Goal: Task Accomplishment & Management: Complete application form

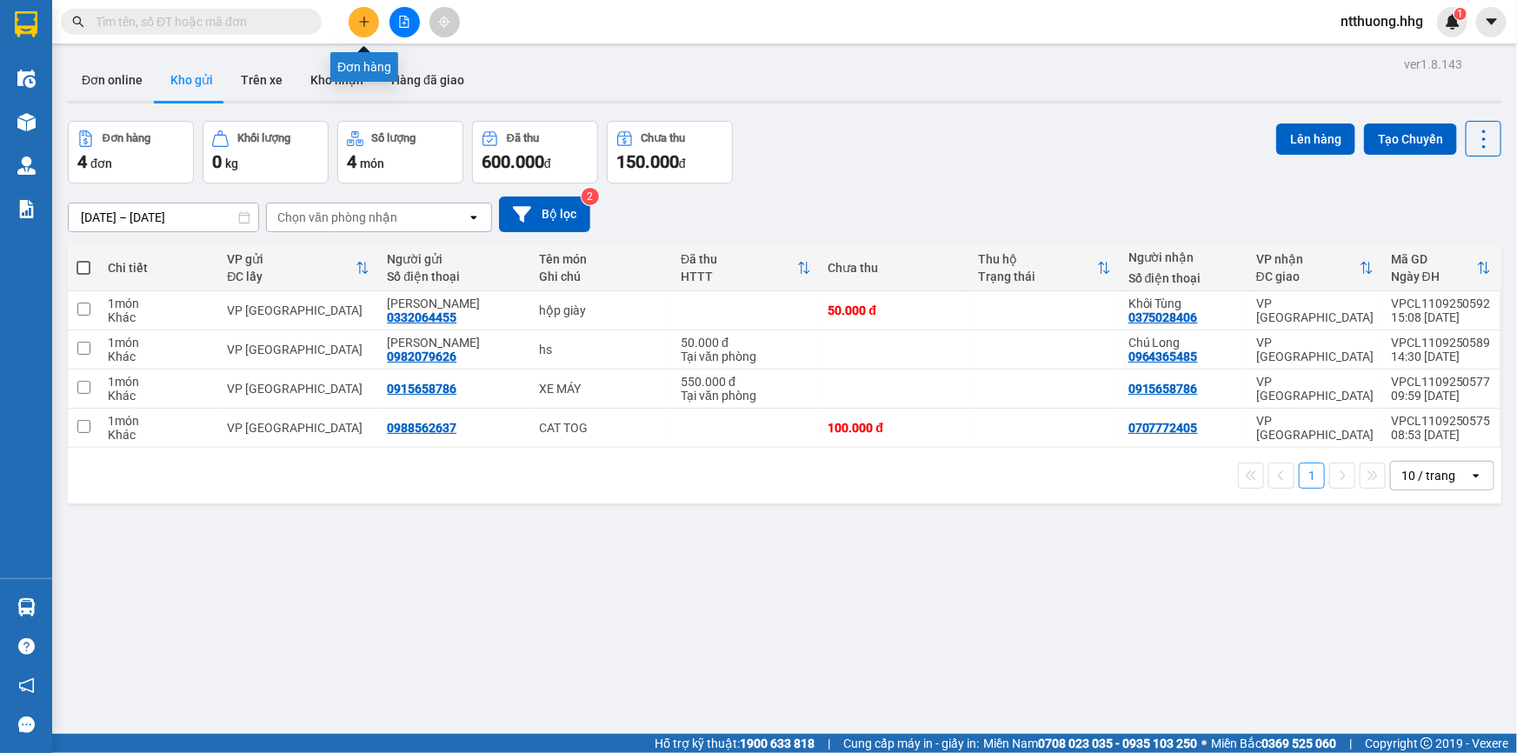
click at [372, 27] on button at bounding box center [364, 22] width 30 height 30
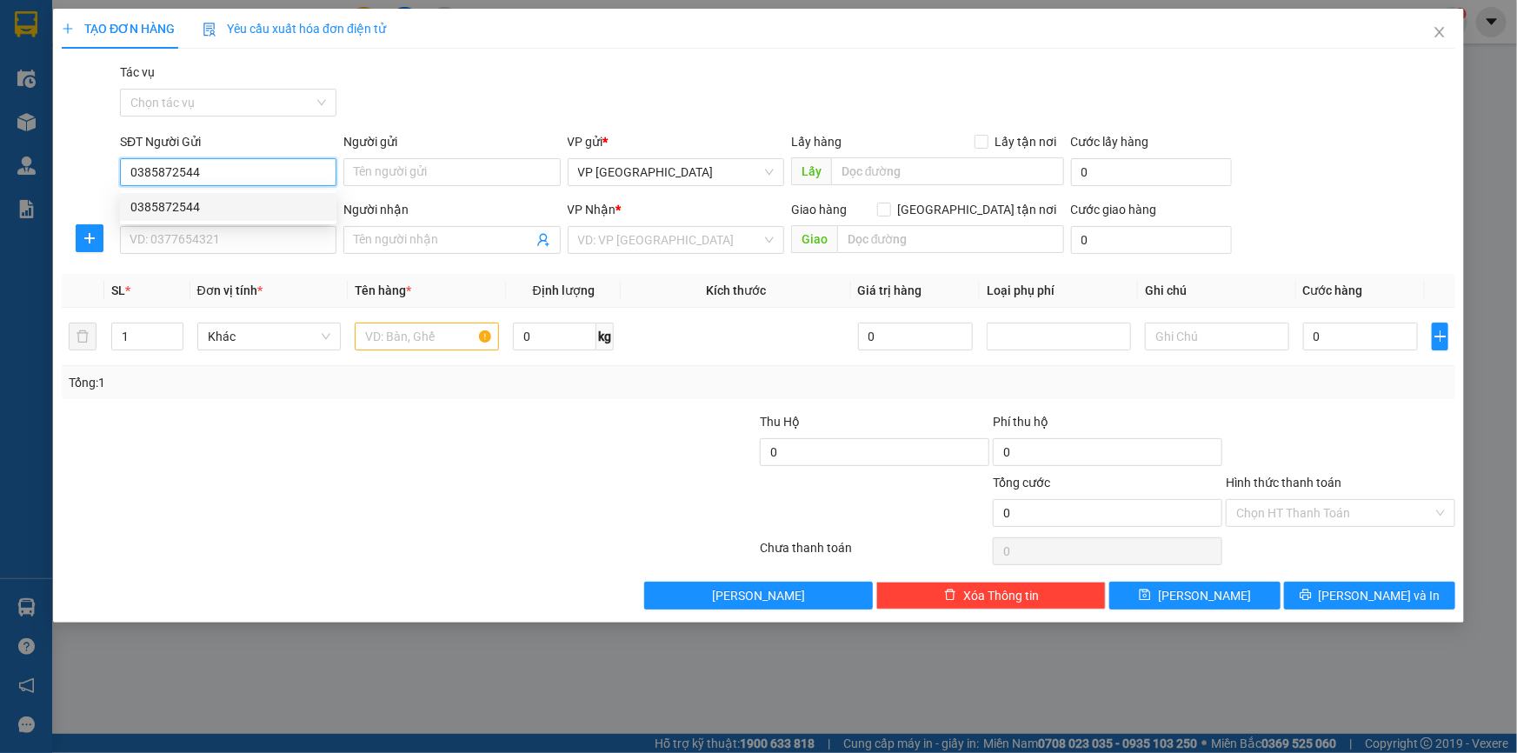
click at [191, 208] on div "0385872544" at bounding box center [228, 206] width 196 height 19
click at [221, 169] on input "0385872544" at bounding box center [228, 172] width 216 height 28
type input "0385872544"
click at [208, 241] on input "SĐT Người Nhận" at bounding box center [228, 240] width 216 height 28
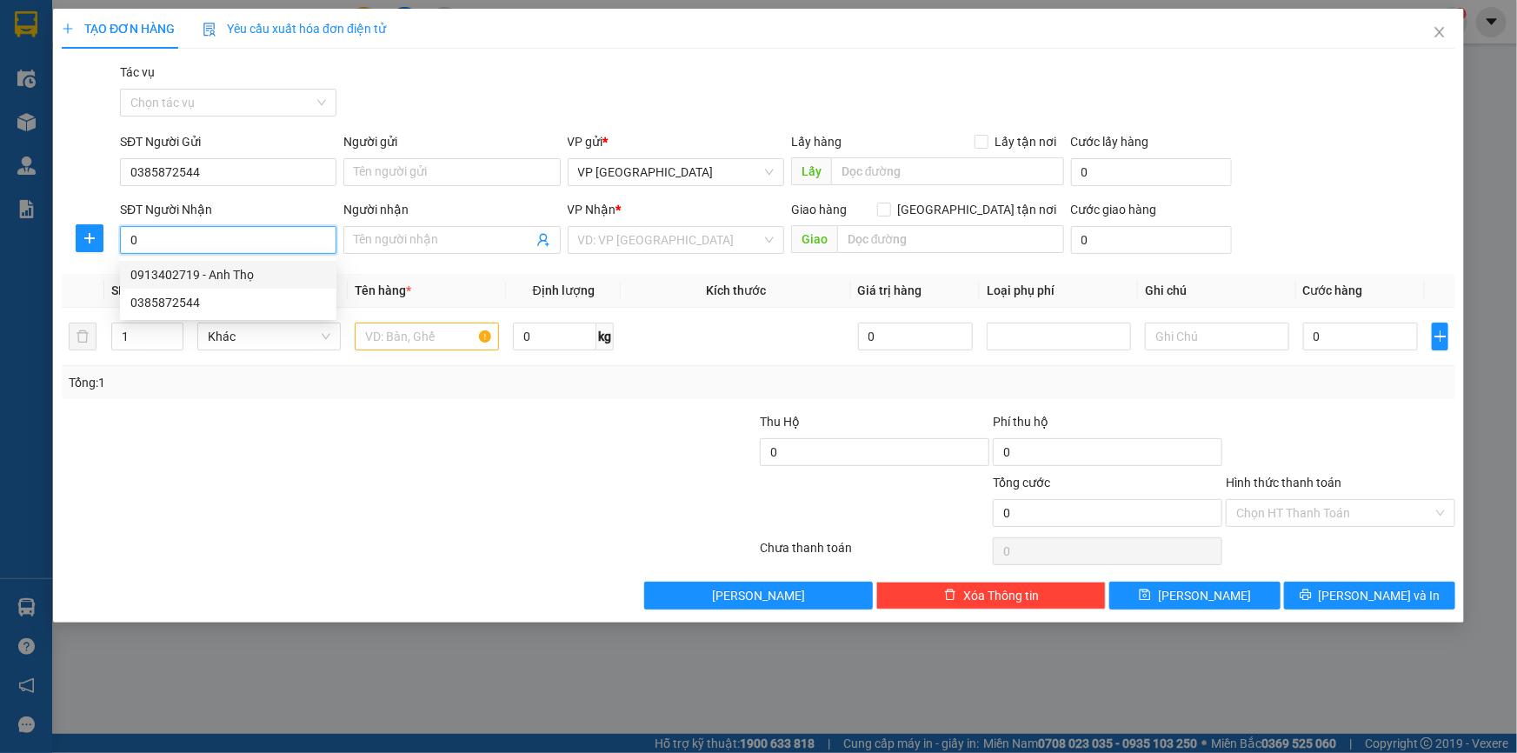
click at [193, 271] on div "0913402719 - Anh Thọ" at bounding box center [228, 274] width 196 height 19
type input "0913402719"
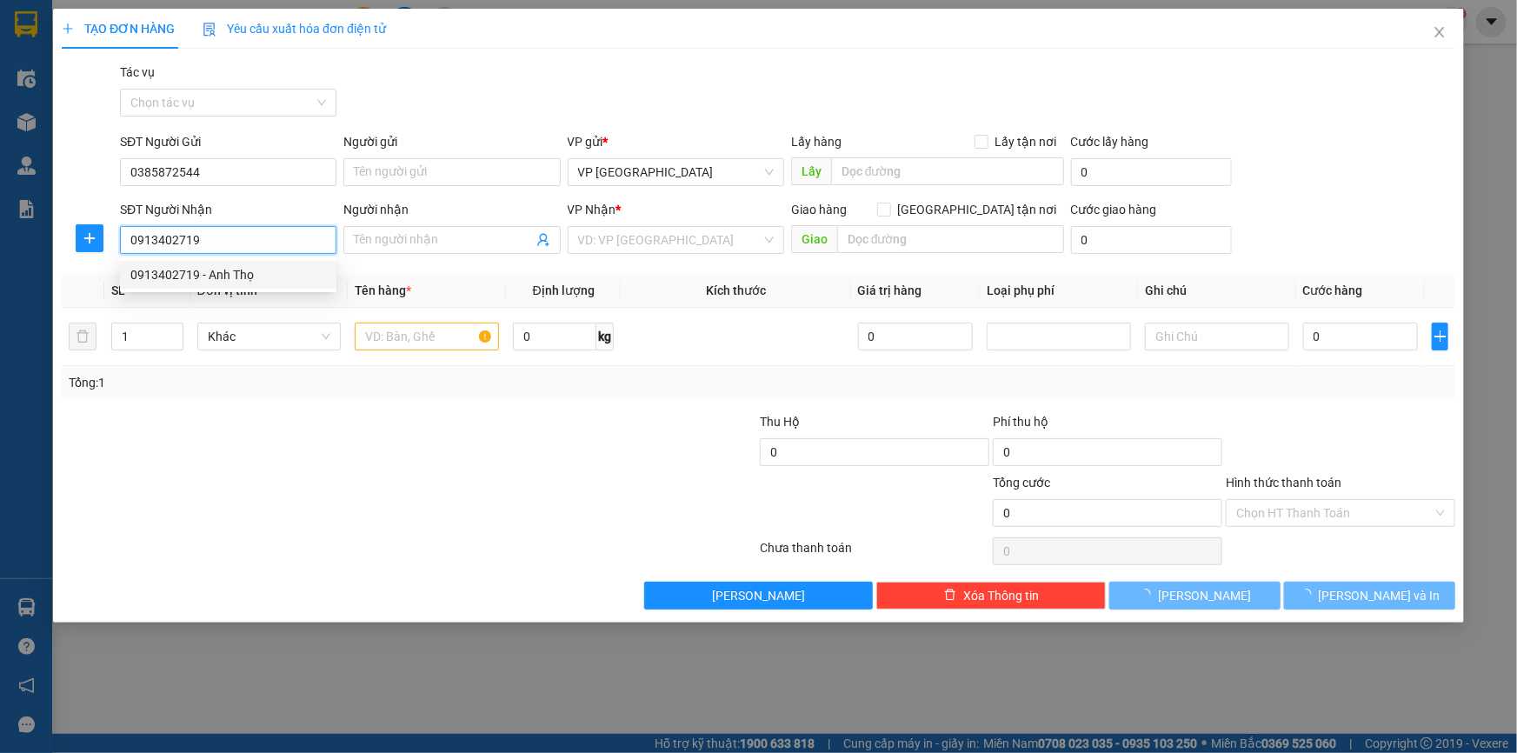
type input "Anh Thọ"
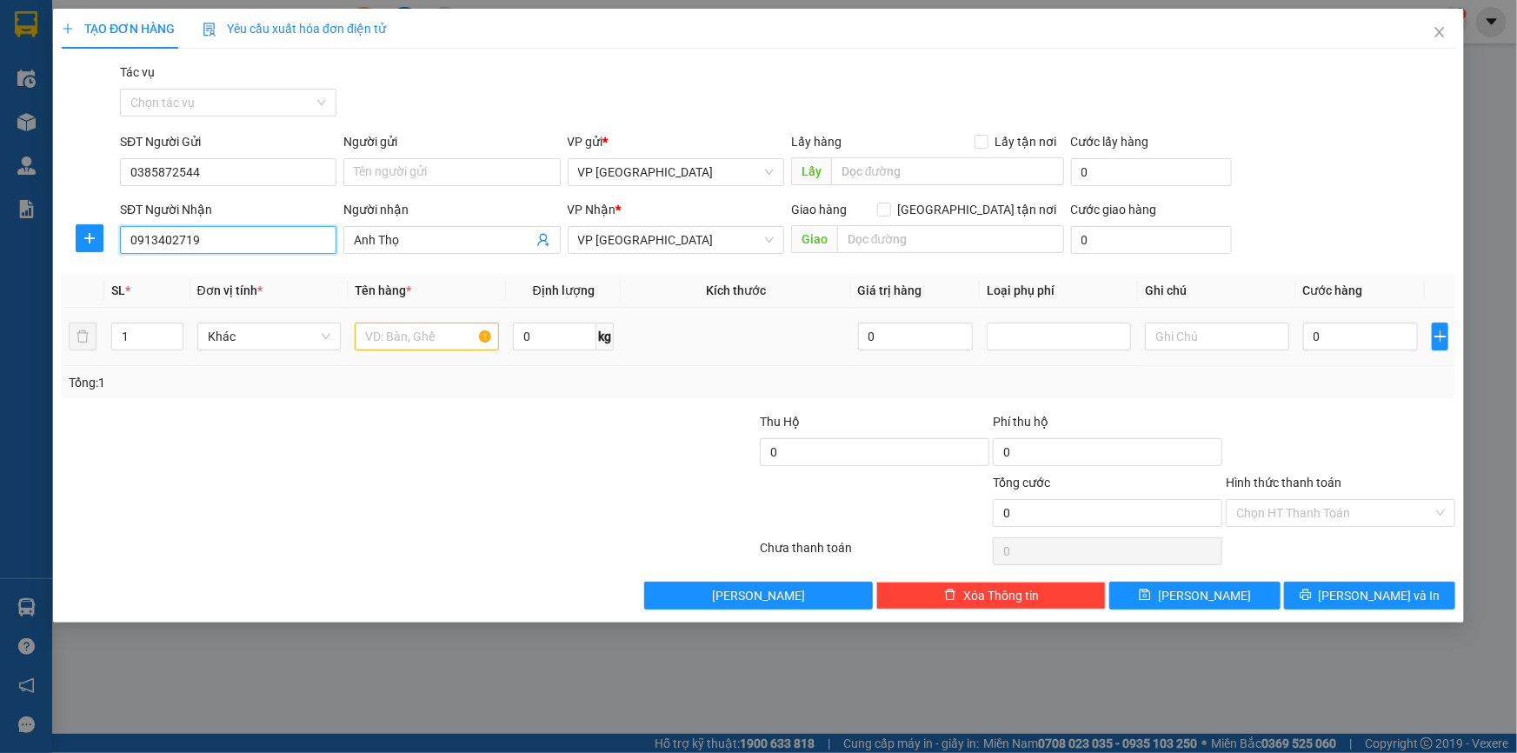
type input "0913402719"
click at [434, 344] on input "text" at bounding box center [427, 337] width 144 height 28
type input "can rượu"
click at [176, 330] on icon "up" at bounding box center [173, 332] width 6 height 6
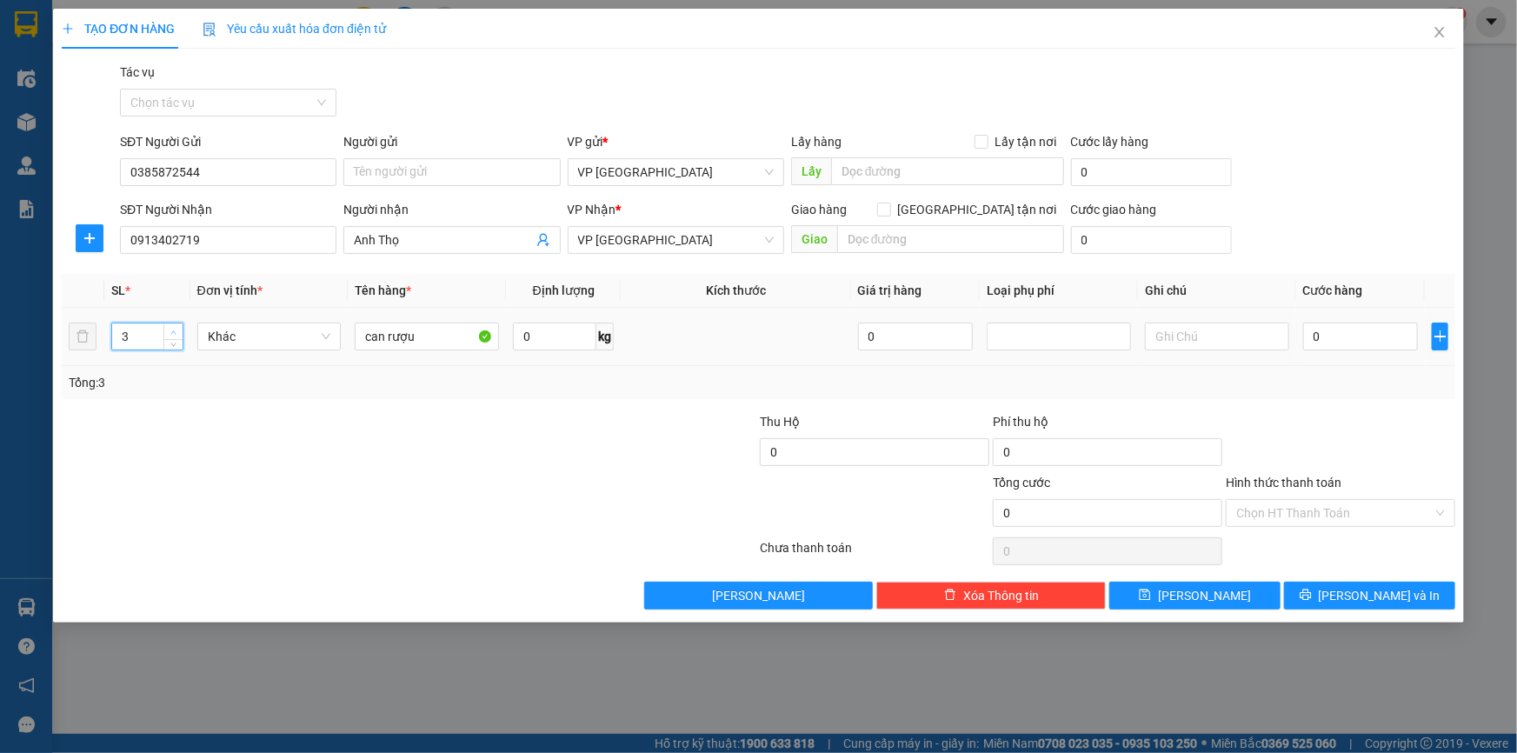
type input "4"
click at [176, 330] on icon "up" at bounding box center [173, 332] width 6 height 6
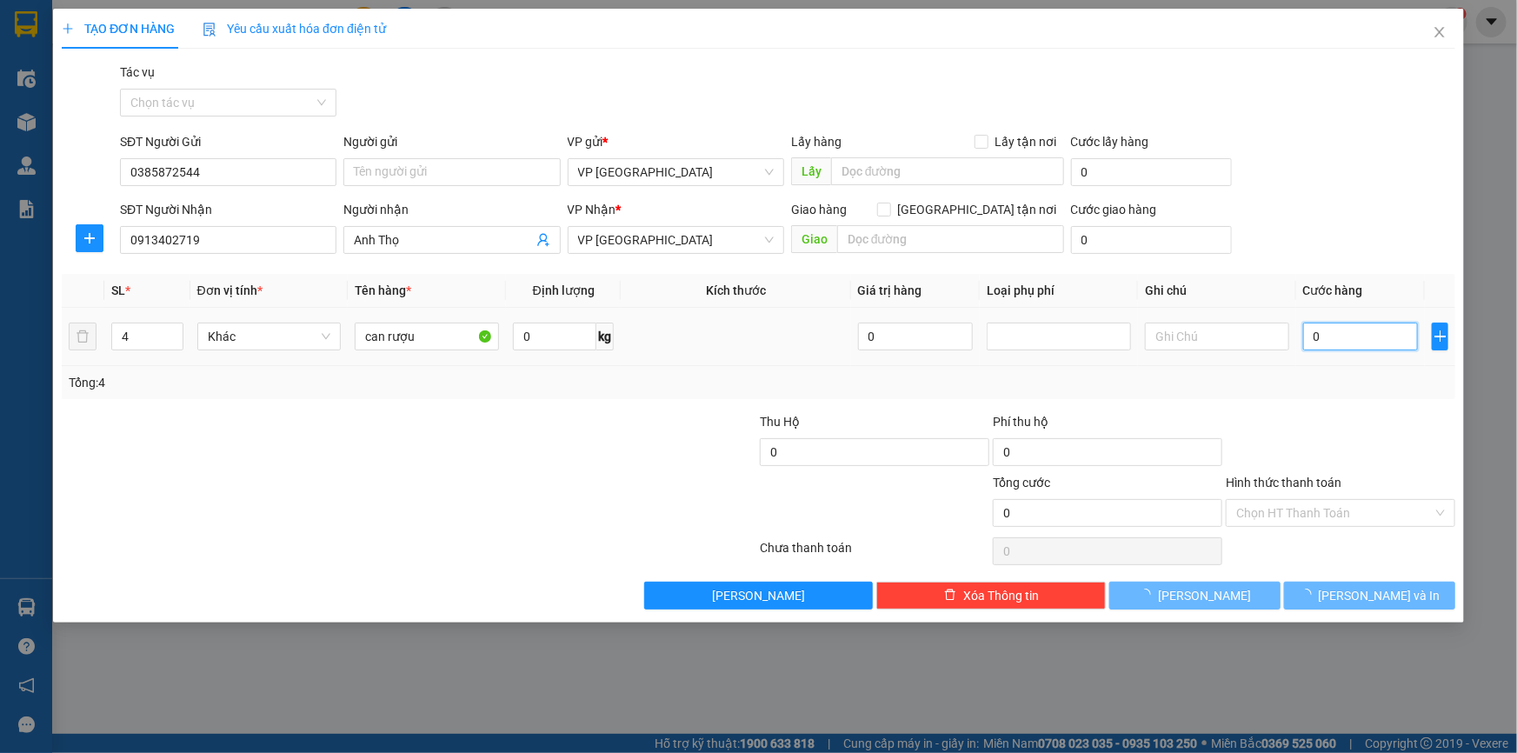
click at [1392, 340] on input "0" at bounding box center [1361, 337] width 116 height 28
type input "02"
type input "2"
type input "020"
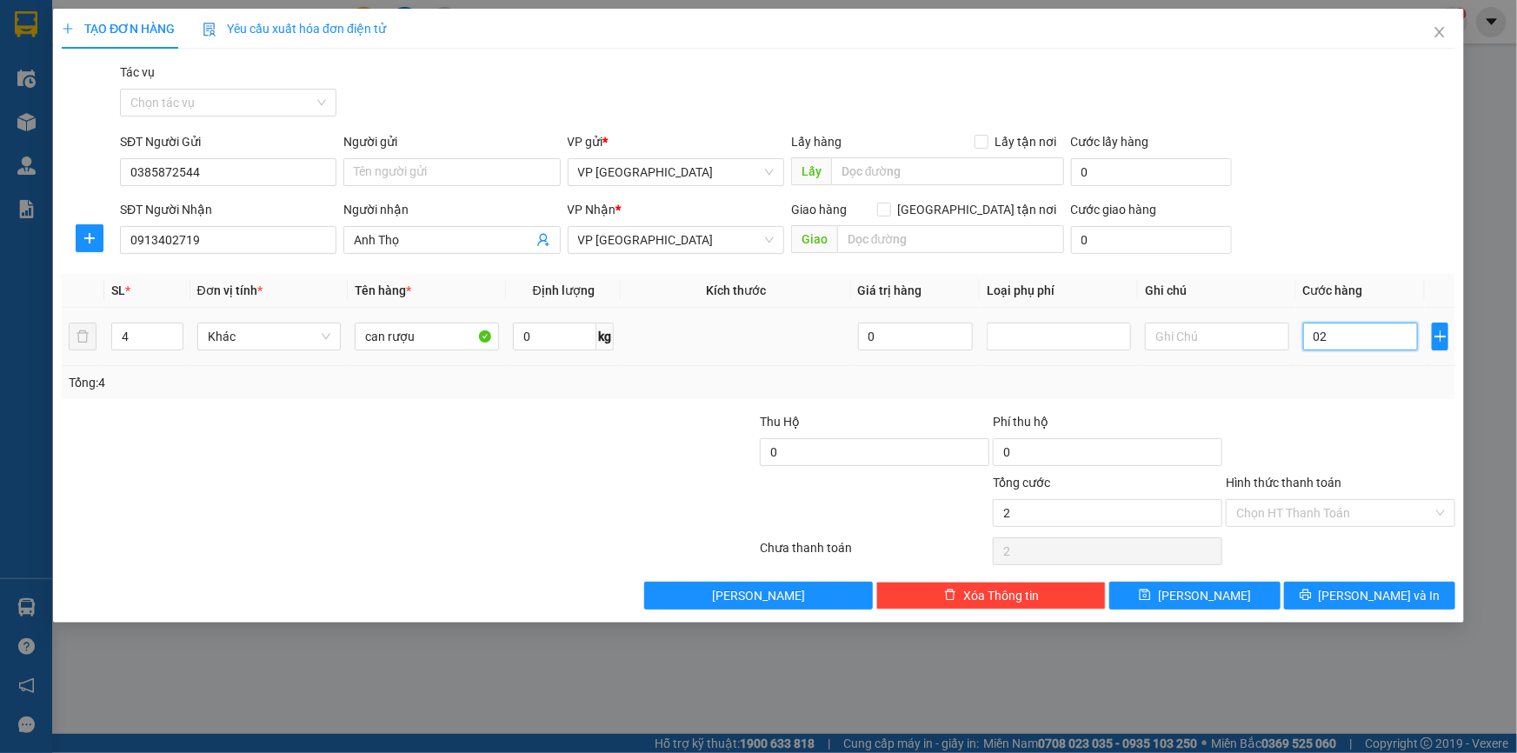
type input "20"
type input "0.200"
type input "200"
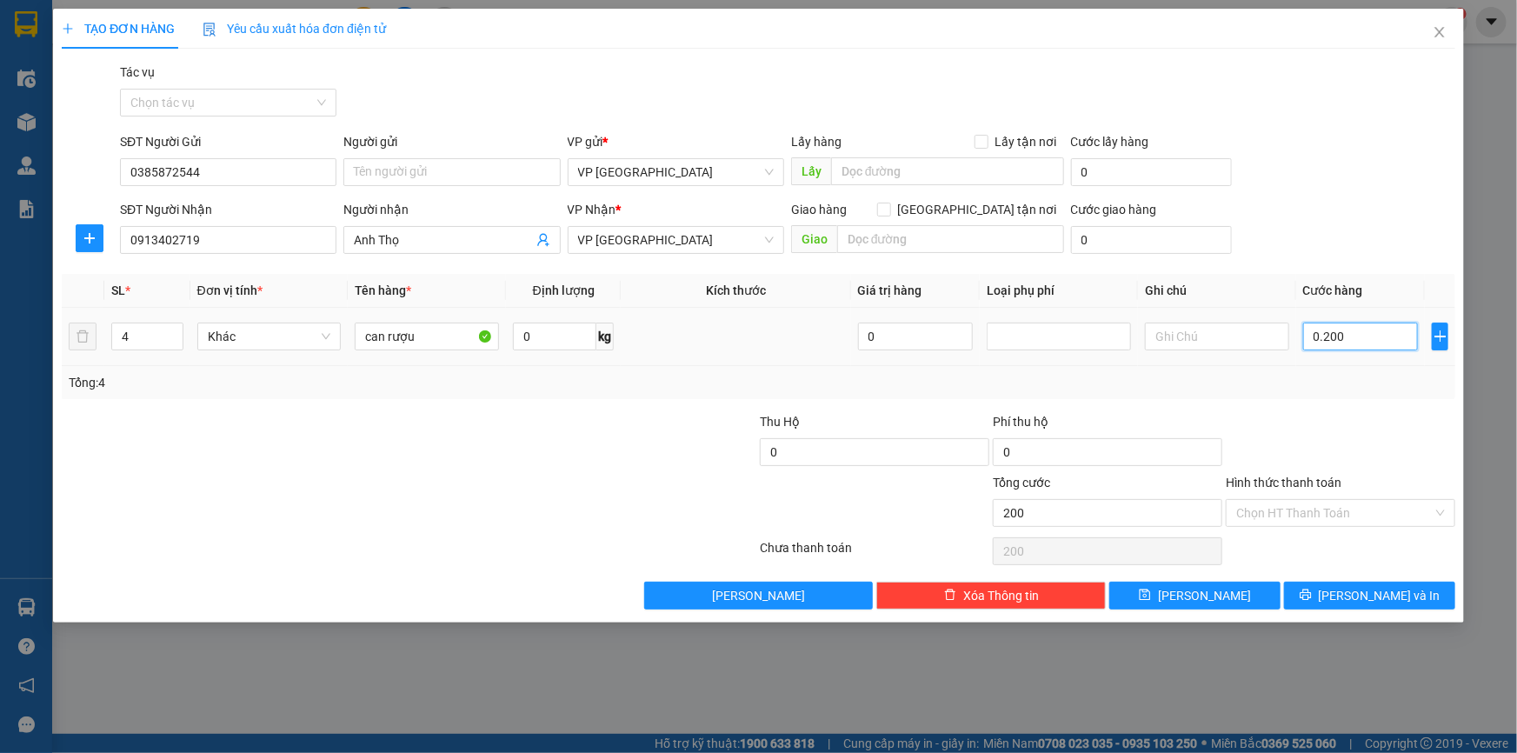
type input "02.000"
type input "2.000"
type input "020.000"
type input "20.000"
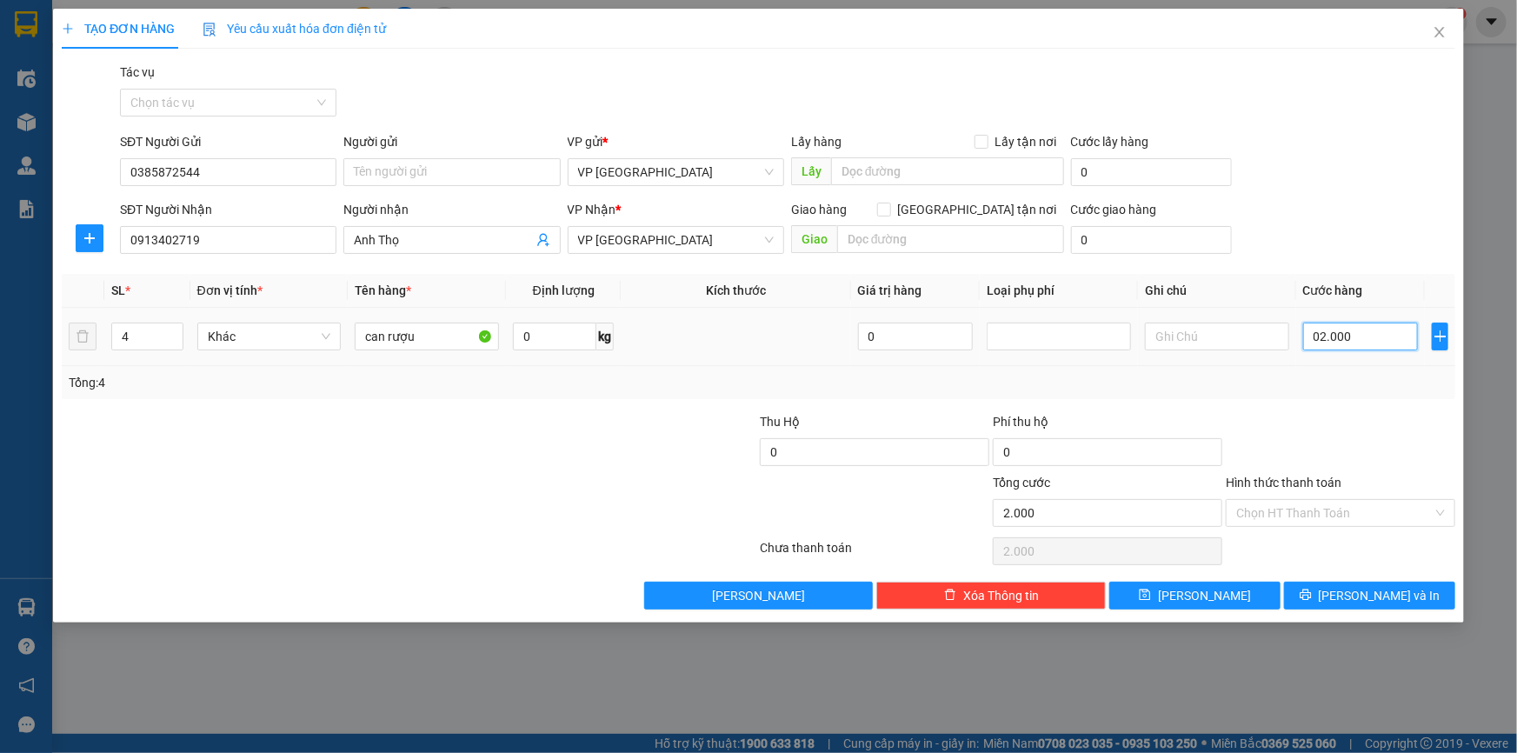
type input "20.000"
type input "0.200.000"
type input "200.000"
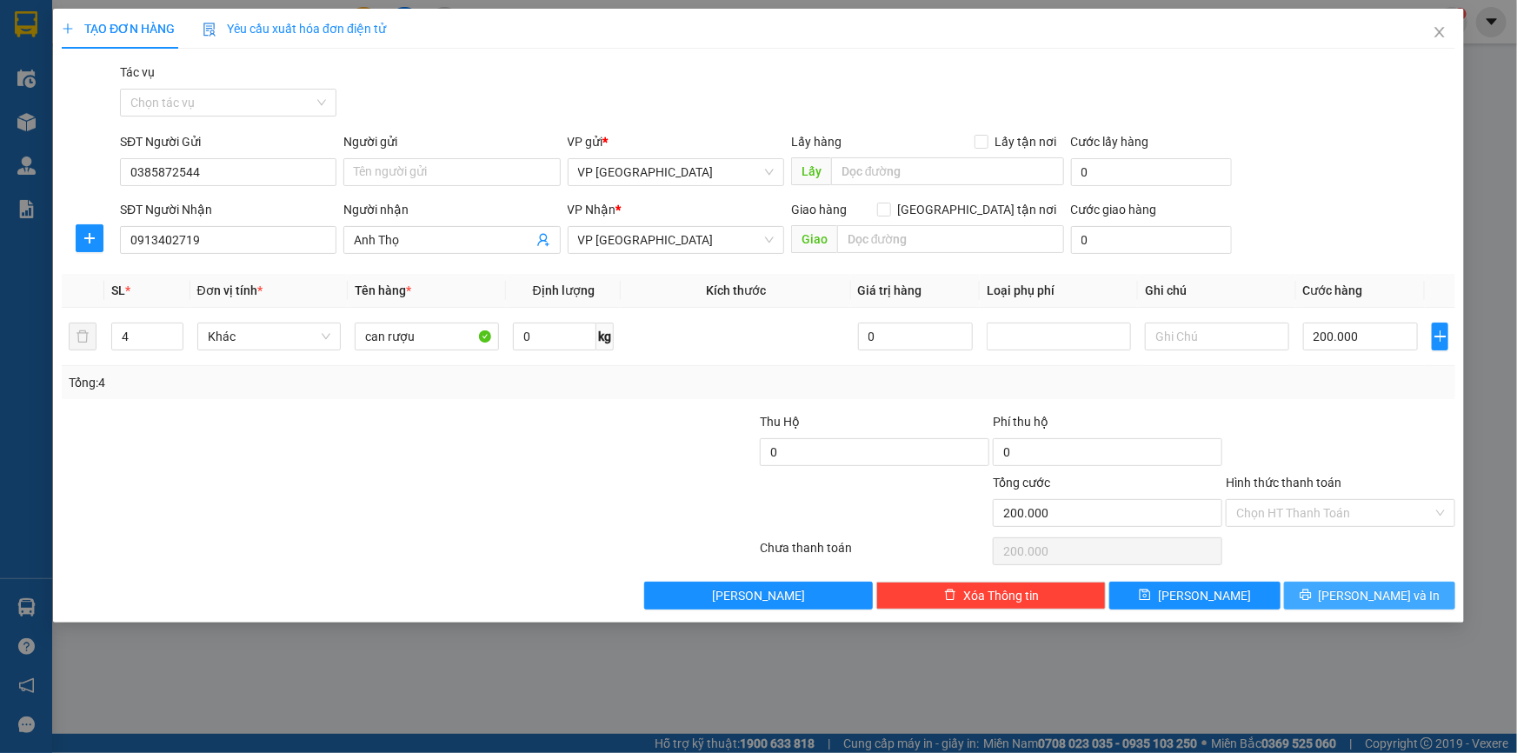
click at [1380, 591] on span "[PERSON_NAME] và In" at bounding box center [1380, 595] width 122 height 19
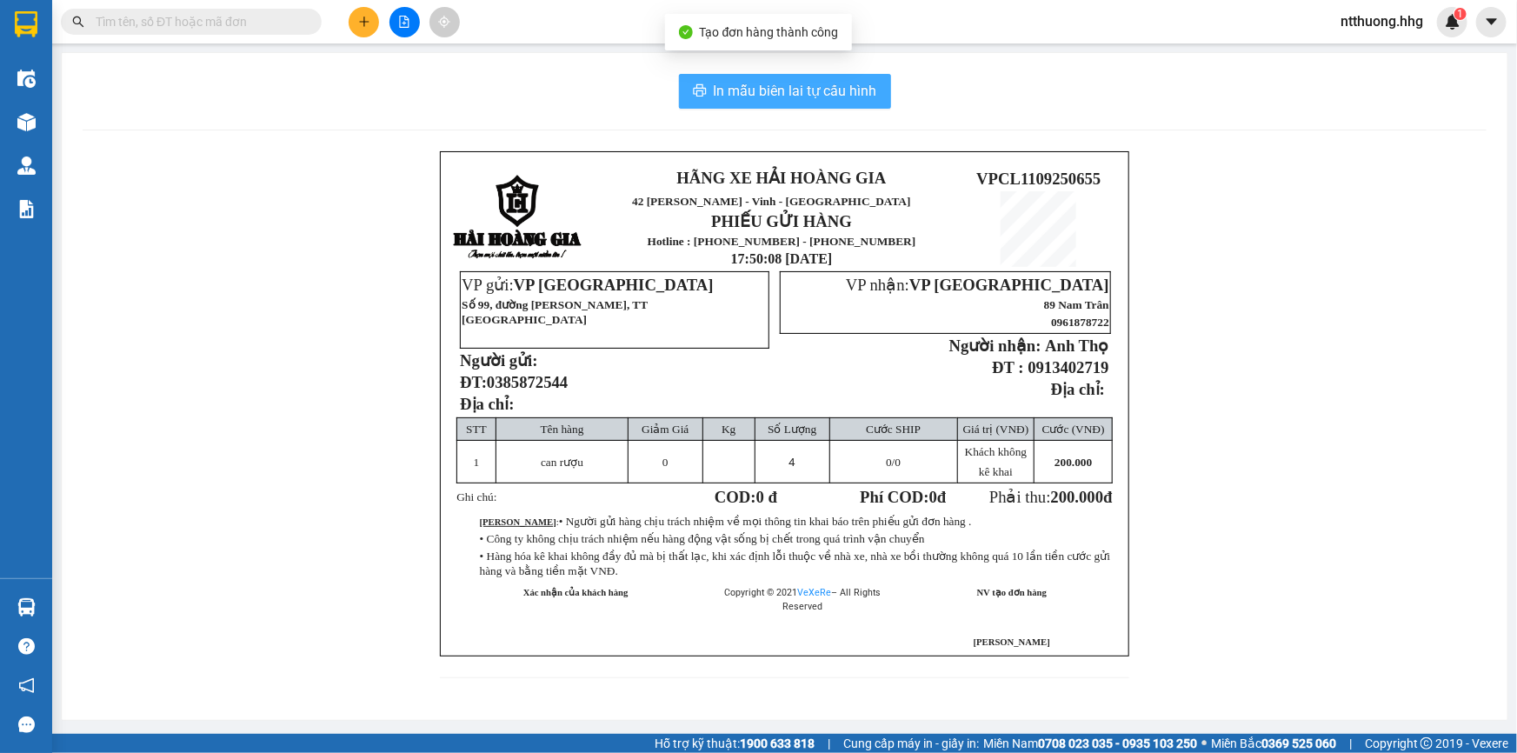
click at [852, 92] on span "In mẫu biên lai tự cấu hình" at bounding box center [795, 91] width 163 height 22
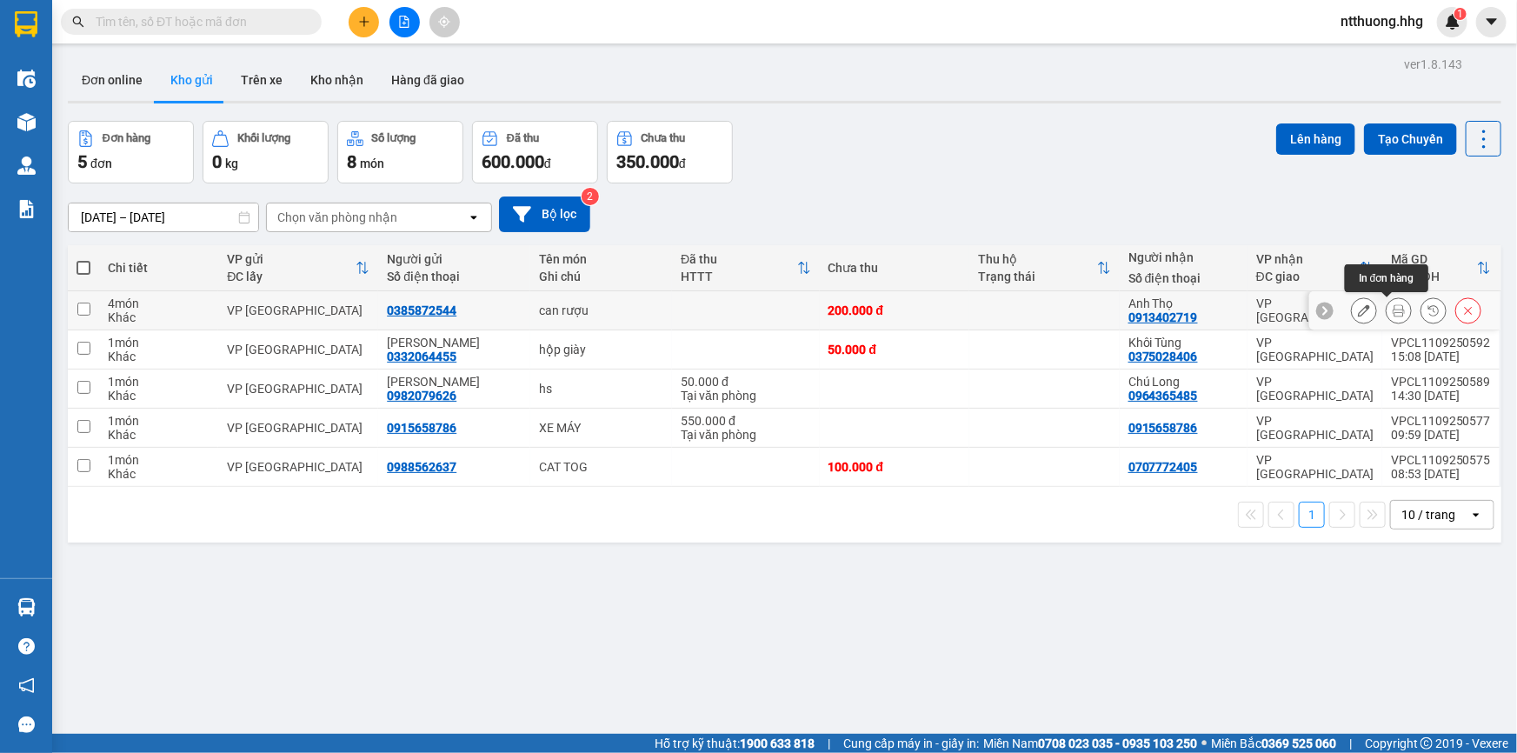
click at [1393, 310] on icon at bounding box center [1399, 310] width 12 height 12
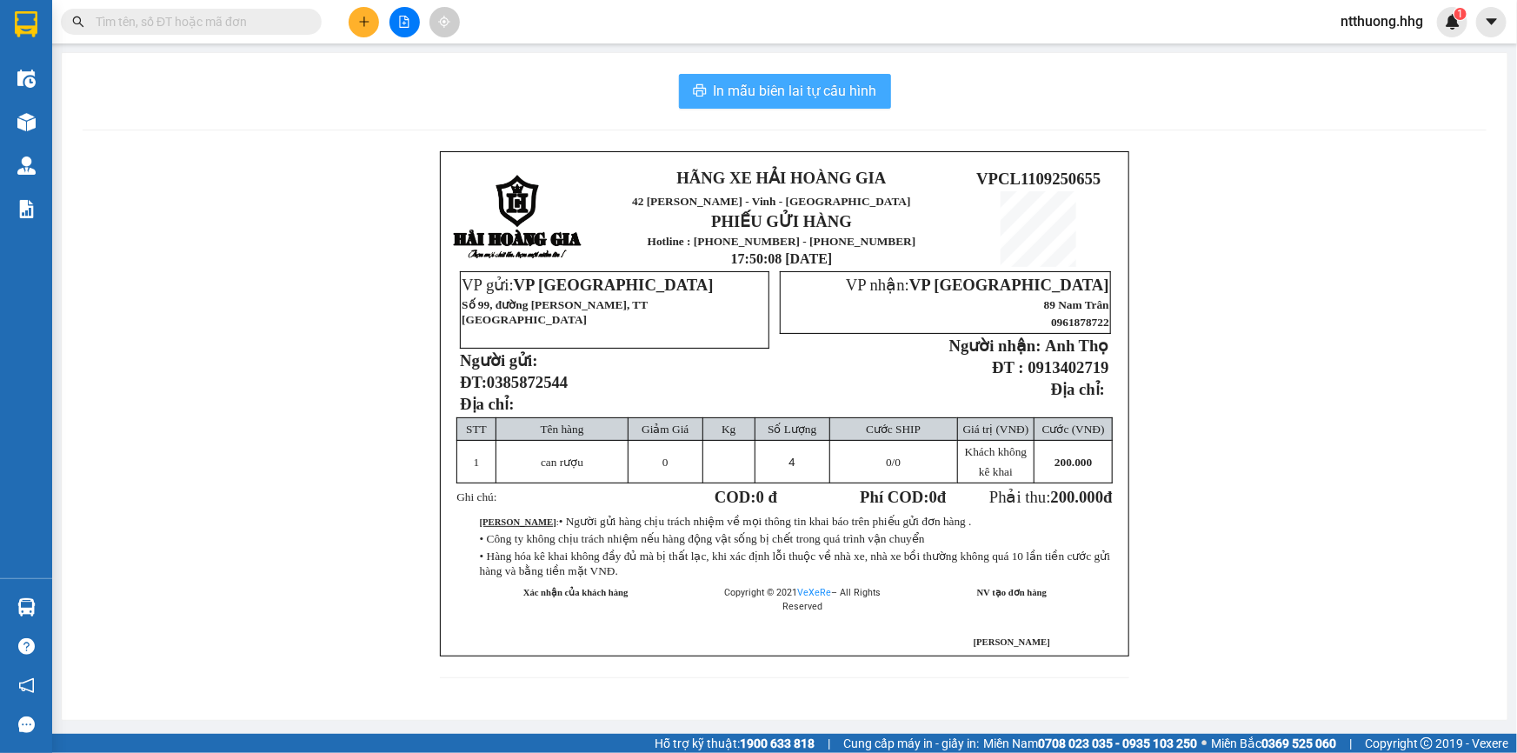
click at [873, 90] on span "In mẫu biên lai tự cấu hình" at bounding box center [795, 91] width 163 height 22
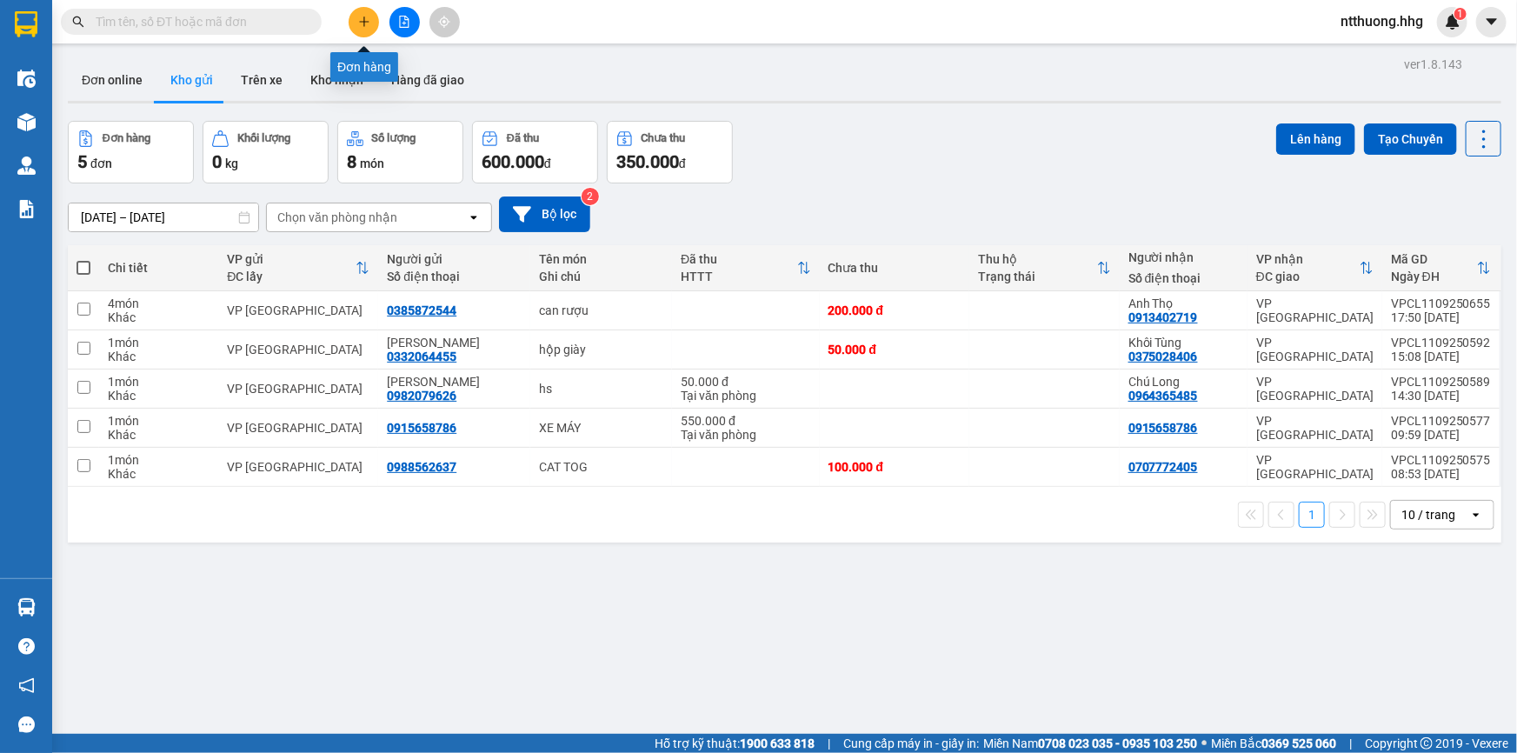
click at [358, 18] on icon "plus" at bounding box center [364, 22] width 12 height 12
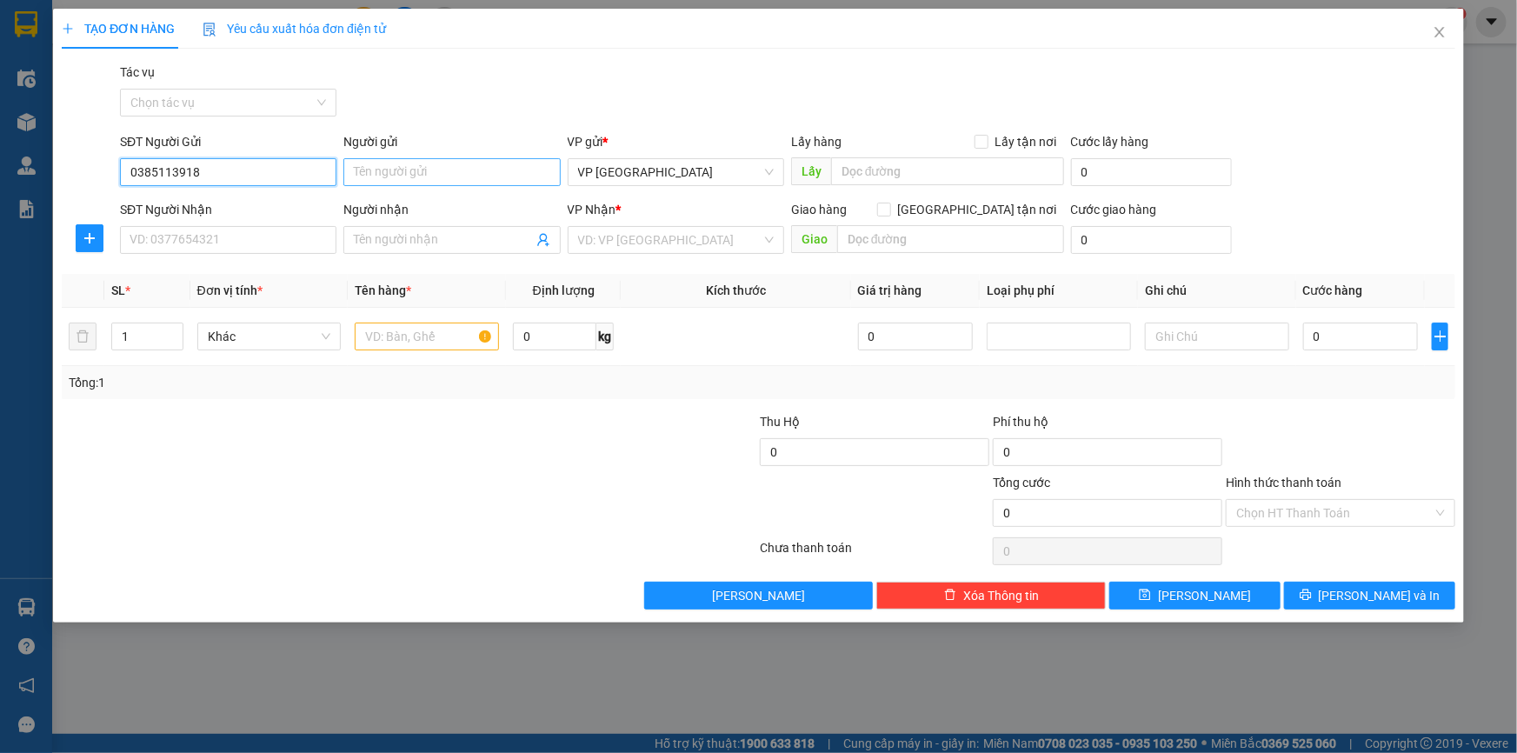
type input "0385113918"
click at [471, 169] on input "Người gửi" at bounding box center [451, 172] width 216 height 28
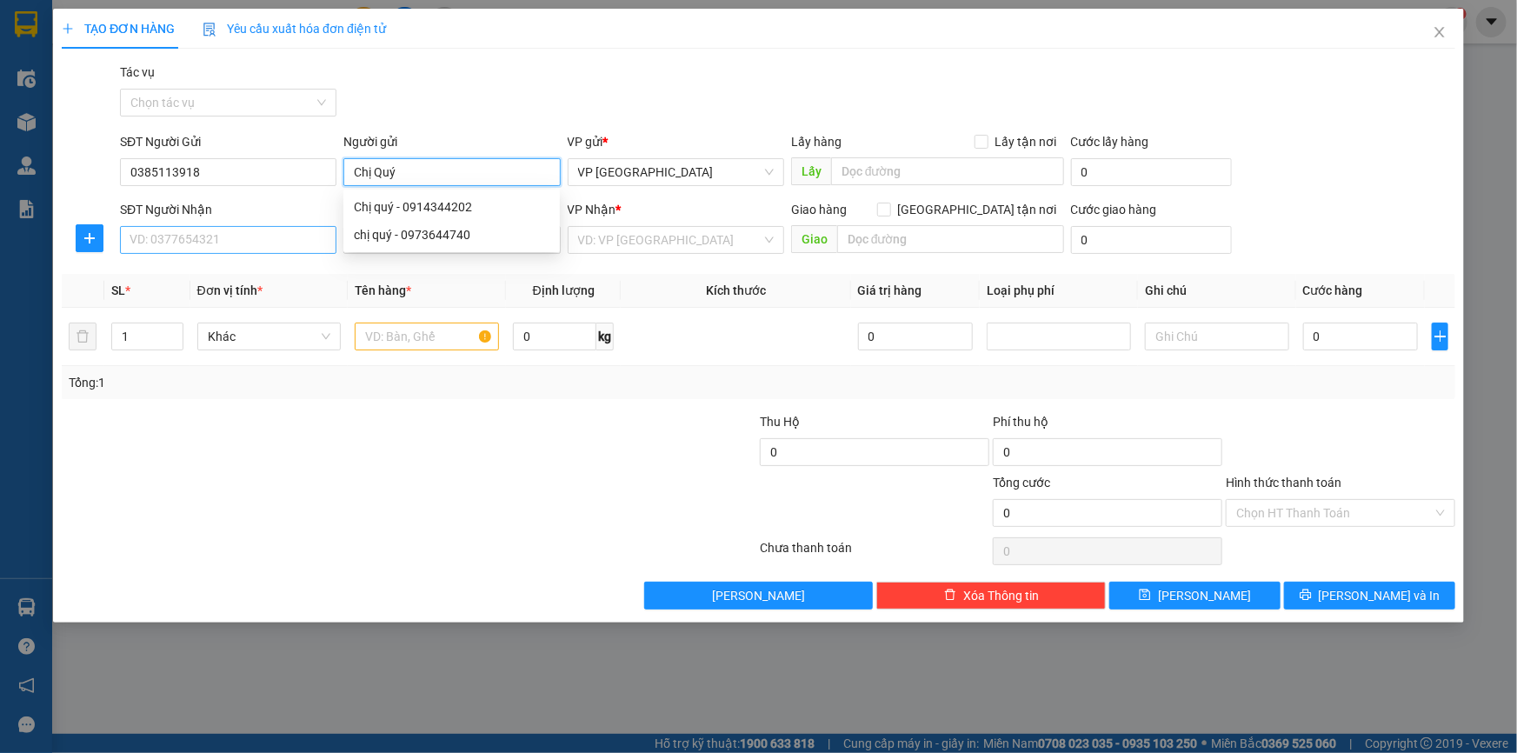
type input "Chị Quý"
click at [203, 242] on input "SĐT Người Nhận" at bounding box center [228, 240] width 216 height 28
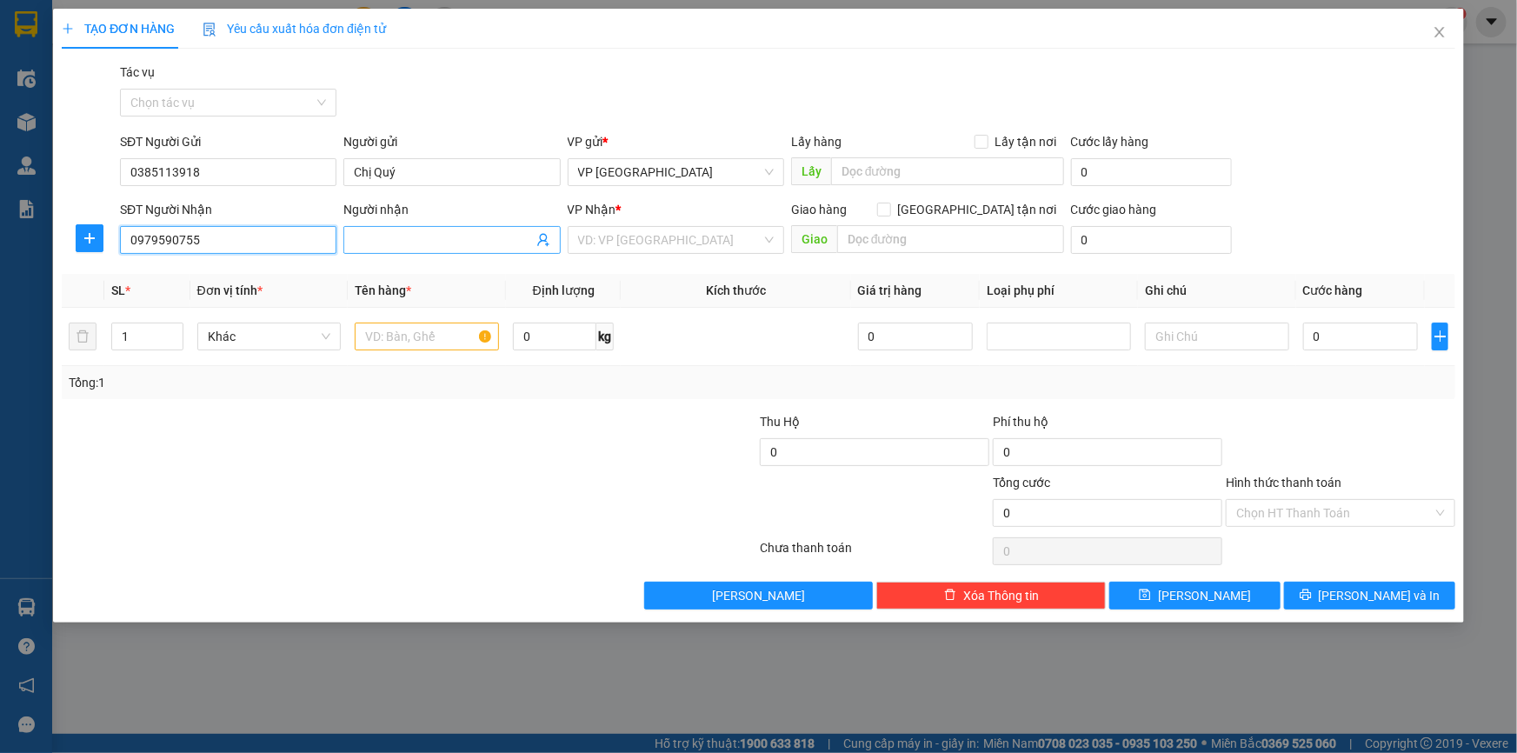
type input "0979590755"
click at [480, 241] on input "Người nhận" at bounding box center [443, 239] width 178 height 19
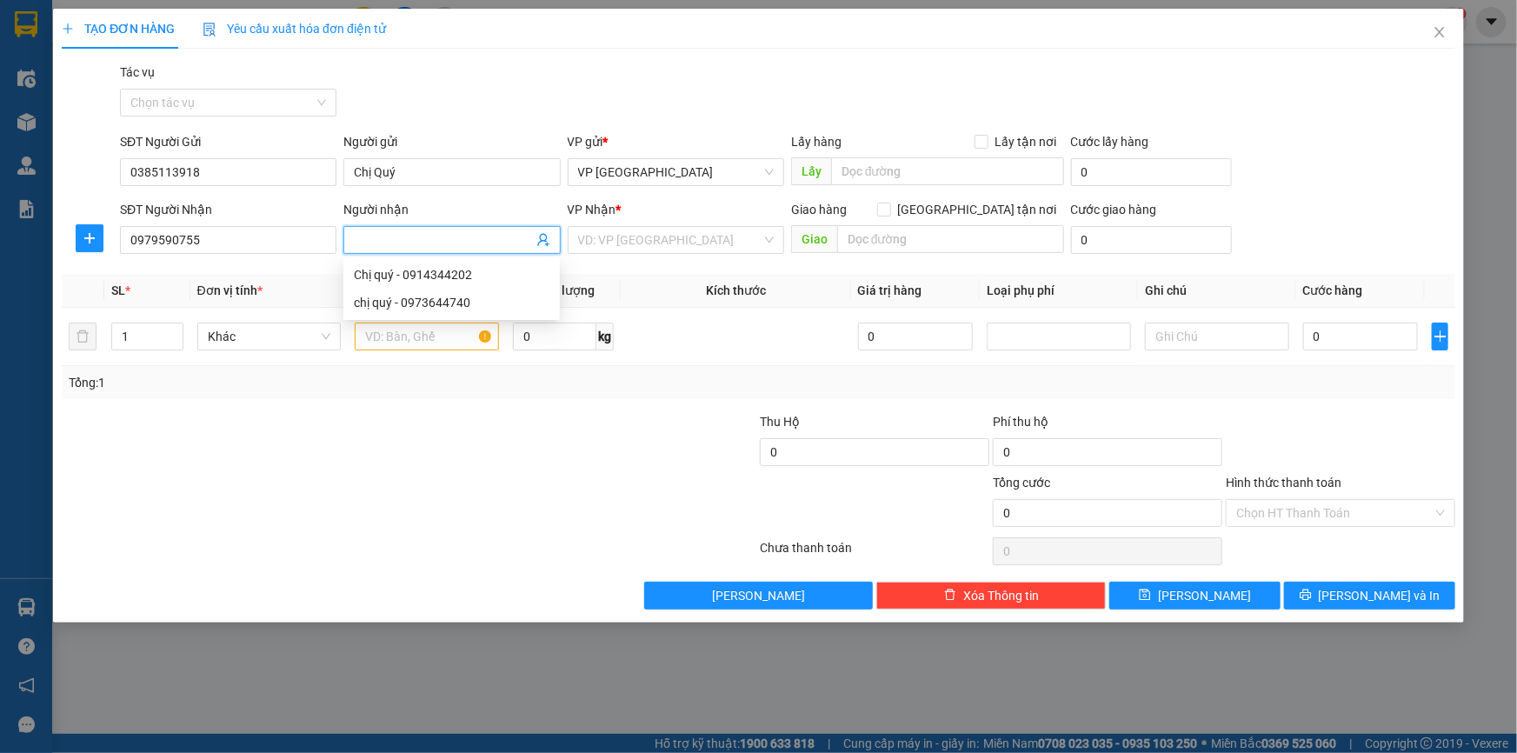
type input "E"
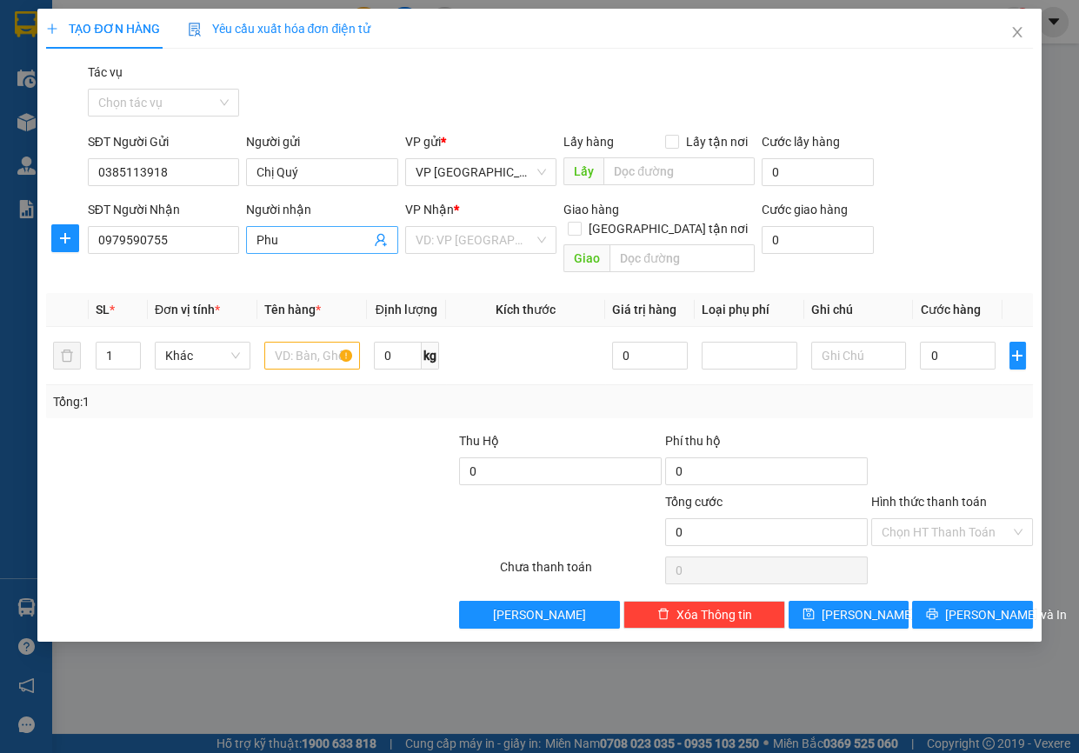
click at [319, 235] on input "Phu" at bounding box center [312, 239] width 113 height 19
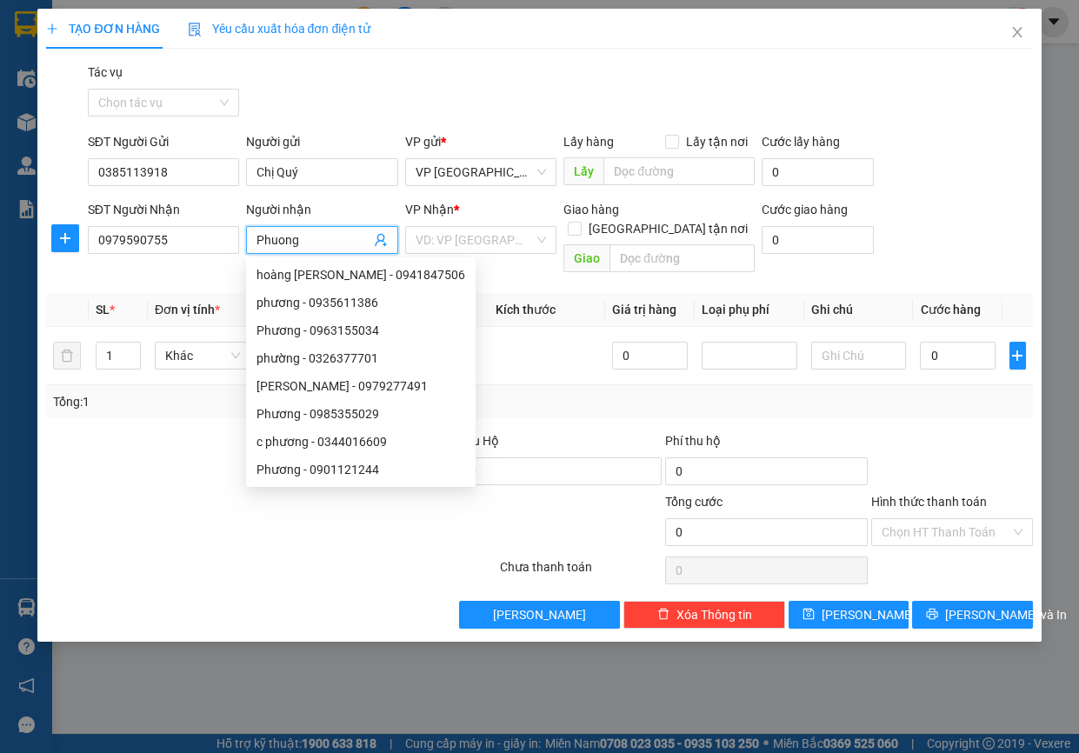
click at [321, 240] on input "Phuong" at bounding box center [312, 239] width 113 height 19
type input "P"
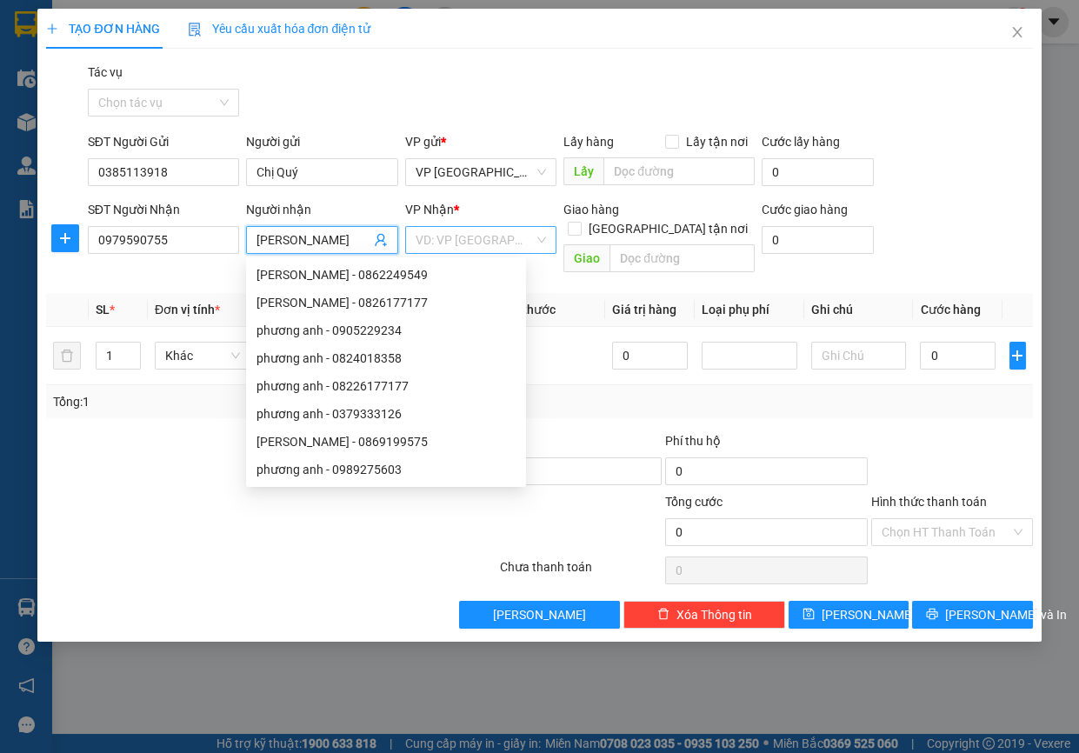
type input "[PERSON_NAME]"
click at [522, 240] on input "search" at bounding box center [475, 240] width 118 height 26
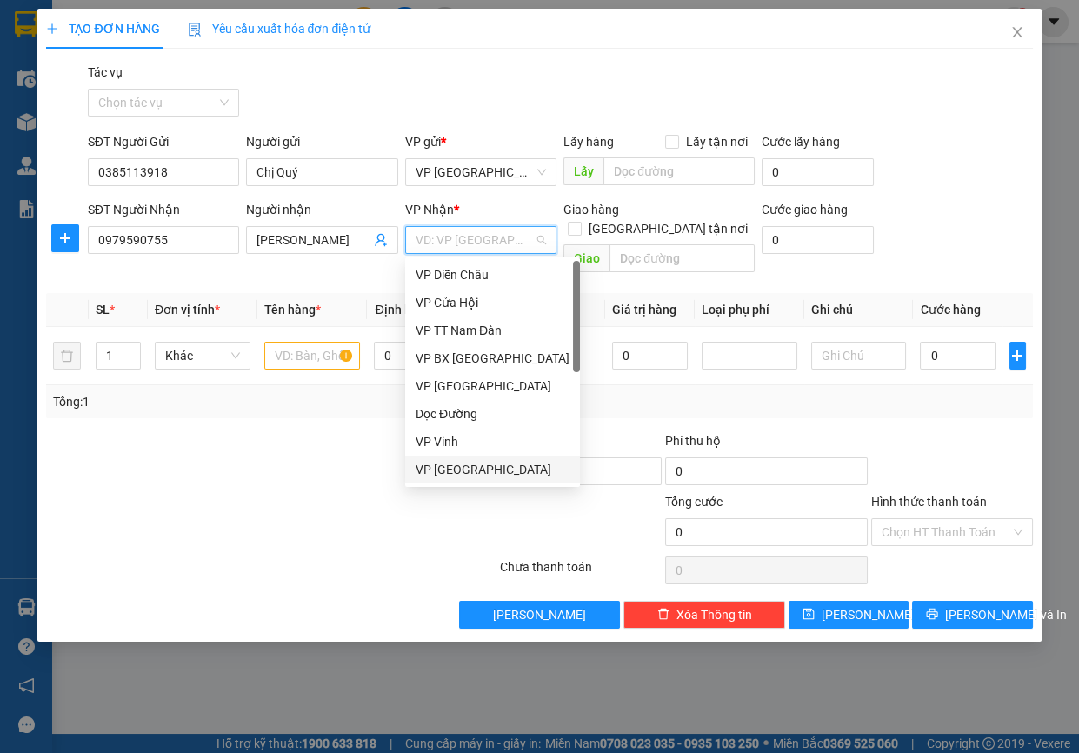
click at [474, 463] on div "VP [GEOGRAPHIC_DATA]" at bounding box center [493, 469] width 154 height 19
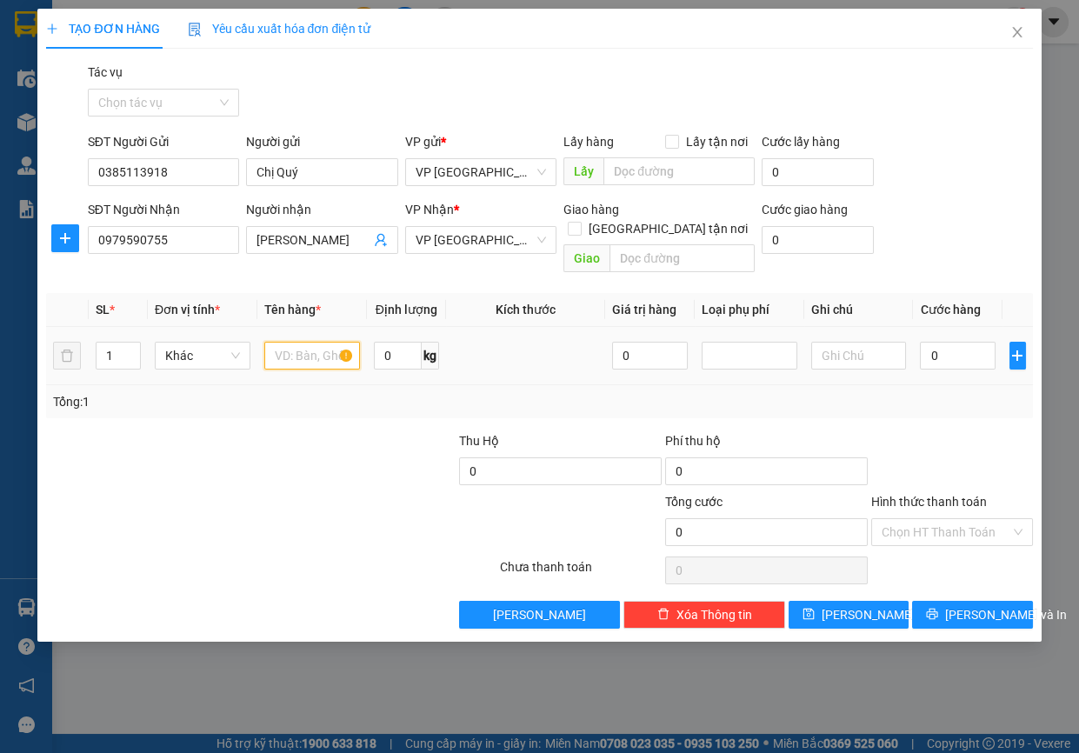
click at [309, 342] on input "text" at bounding box center [312, 356] width 96 height 28
type input "ct"
click at [678, 244] on input "text" at bounding box center [681, 258] width 145 height 28
type input "[GEOGRAPHIC_DATA], [GEOGRAPHIC_DATA]"
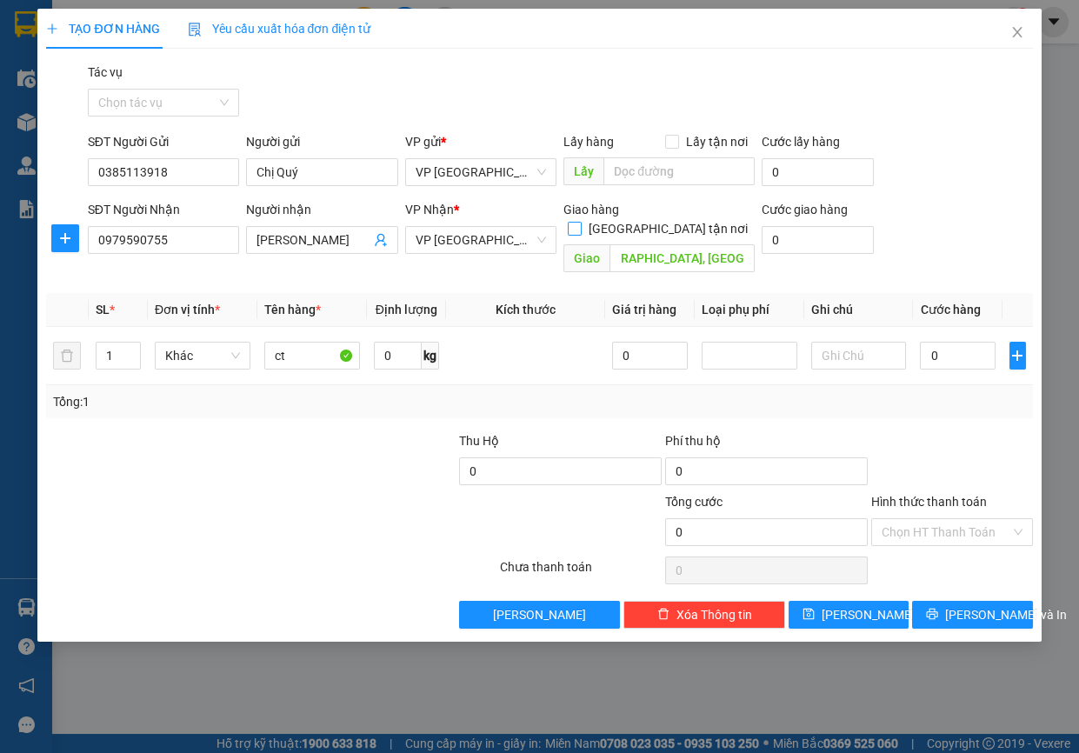
scroll to position [0, 0]
click at [580, 222] on input "[GEOGRAPHIC_DATA] tận nơi" at bounding box center [574, 228] width 12 height 12
checkbox input "true"
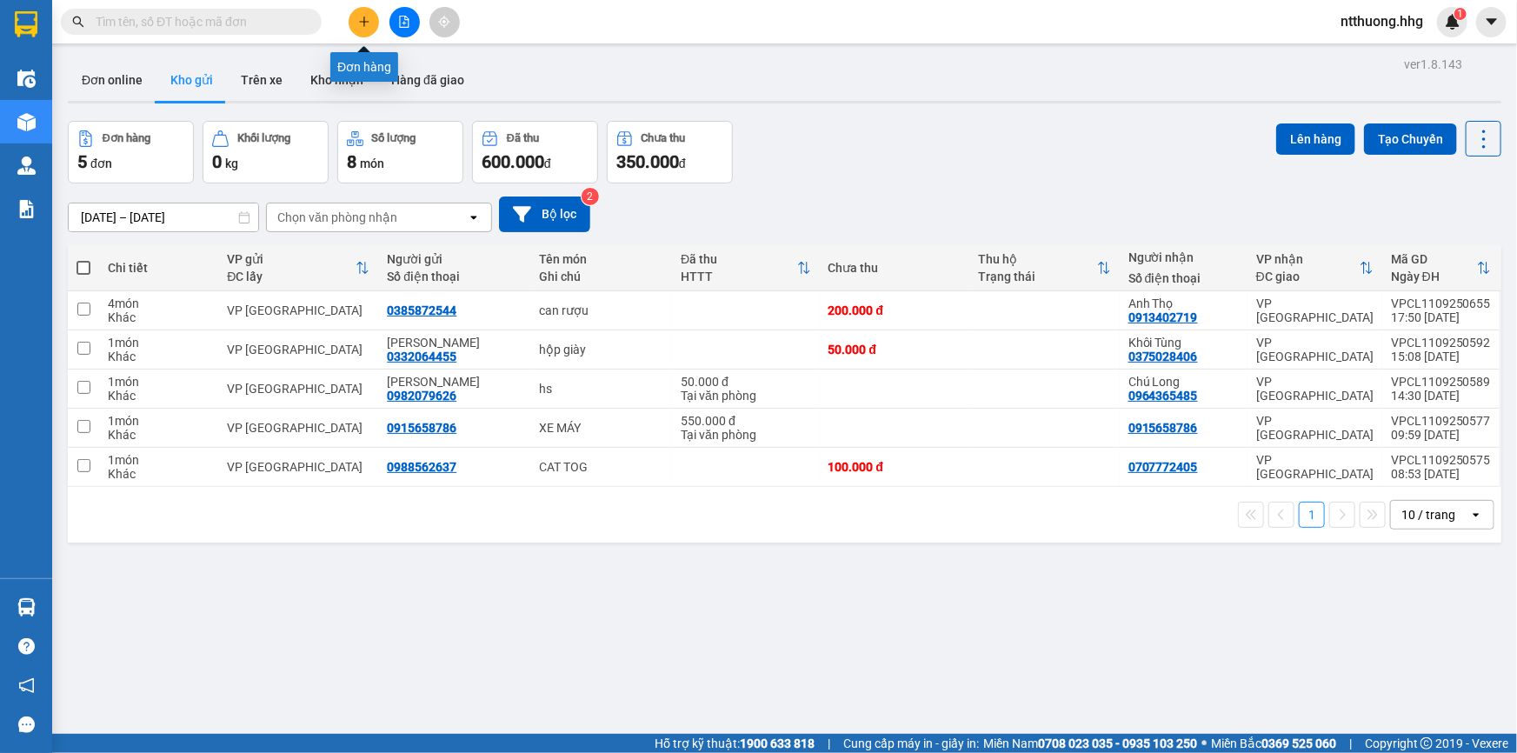
click at [369, 18] on icon "plus" at bounding box center [364, 22] width 12 height 12
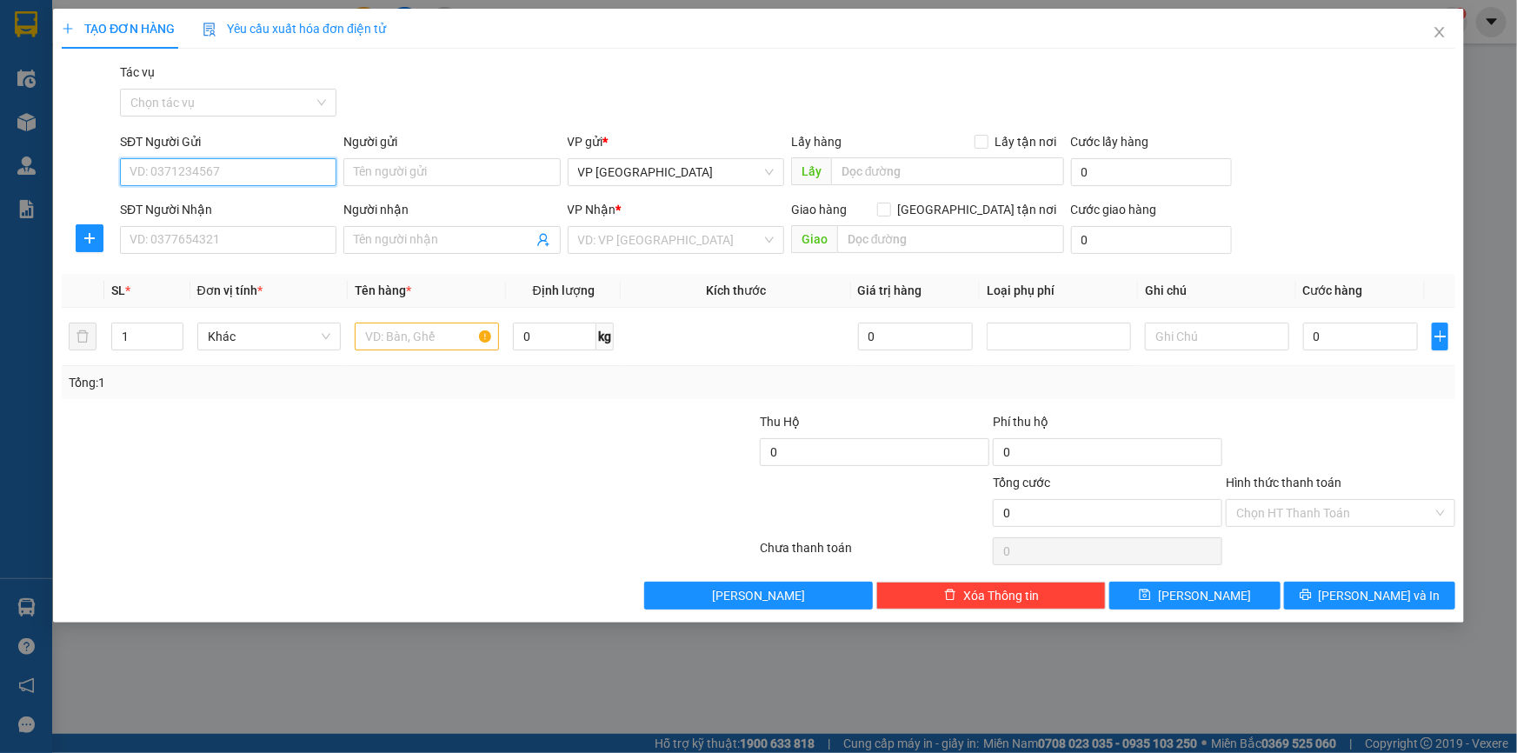
click at [298, 170] on input "SĐT Người Gửi" at bounding box center [228, 172] width 216 height 28
type input "0385113918"
click at [451, 166] on input "Người gửi" at bounding box center [451, 172] width 216 height 28
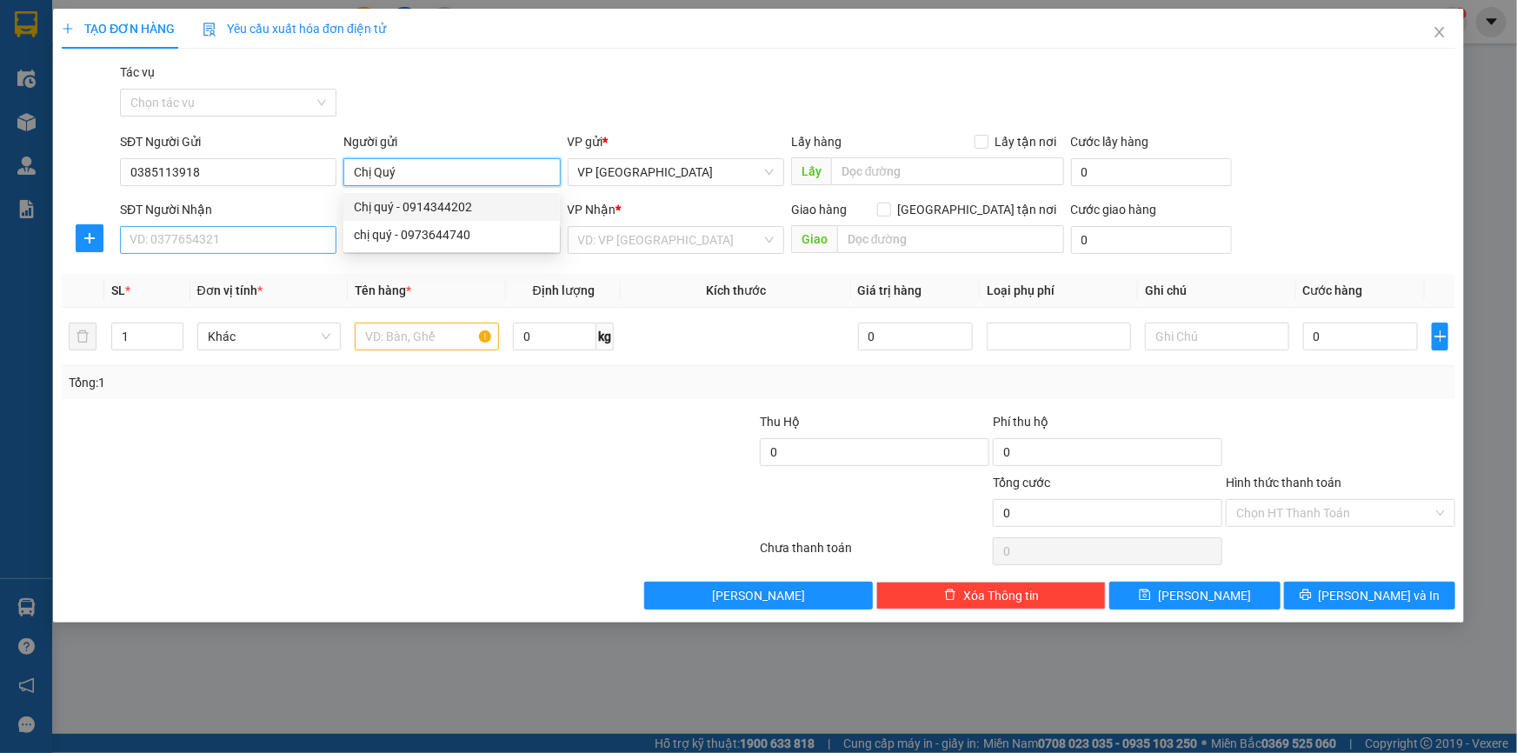
type input "Chị Quý"
click at [251, 242] on input "SĐT Người Nhận" at bounding box center [228, 240] width 216 height 28
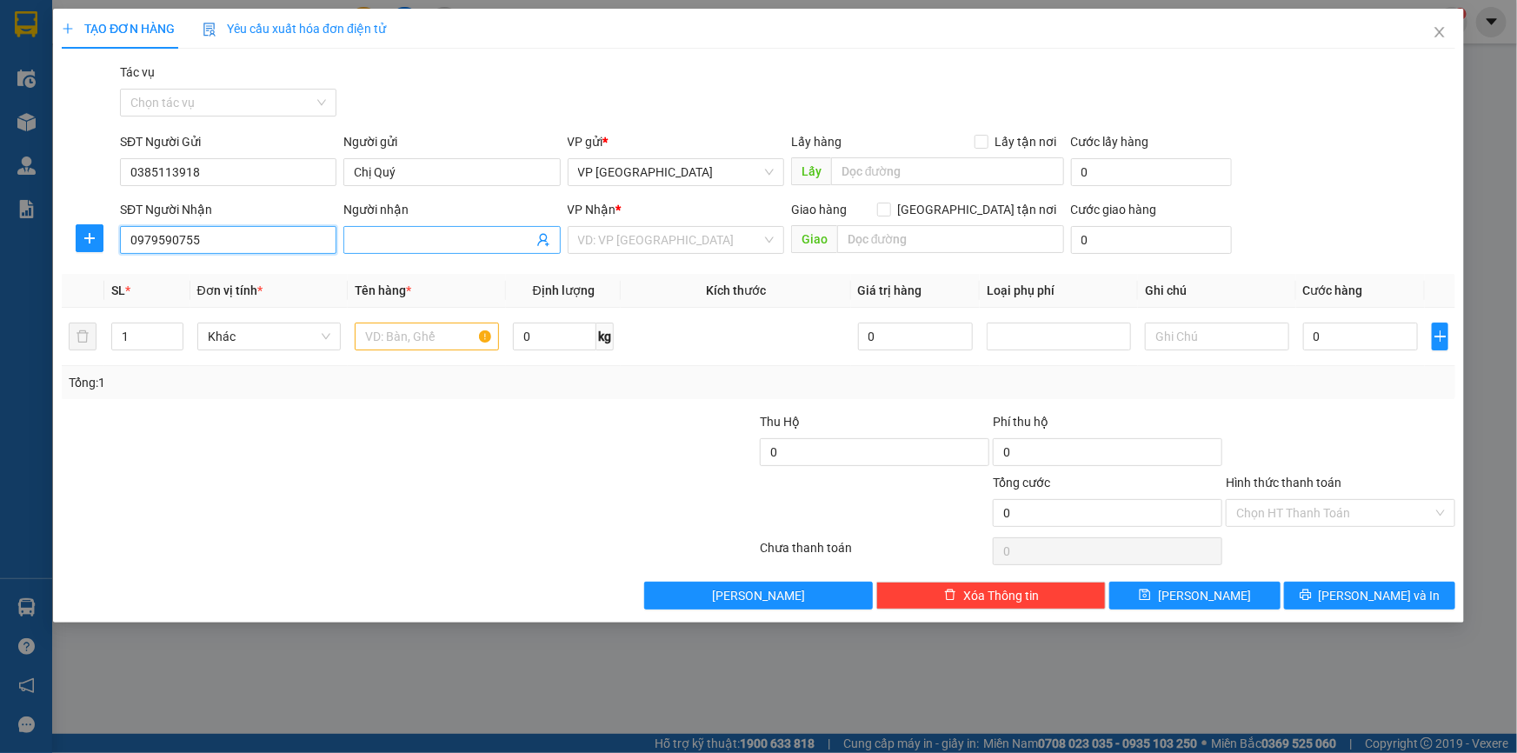
type input "0979590755"
click at [382, 237] on input "Người nhận" at bounding box center [443, 239] width 178 height 19
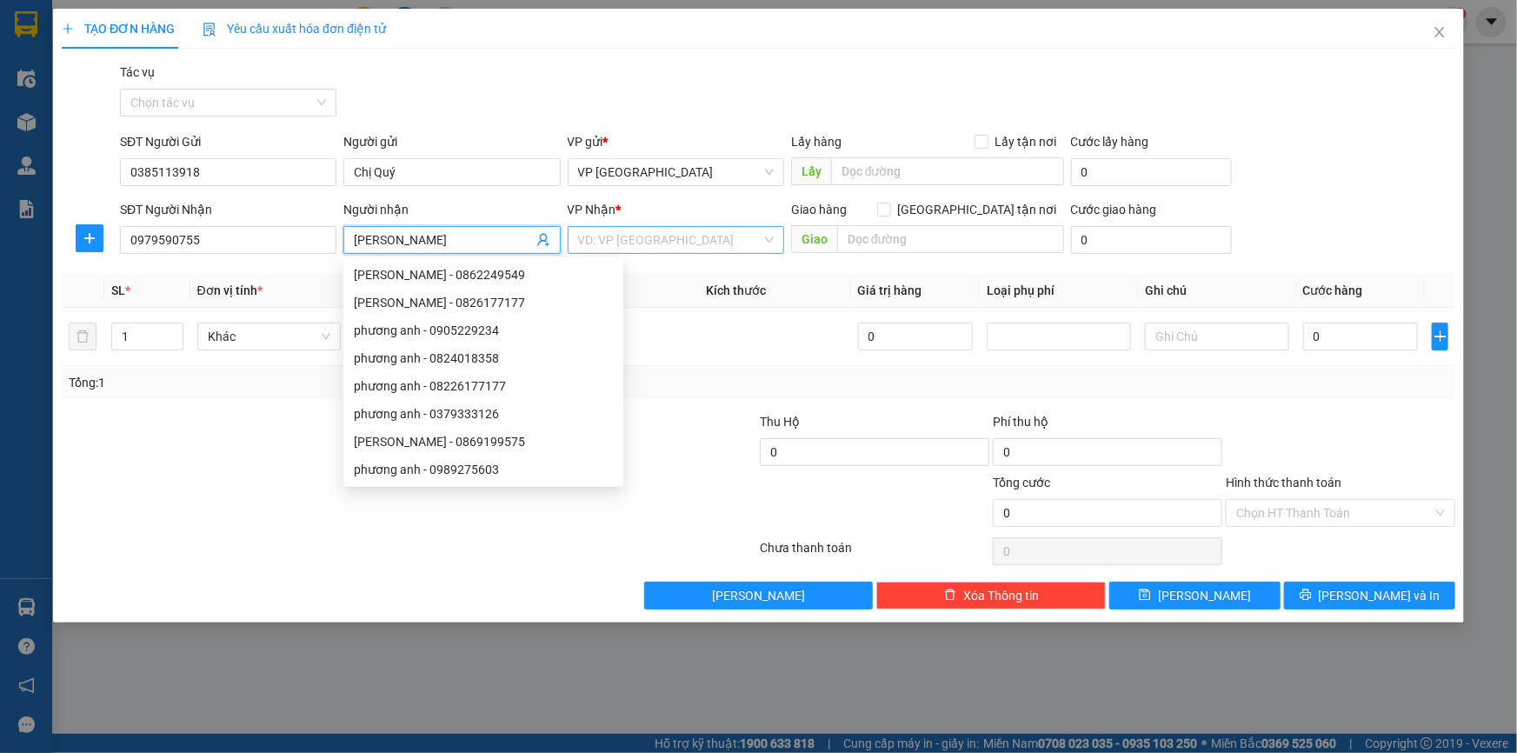
type input "[PERSON_NAME]"
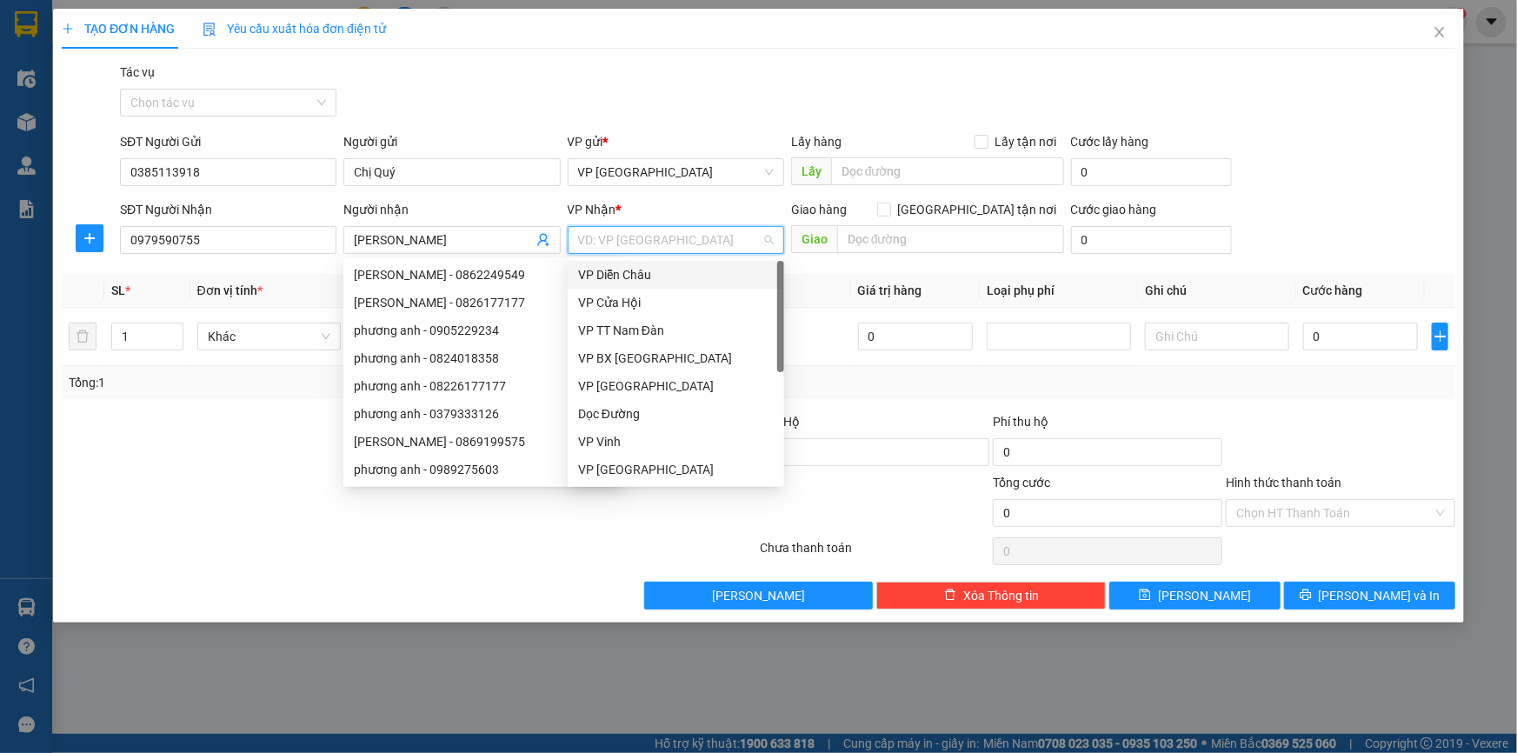
click at [705, 244] on input "search" at bounding box center [669, 240] width 183 height 26
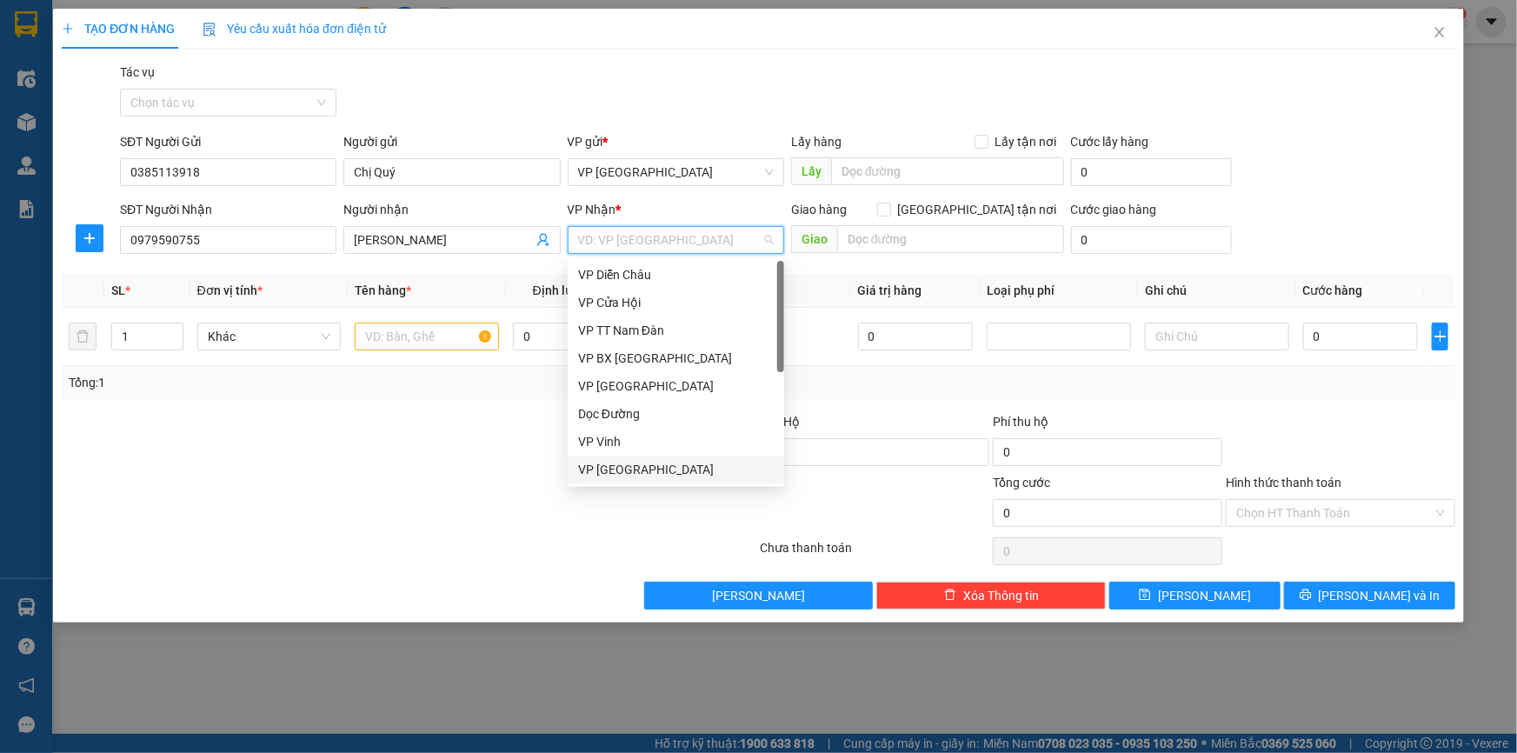
click at [646, 473] on div "VP [GEOGRAPHIC_DATA]" at bounding box center [676, 469] width 196 height 19
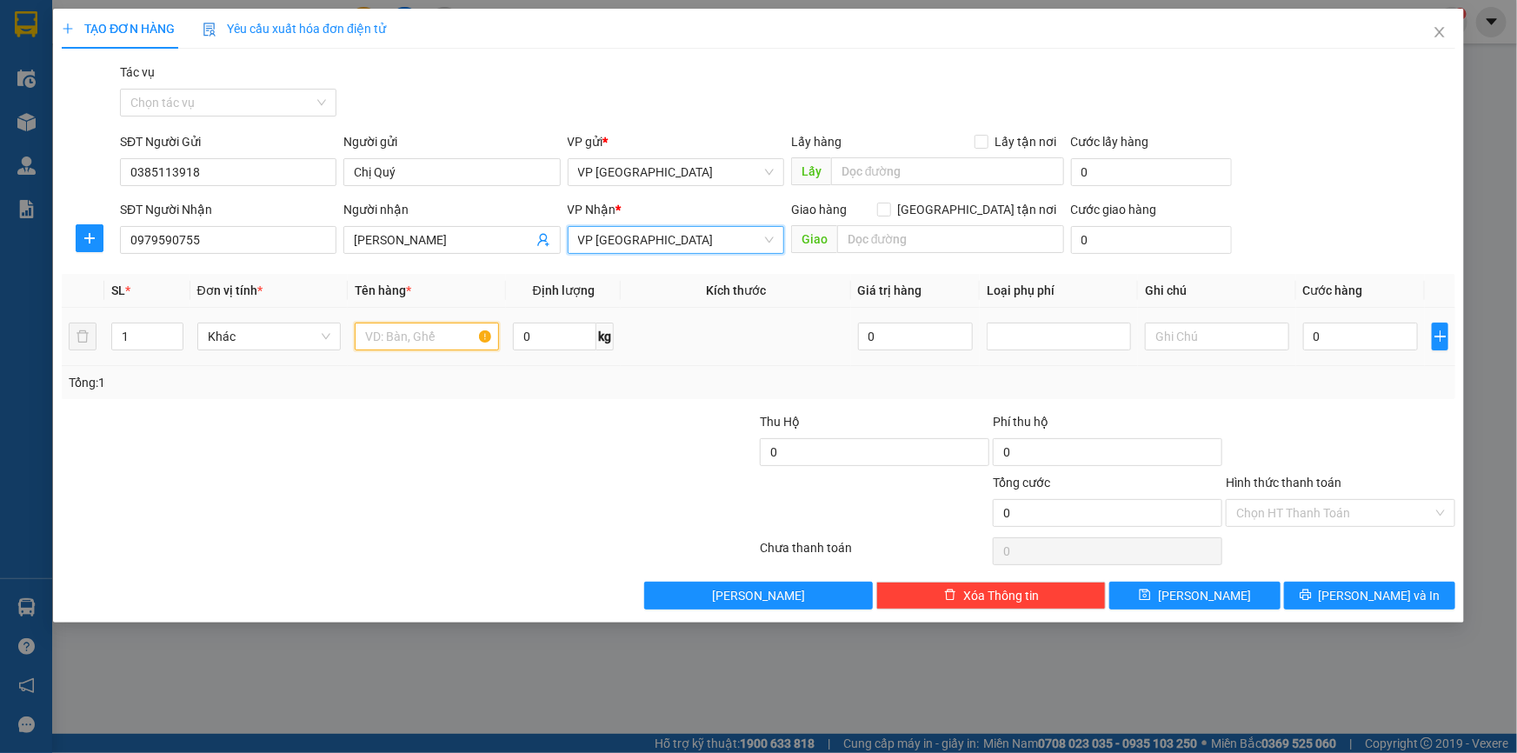
click at [445, 339] on input "text" at bounding box center [427, 337] width 144 height 28
type input "ct"
click at [889, 210] on input "[GEOGRAPHIC_DATA] tận nơi" at bounding box center [883, 209] width 12 height 12
checkbox input "true"
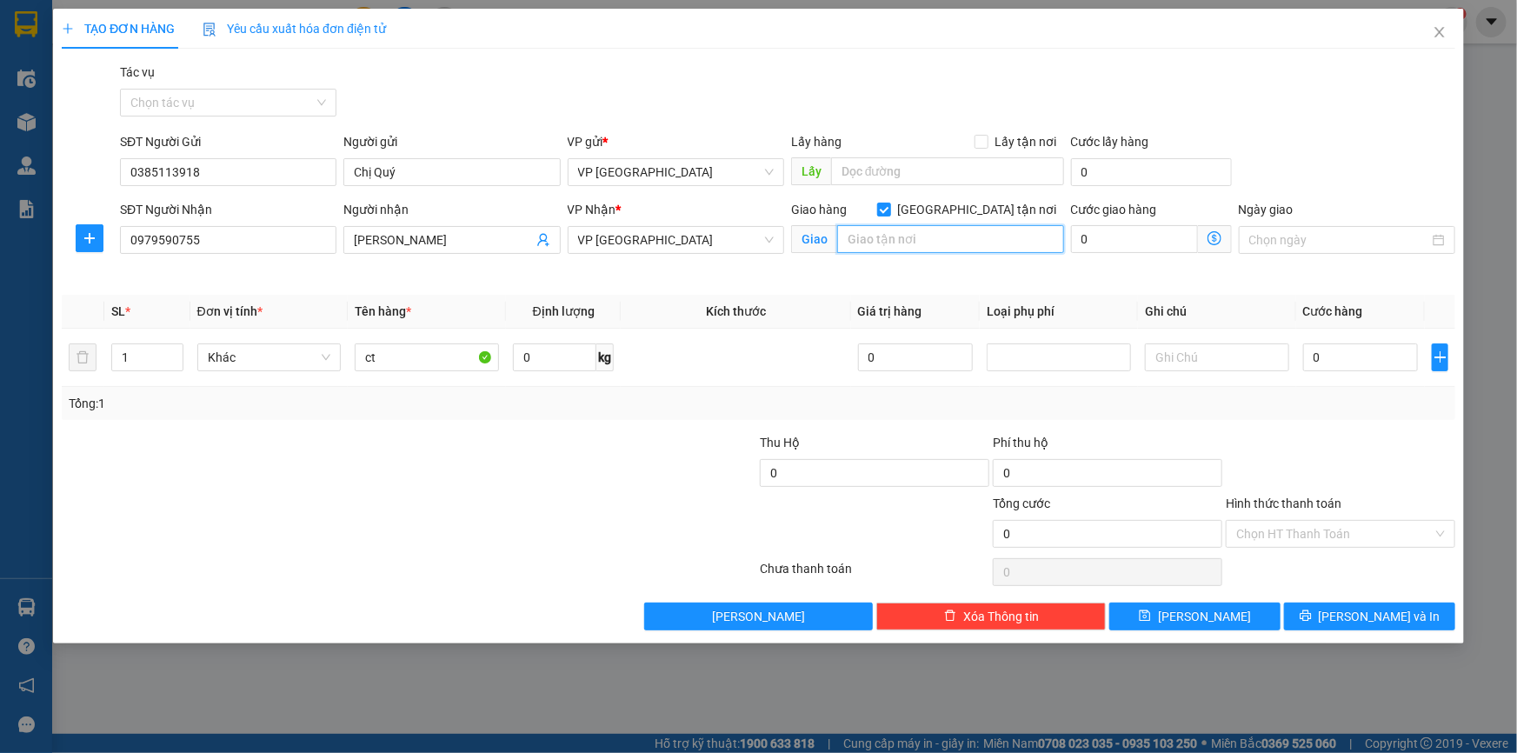
click at [969, 236] on input "text" at bounding box center [950, 239] width 227 height 28
type input "[GEOGRAPHIC_DATA], [GEOGRAPHIC_DATA]"
click at [1200, 354] on input "text" at bounding box center [1217, 357] width 144 height 28
type input "chưa tính phí ship hàng"
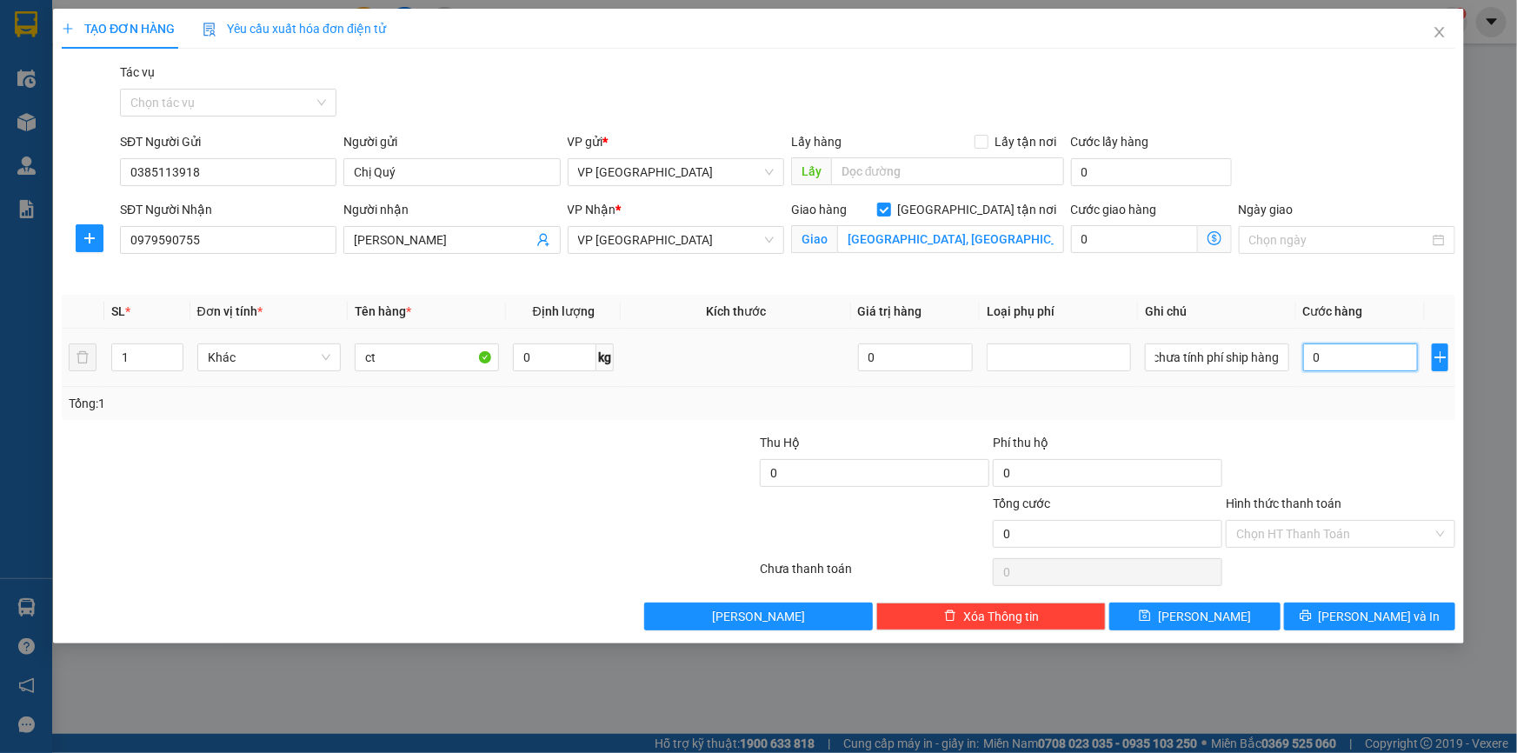
scroll to position [0, 0]
click at [1357, 355] on input "0" at bounding box center [1361, 357] width 116 height 28
type input "5"
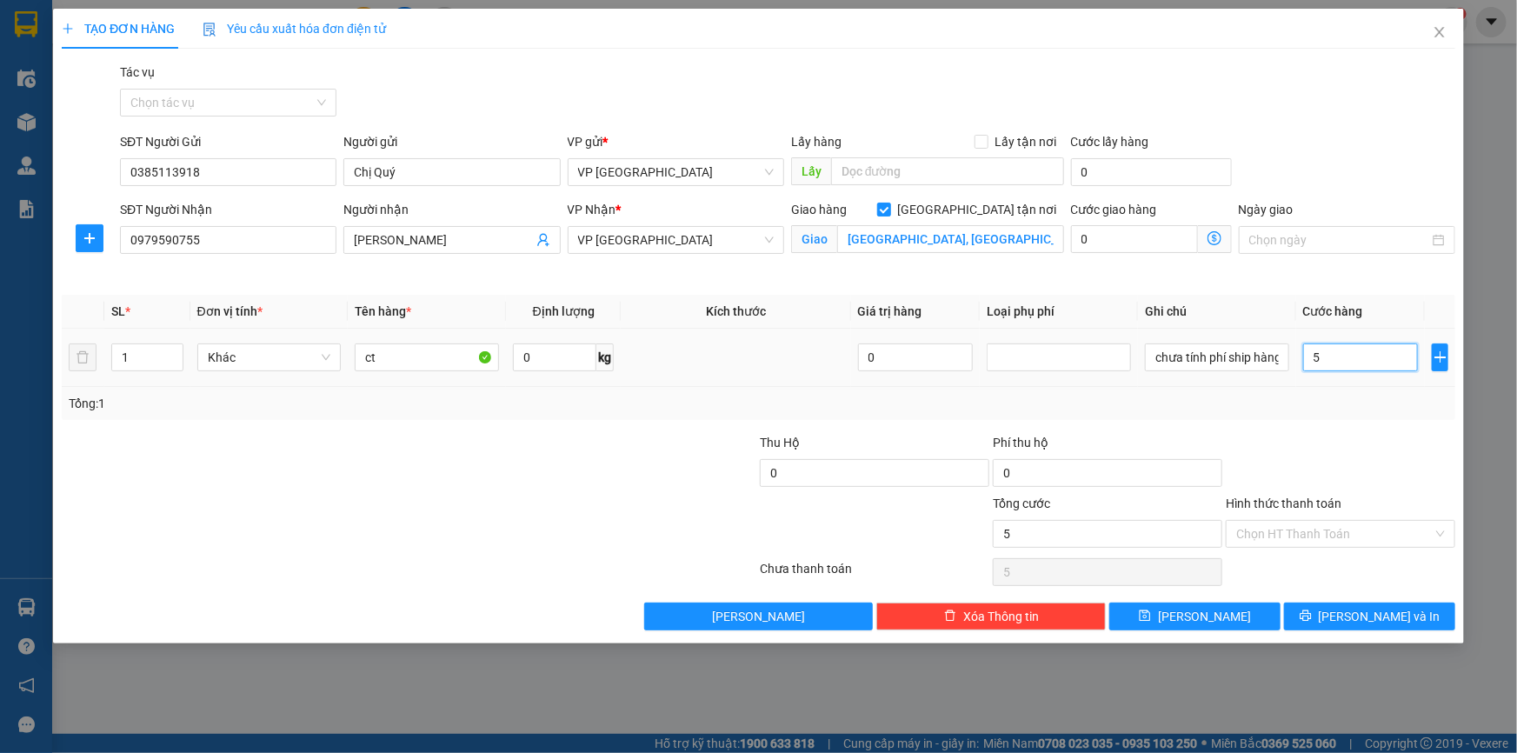
type input "50"
type input "500"
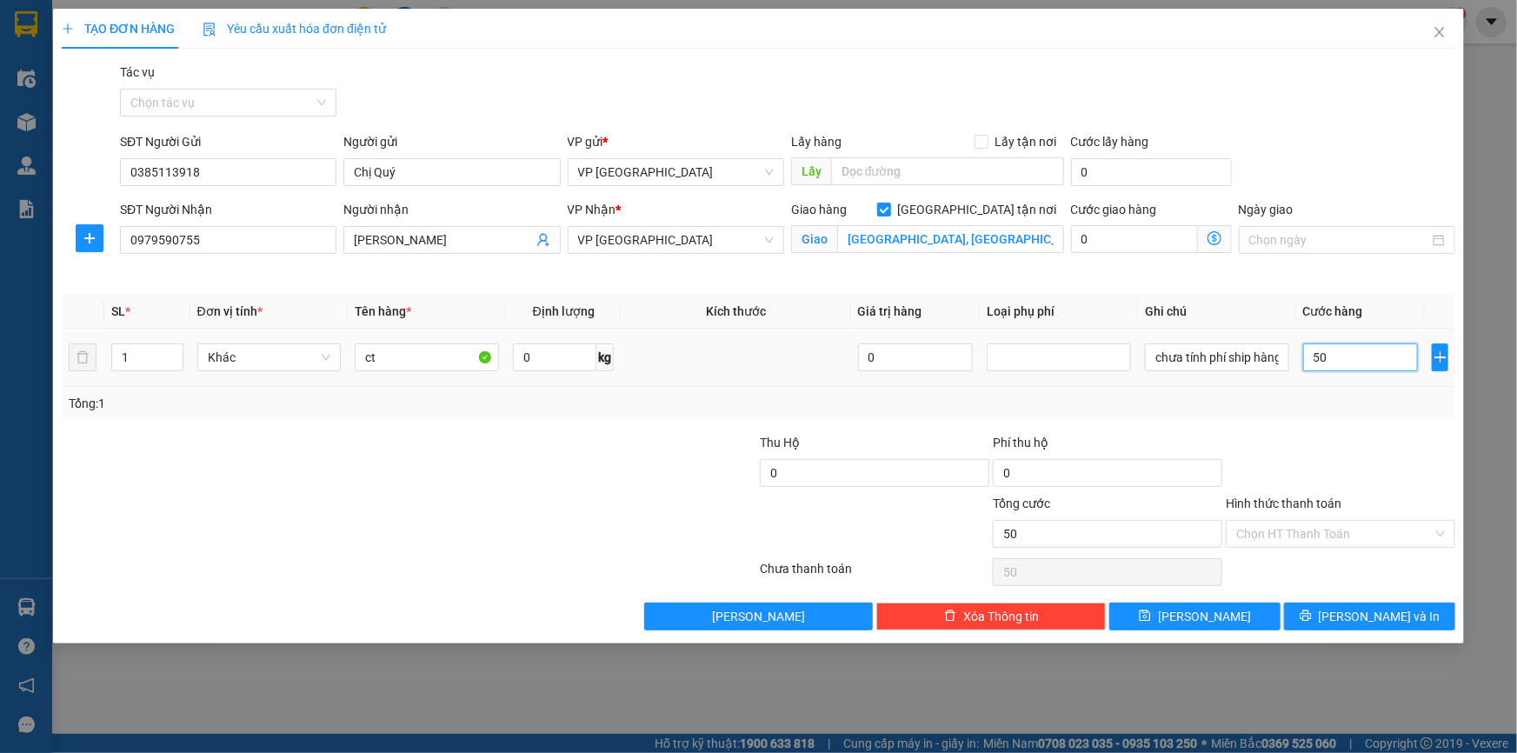
type input "500"
type input "5.000"
type input "50.000"
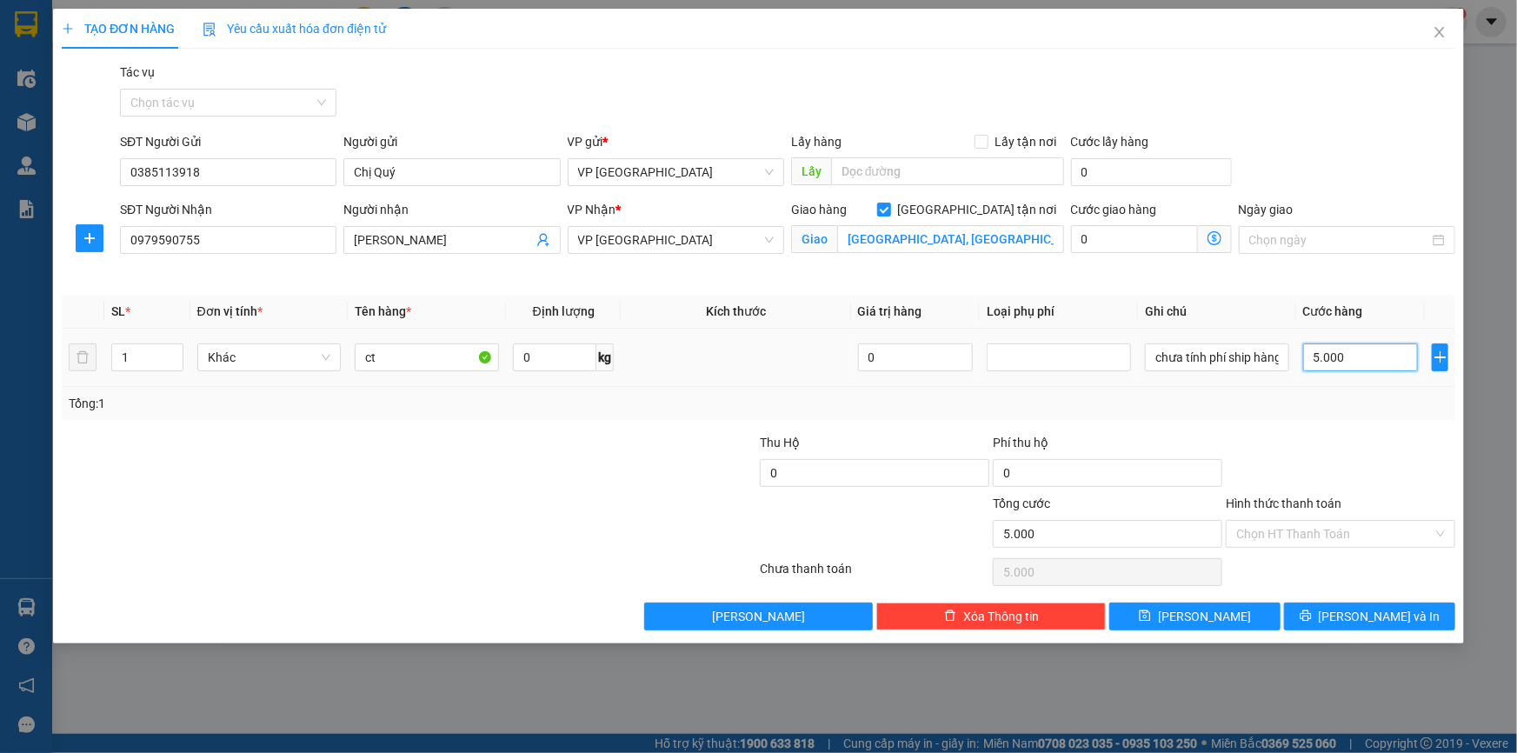
type input "50.000"
click at [1397, 522] on input "Hình thức thanh toán" at bounding box center [1334, 534] width 196 height 26
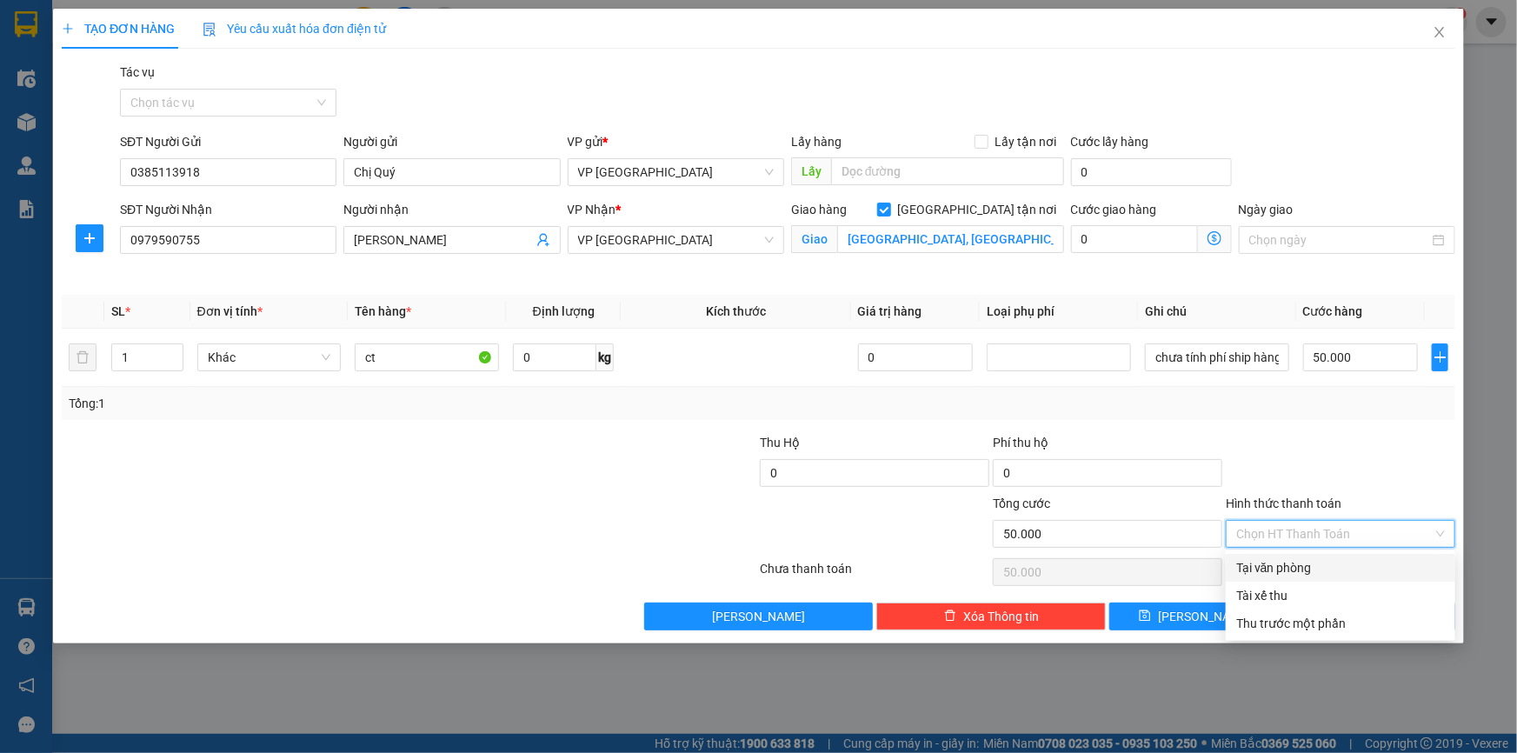
click at [1390, 562] on div "Tại văn phòng" at bounding box center [1340, 567] width 209 height 19
type input "0"
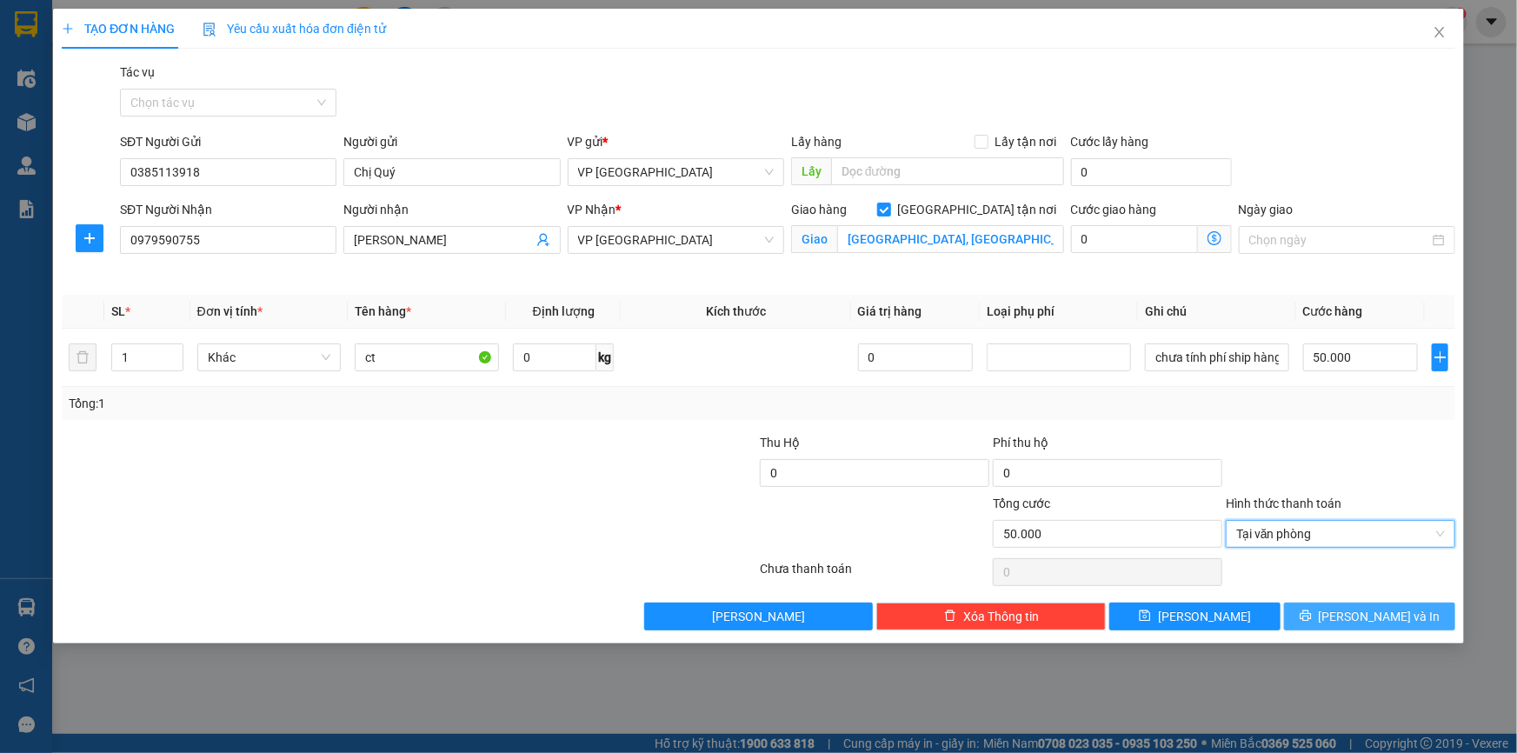
click at [1413, 609] on button "[PERSON_NAME] và In" at bounding box center [1369, 616] width 171 height 28
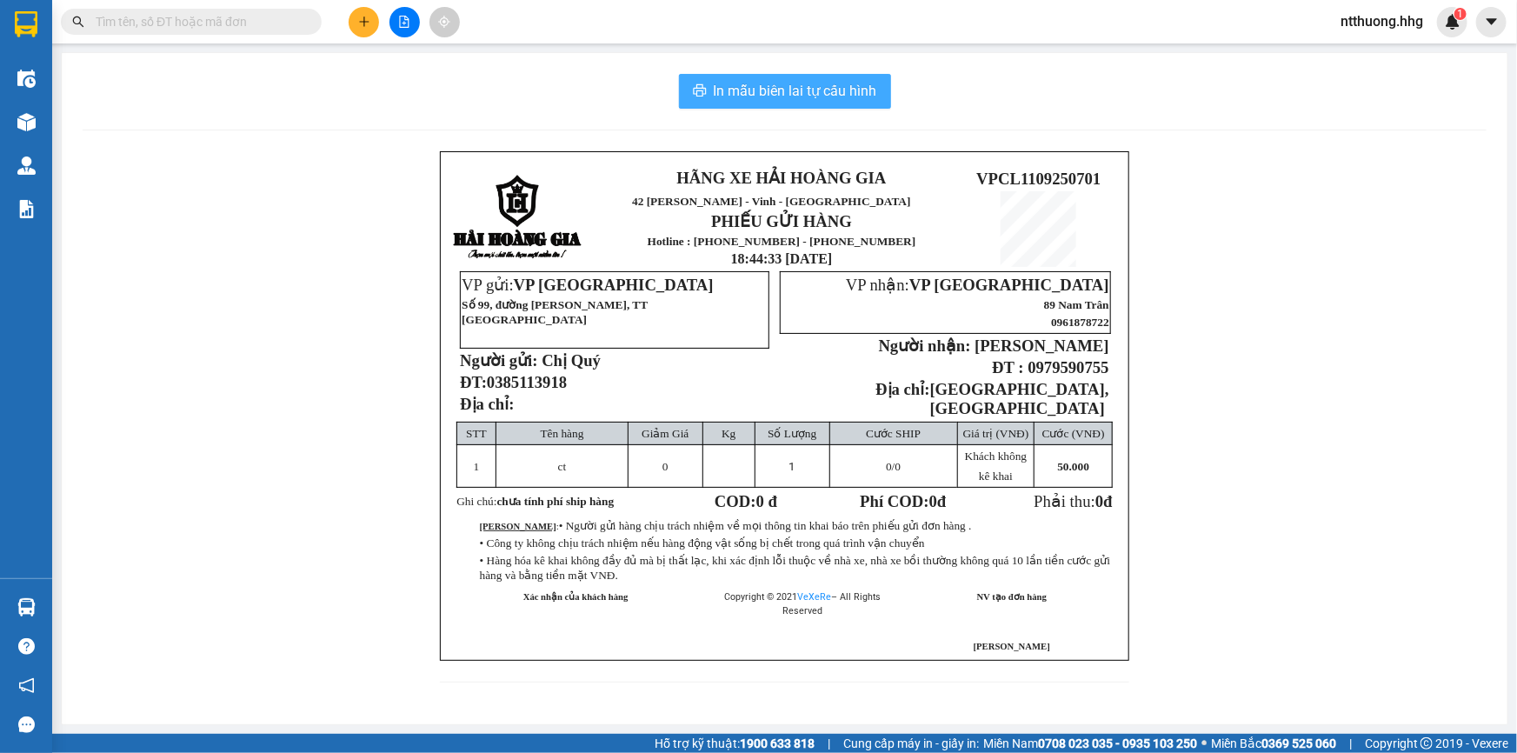
click at [864, 94] on span "In mẫu biên lai tự cấu hình" at bounding box center [795, 91] width 163 height 22
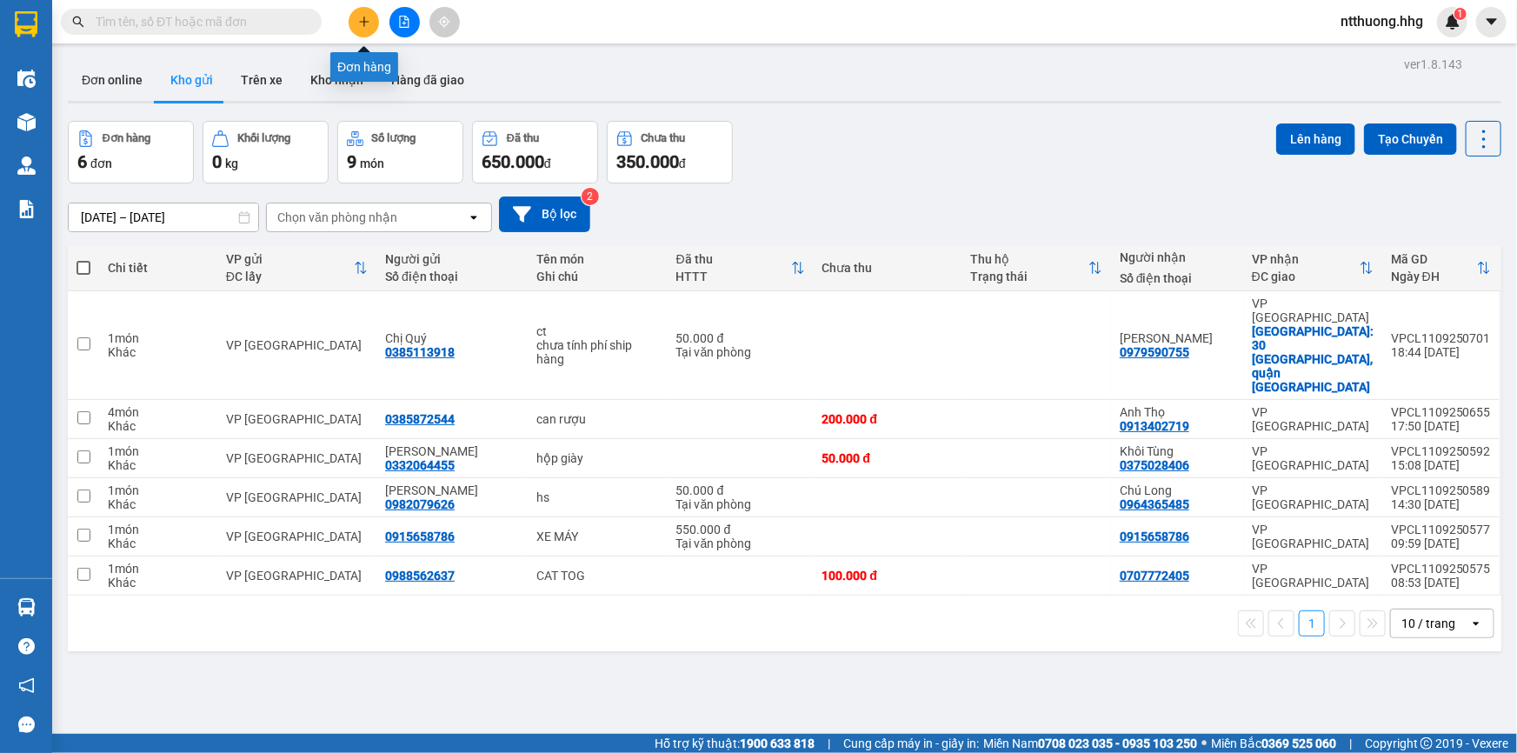
click at [369, 27] on icon "plus" at bounding box center [364, 22] width 12 height 12
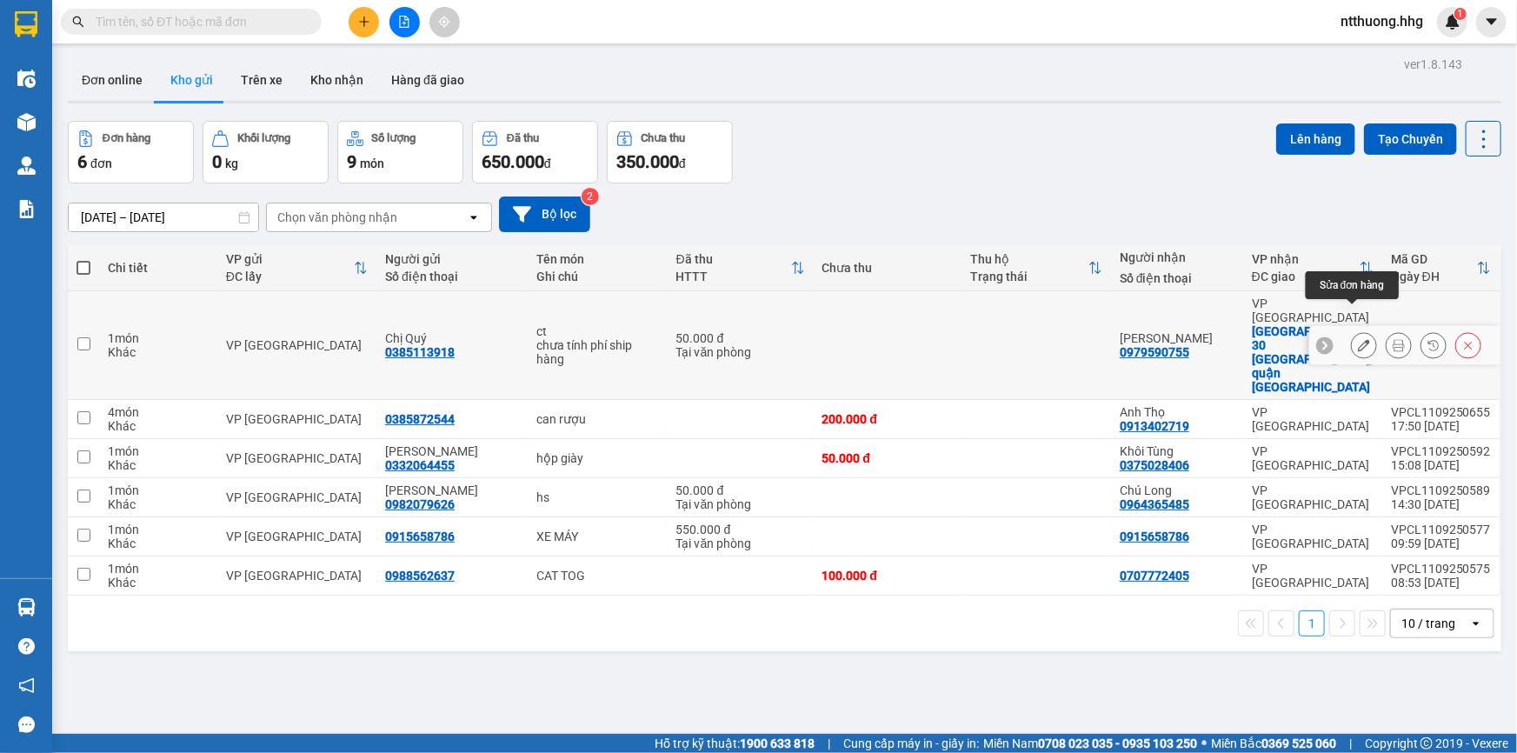
click at [1358, 339] on icon at bounding box center [1364, 345] width 12 height 12
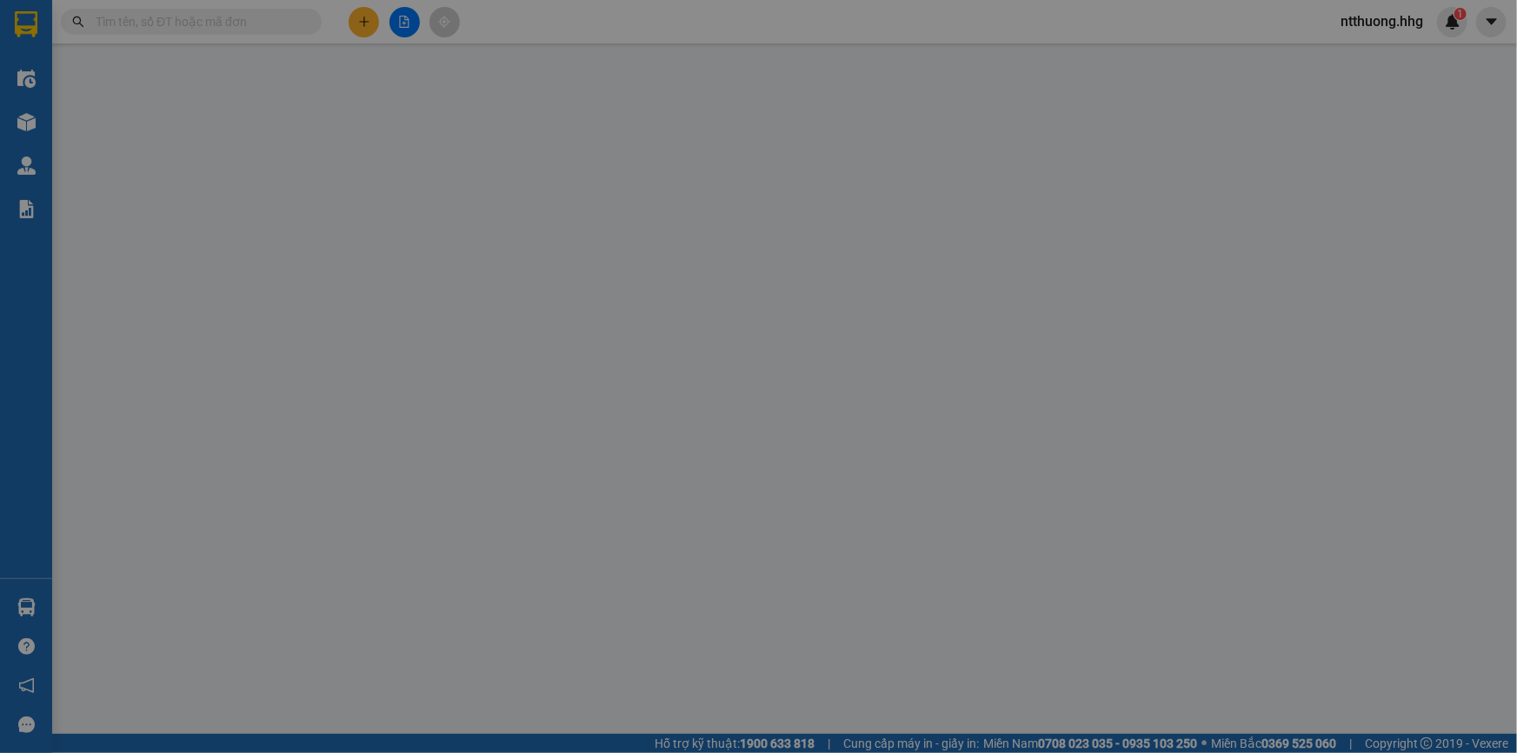
type input "0385113918"
type input "Chị Quý"
type input "0979590755"
type input "[PERSON_NAME]"
checkbox input "true"
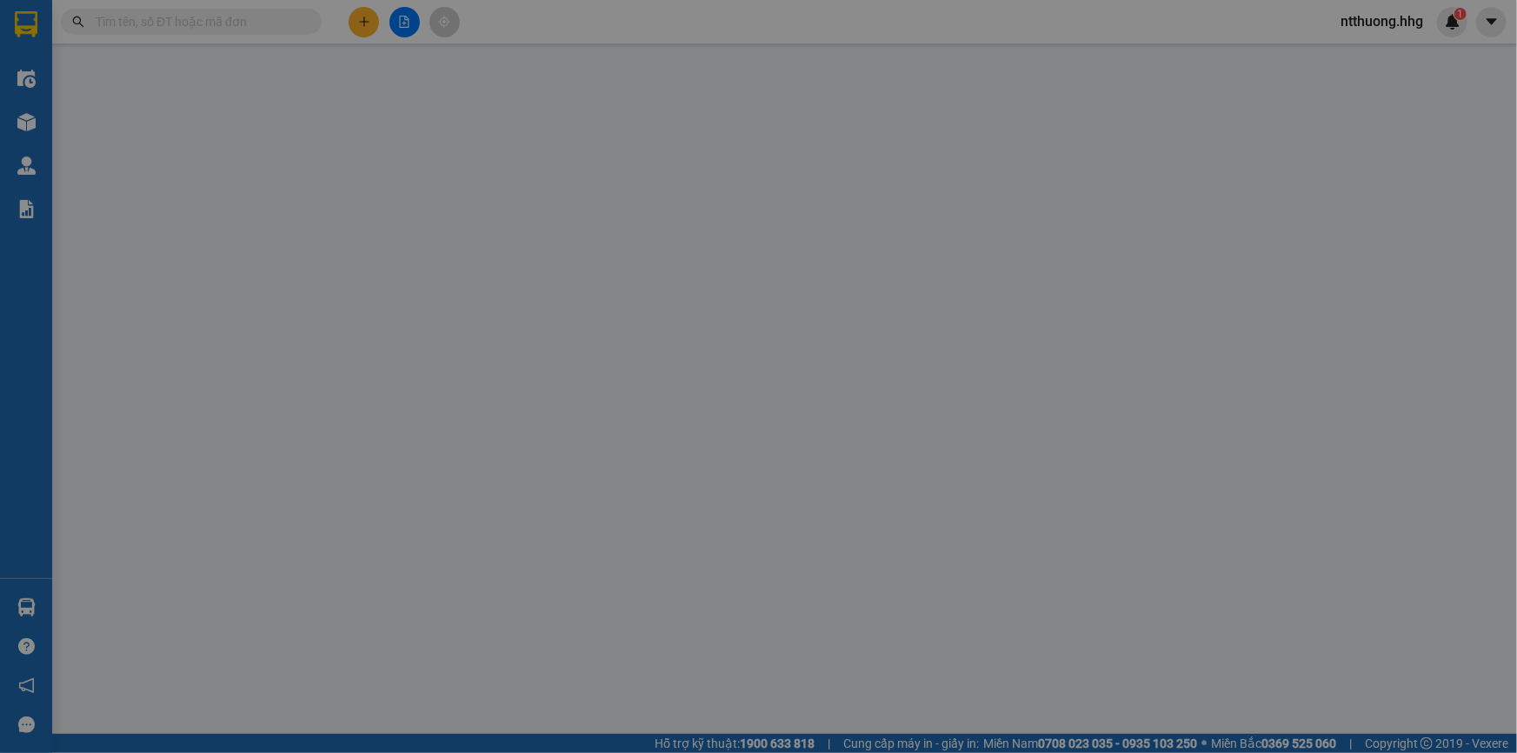
type input "[GEOGRAPHIC_DATA], [GEOGRAPHIC_DATA]"
type input "50.000"
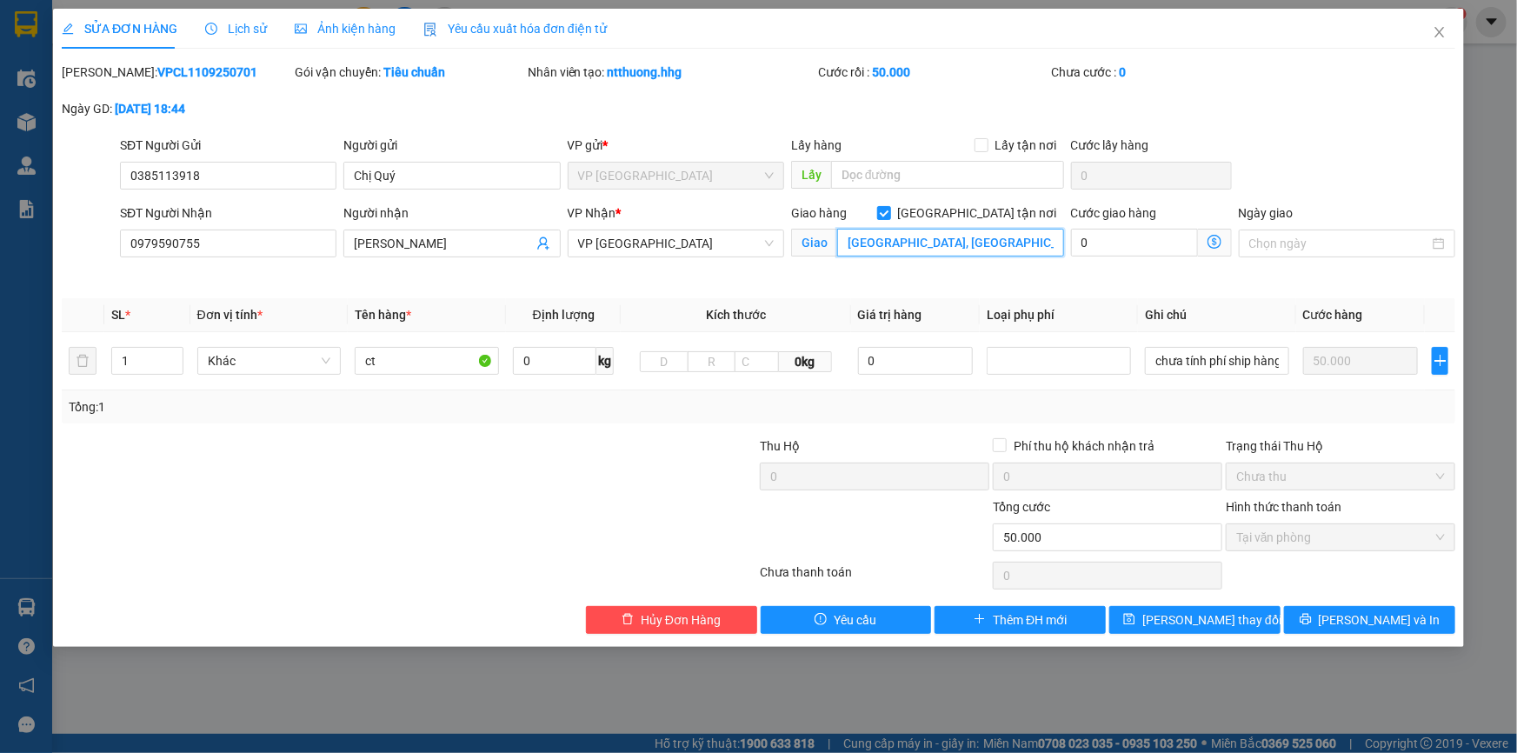
click at [922, 243] on input "[GEOGRAPHIC_DATA], [GEOGRAPHIC_DATA]" at bounding box center [950, 243] width 227 height 28
click at [924, 243] on input "[GEOGRAPHIC_DATA], [GEOGRAPHIC_DATA]" at bounding box center [950, 243] width 227 height 28
type input "30 [STREET_ADDRESS]"
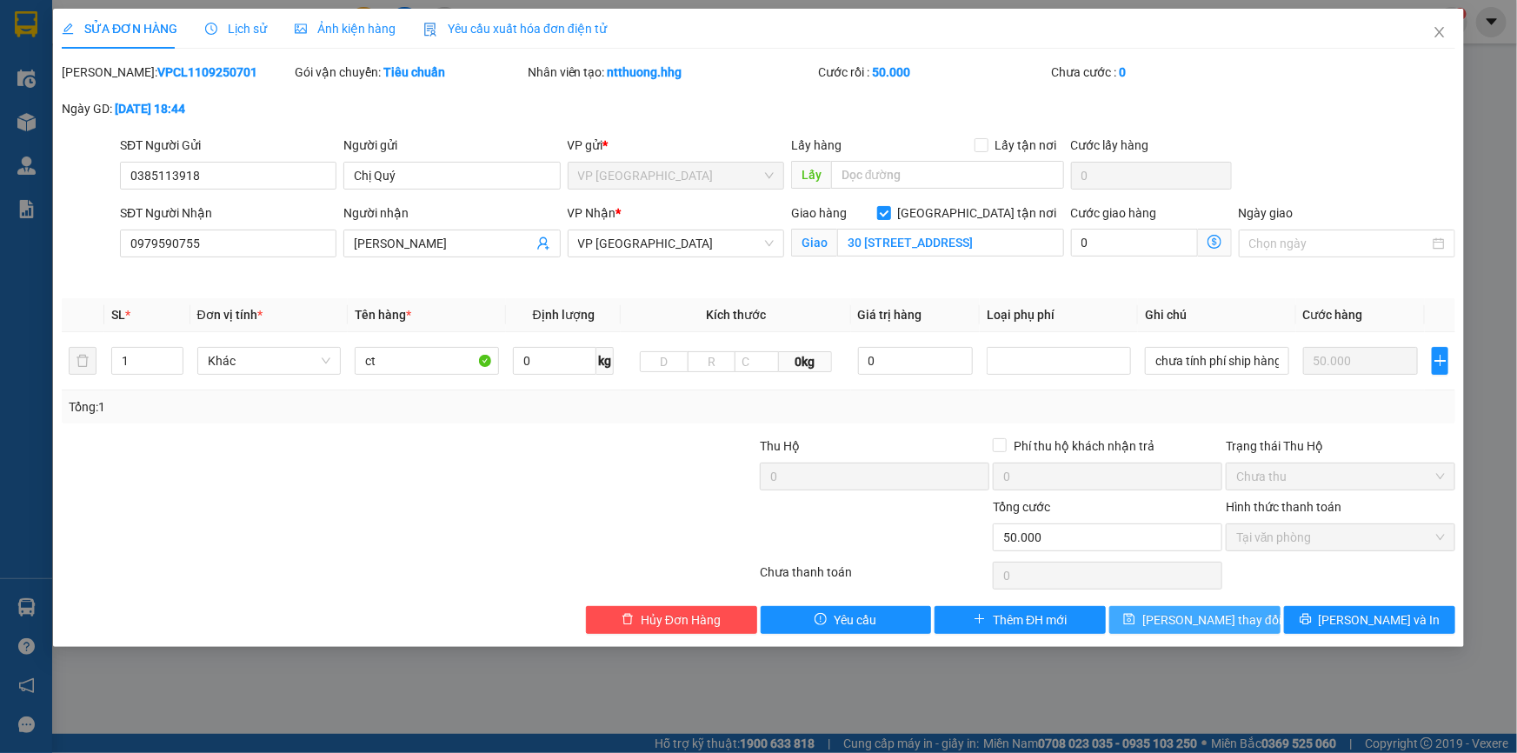
click at [1206, 613] on span "[PERSON_NAME] thay đổi" at bounding box center [1211, 619] width 139 height 19
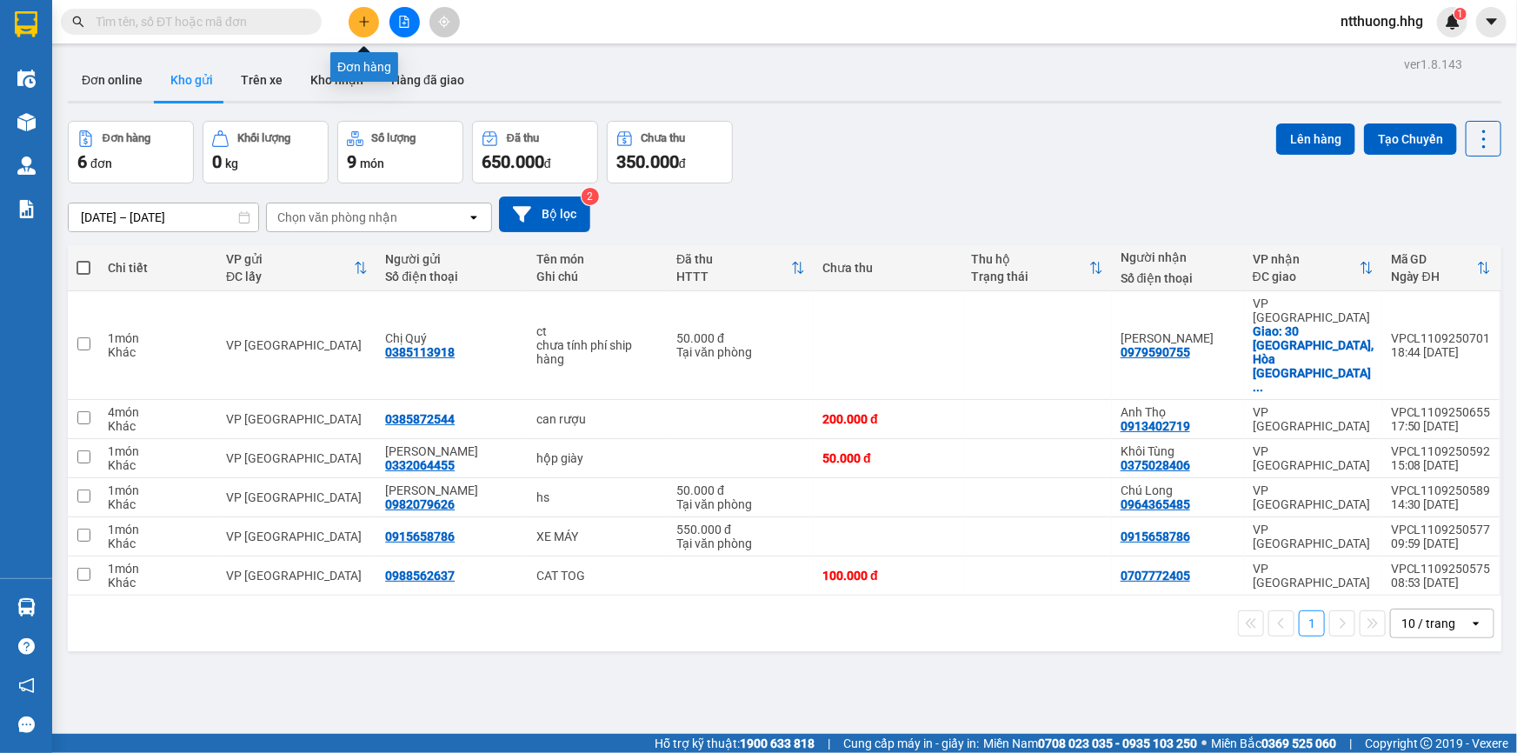
click at [365, 26] on icon "plus" at bounding box center [364, 22] width 12 height 12
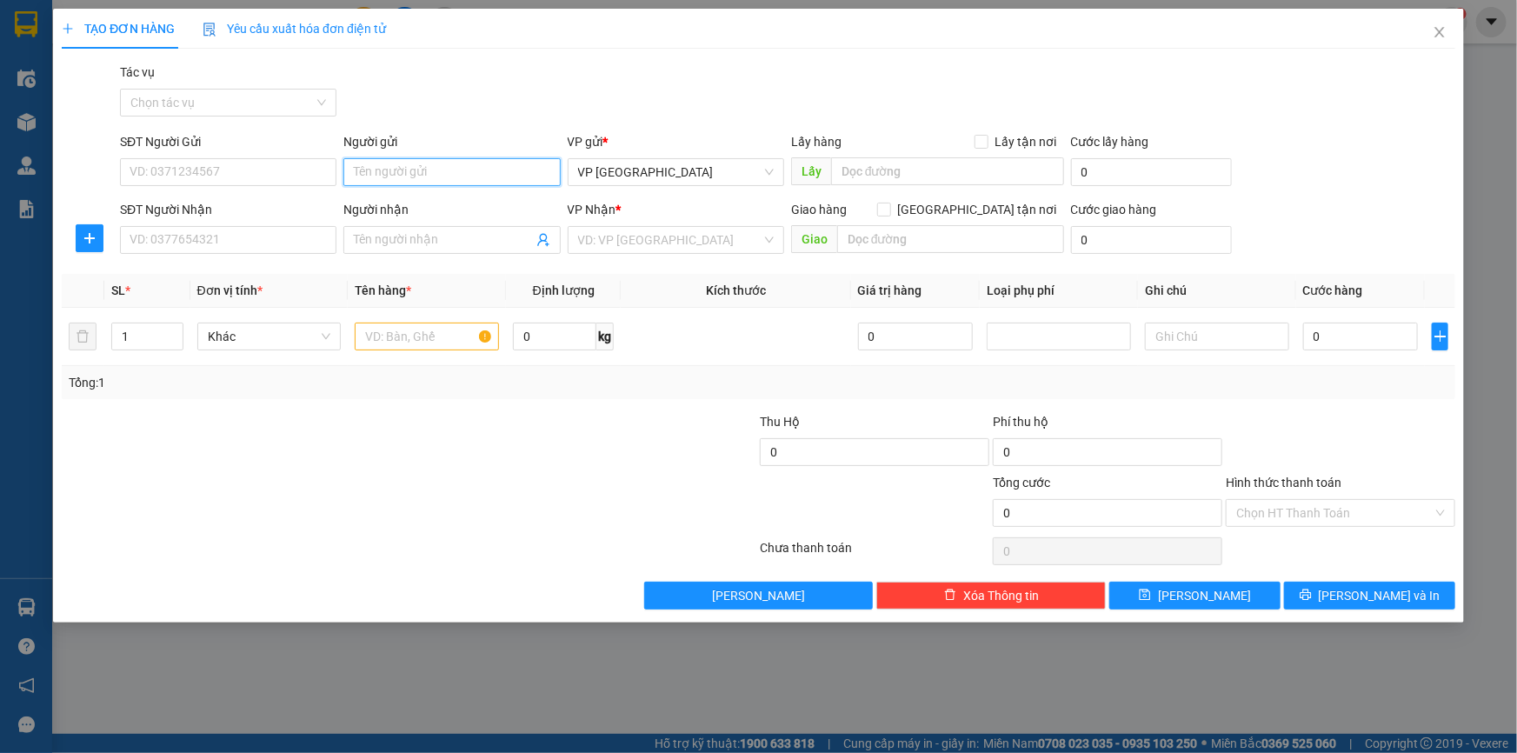
click at [449, 174] on input "Người gửi" at bounding box center [451, 172] width 216 height 28
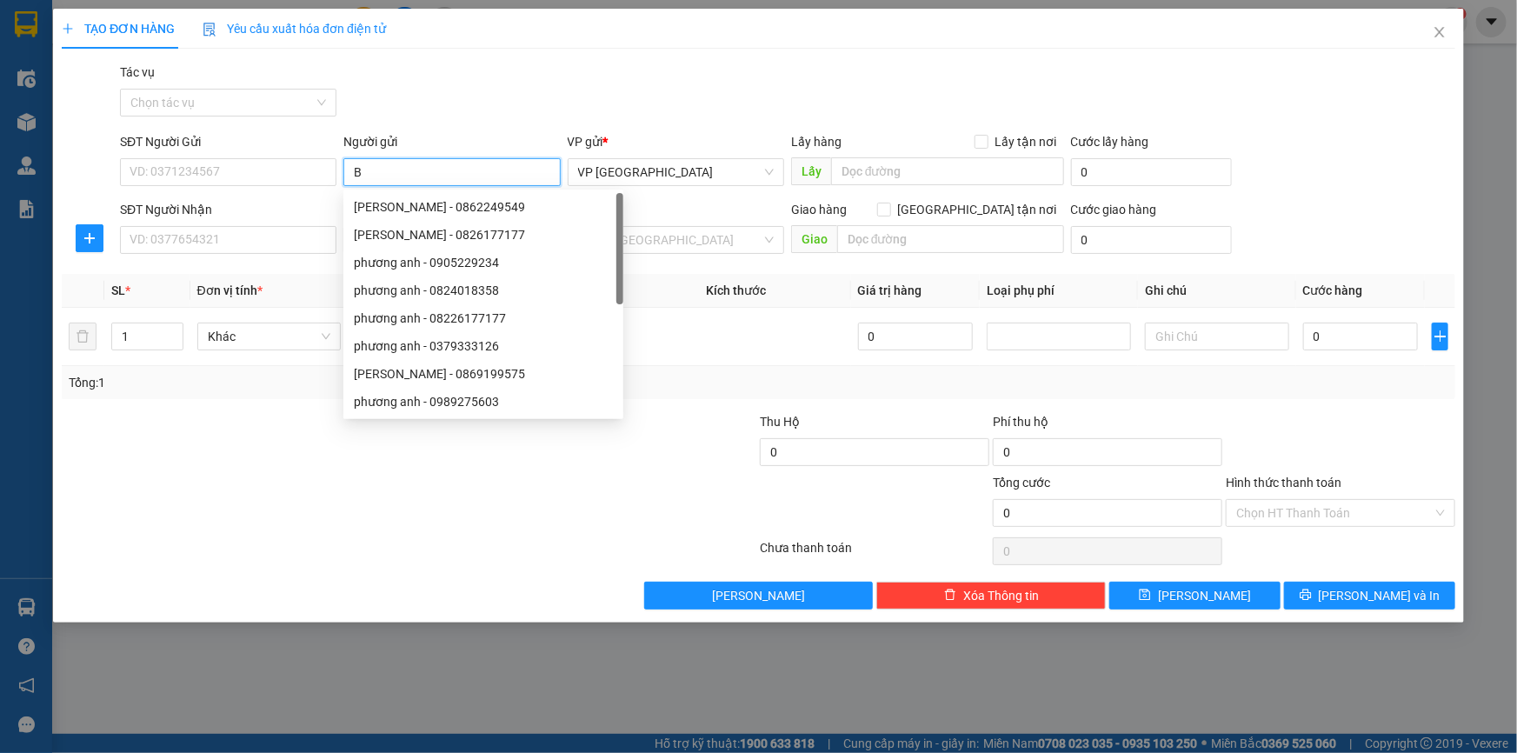
type input "B"
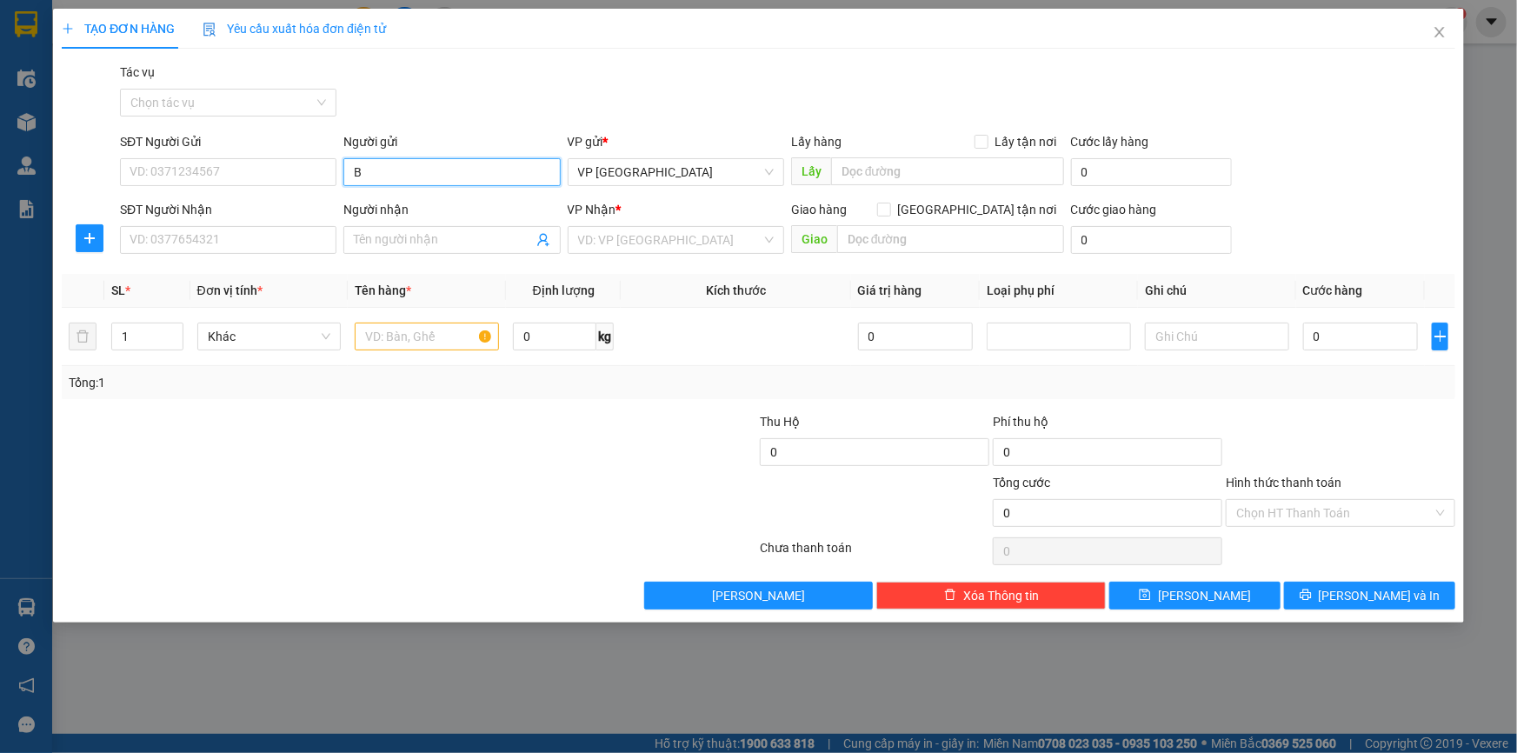
click at [401, 176] on input "B" at bounding box center [451, 172] width 216 height 28
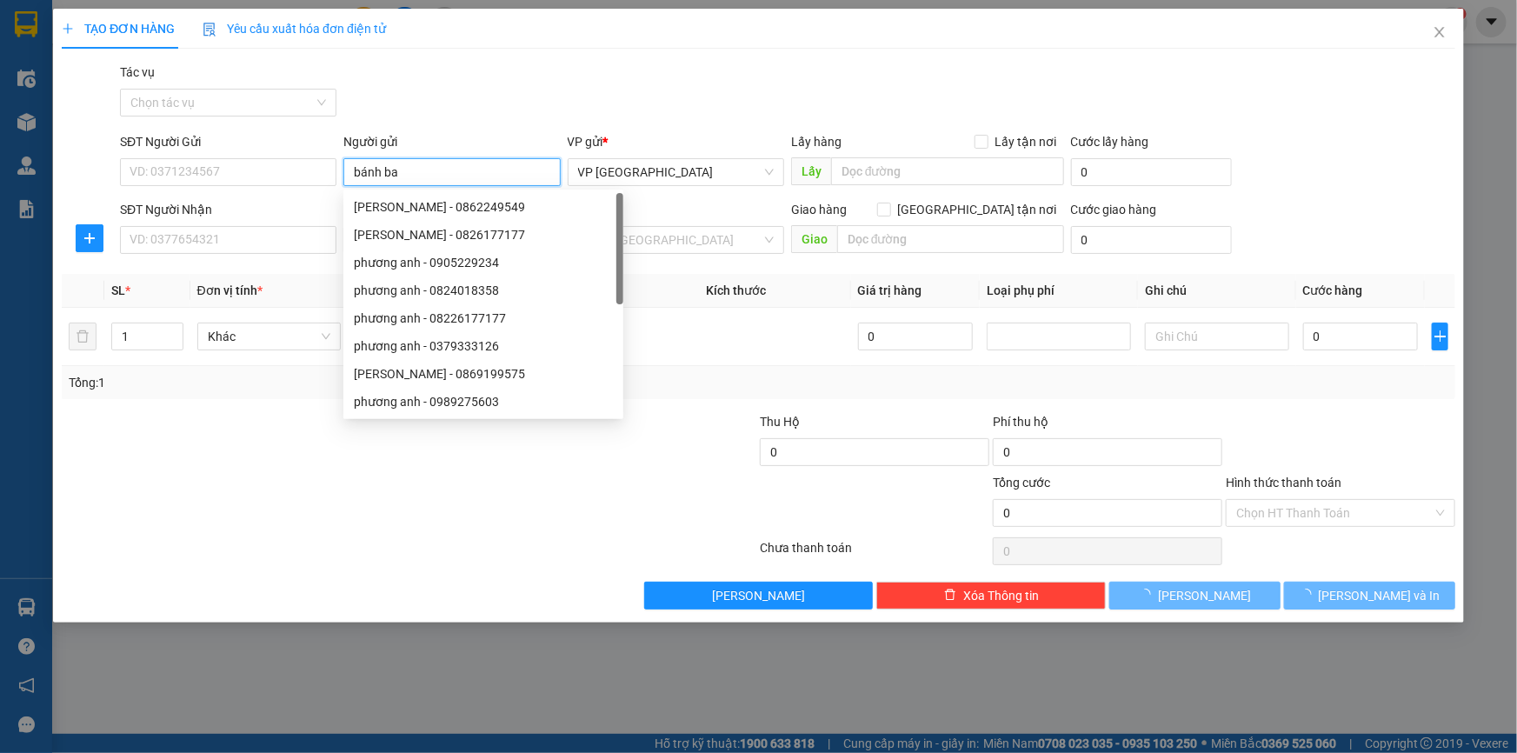
type input "bánh bao"
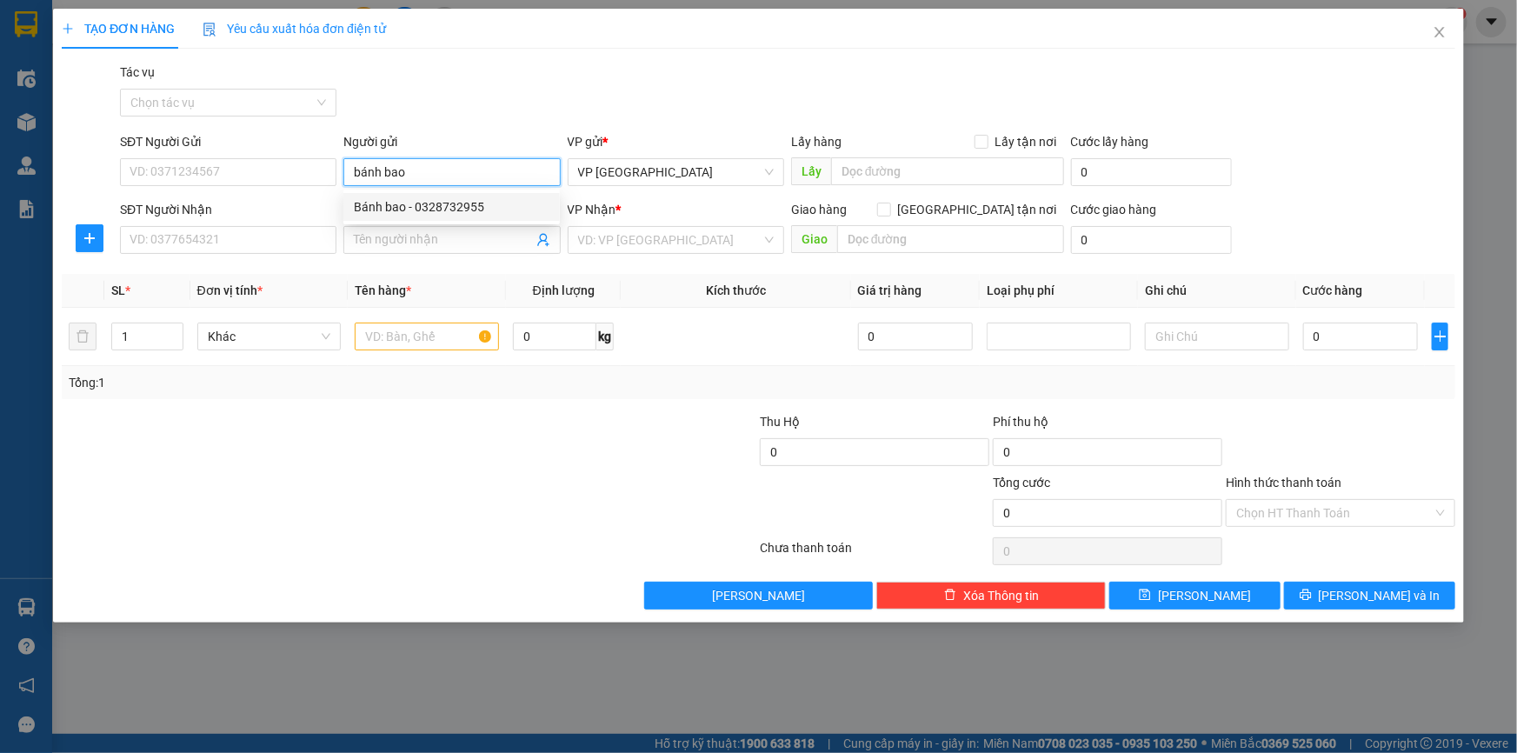
click at [475, 209] on div "Bánh bao - 0328732955" at bounding box center [452, 206] width 196 height 19
type input "0328732955"
type input "Bánh bao"
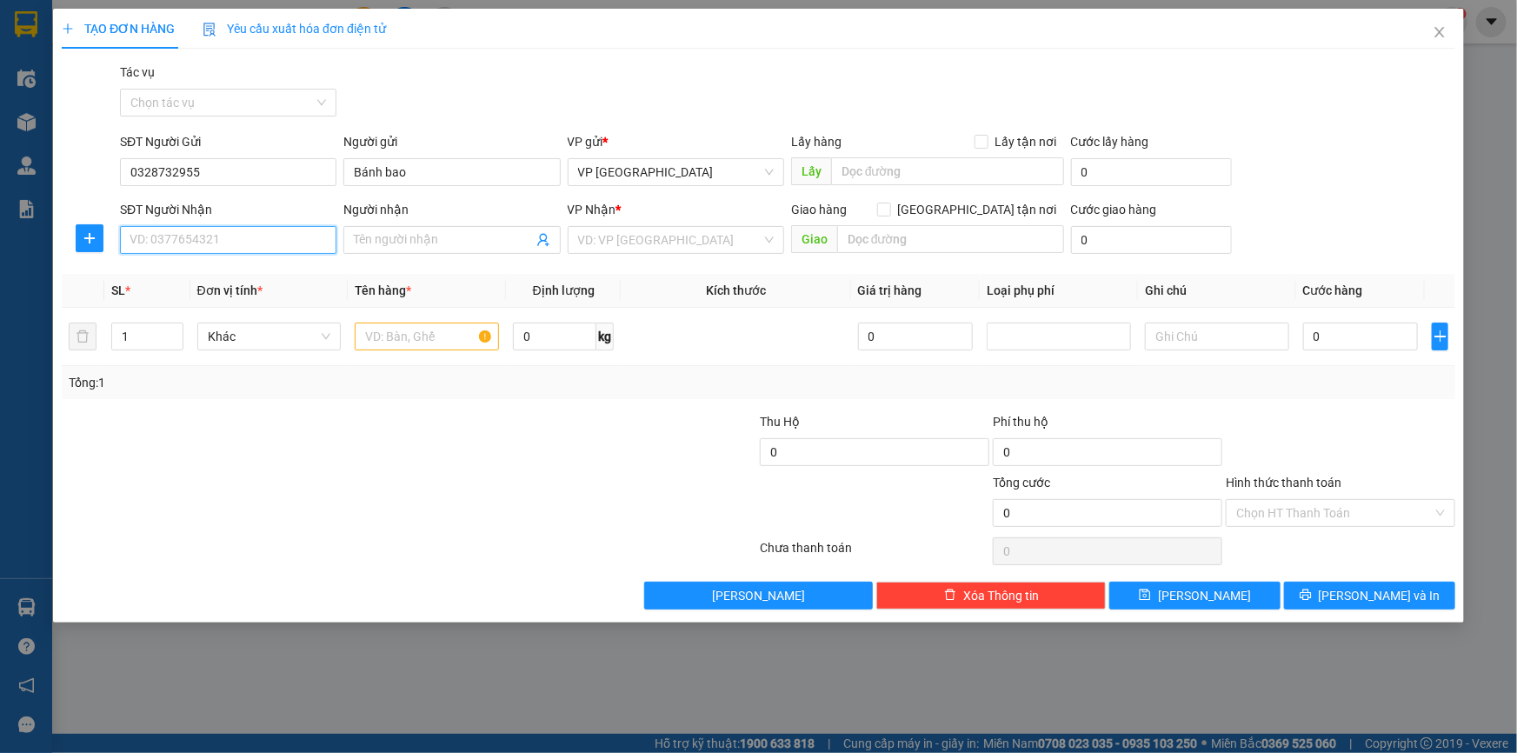
click at [261, 239] on input "SĐT Người Nhận" at bounding box center [228, 240] width 216 height 28
click at [404, 241] on input "Người nhận" at bounding box center [443, 239] width 178 height 19
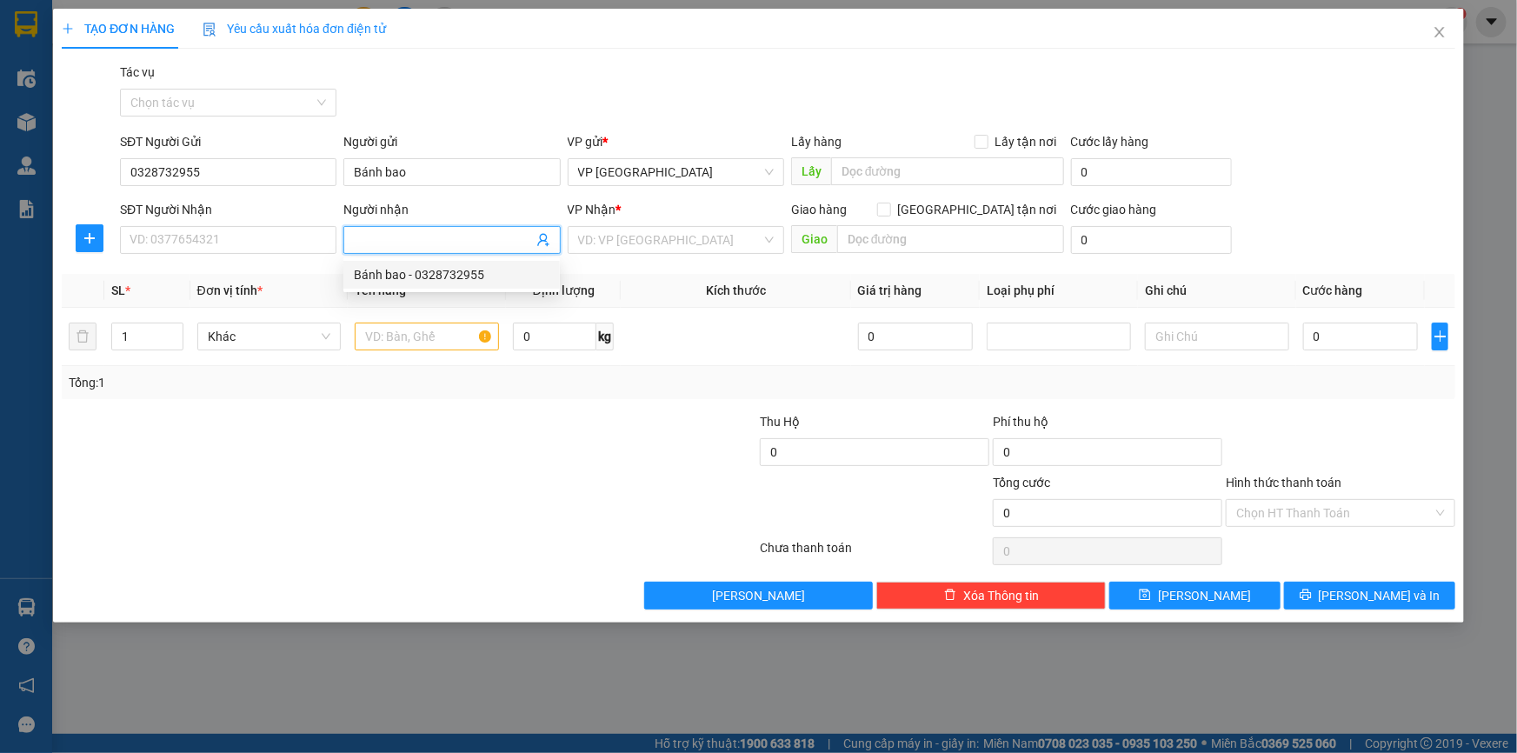
click at [443, 273] on div "Bánh bao - 0328732955" at bounding box center [452, 274] width 196 height 19
type input "0328732955"
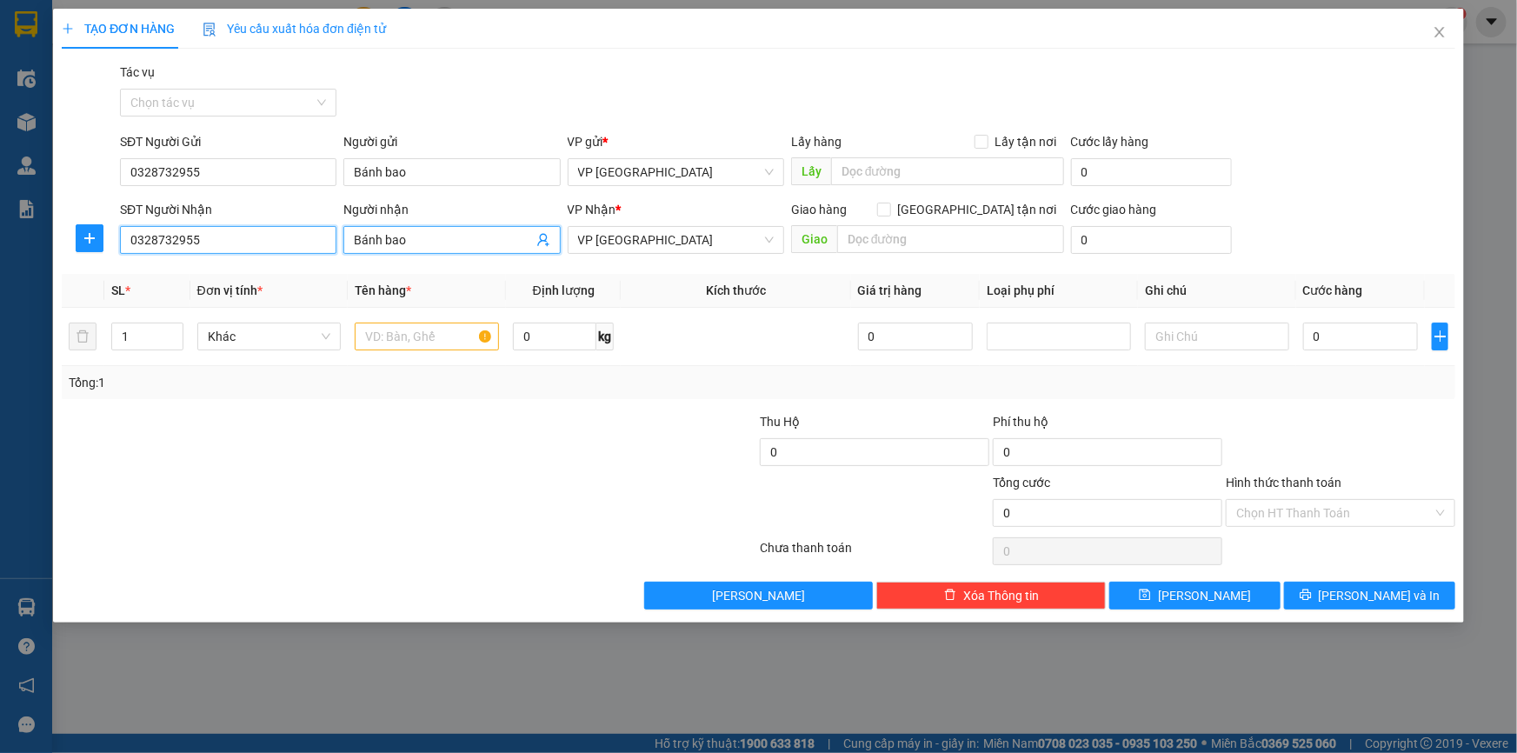
click at [256, 242] on input "0328732955" at bounding box center [228, 240] width 216 height 28
click at [447, 229] on span "Bánh bao" at bounding box center [451, 240] width 216 height 28
type input "B"
click at [288, 234] on input "0328732955" at bounding box center [228, 240] width 216 height 28
type input "0"
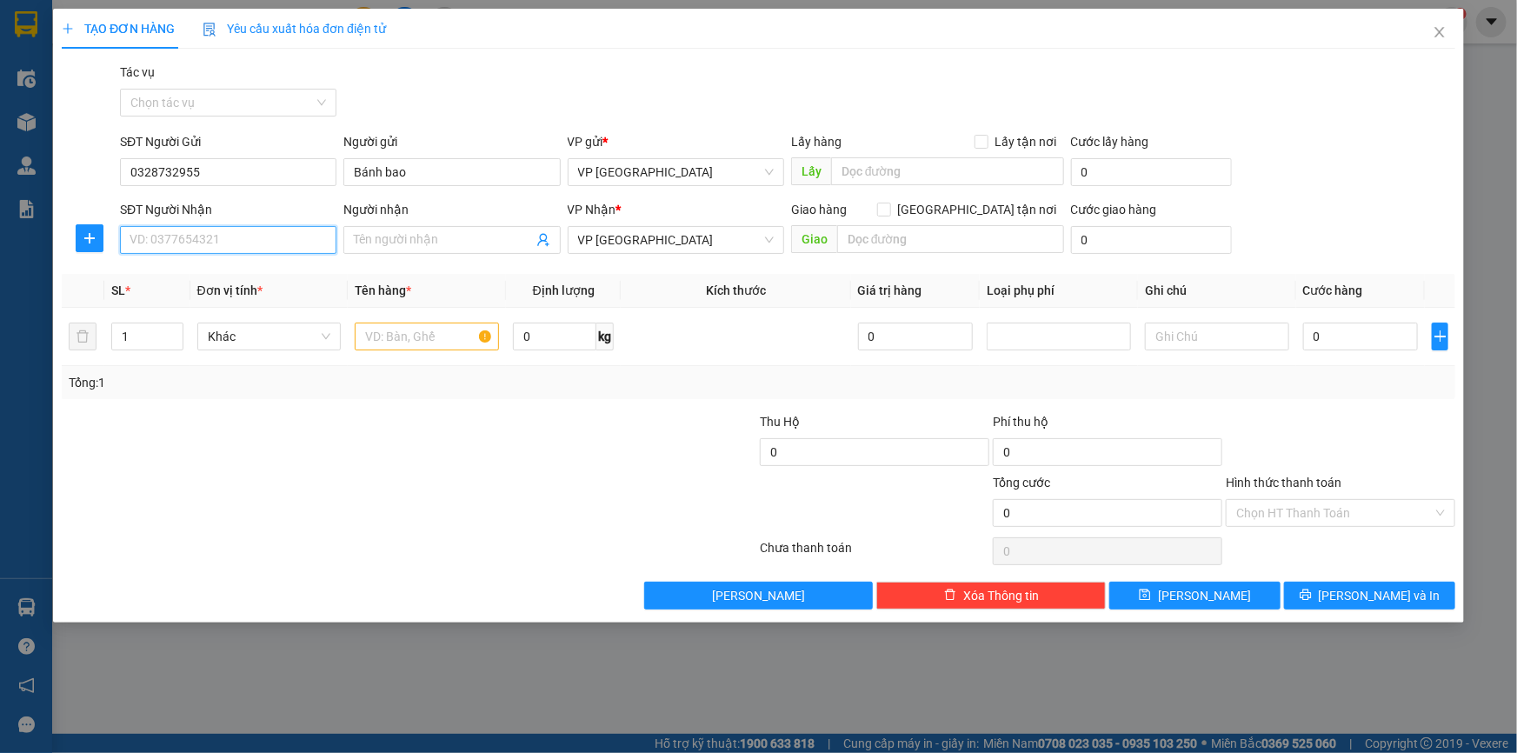
click at [288, 234] on input "SĐT Người Nhận" at bounding box center [228, 240] width 216 height 28
click at [358, 238] on input "Người nhận" at bounding box center [443, 239] width 178 height 19
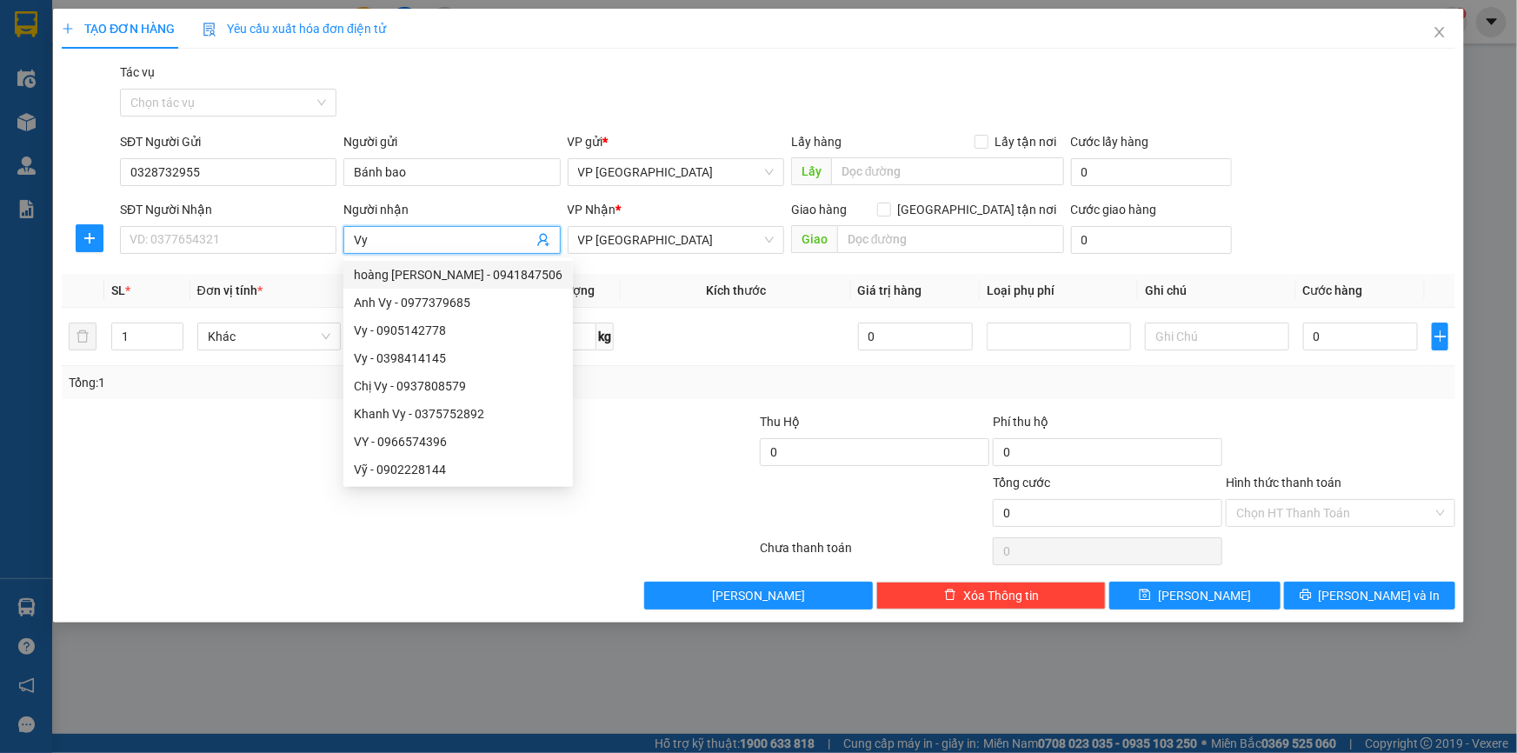
click at [423, 244] on input "Vy" at bounding box center [443, 239] width 178 height 19
type input "V"
type input "Thương"
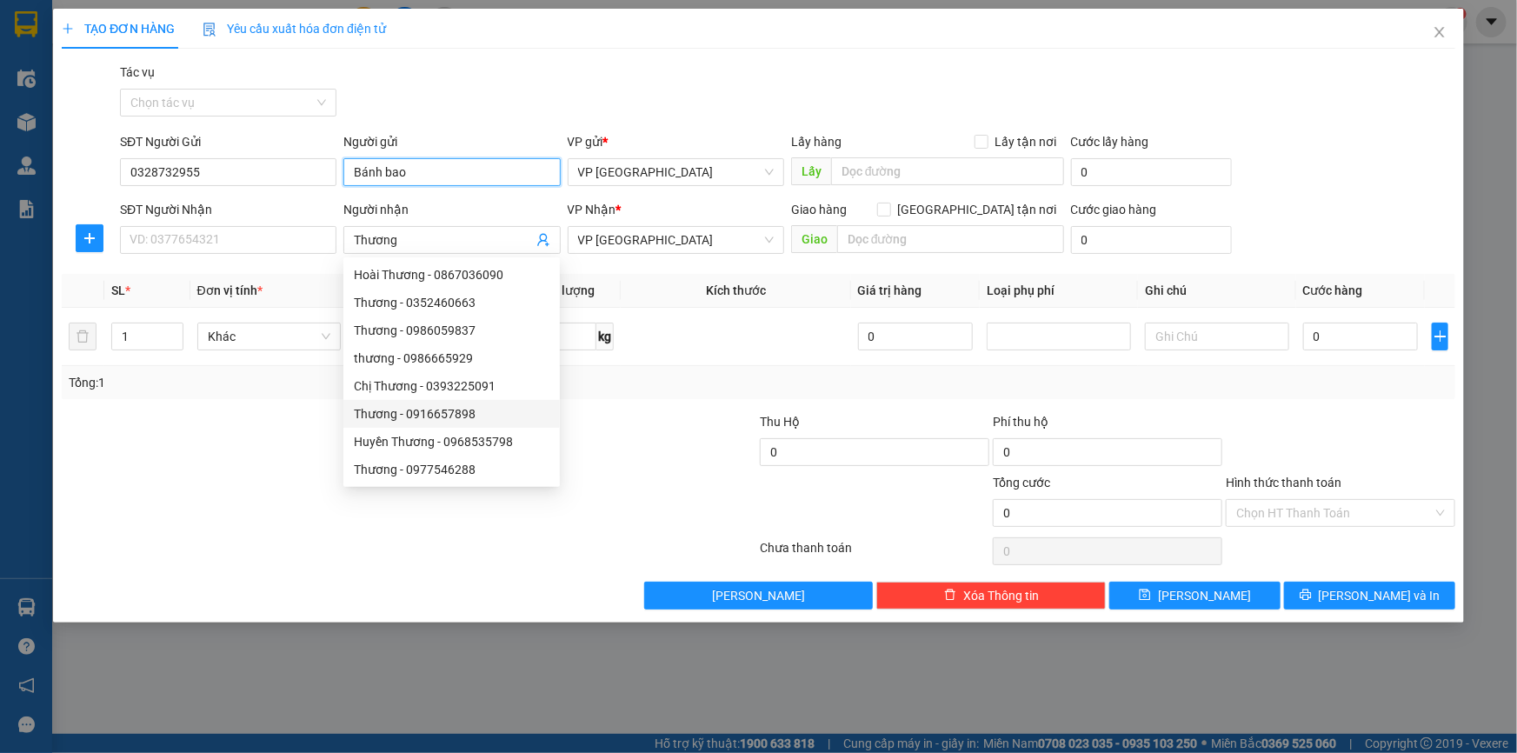
click at [480, 171] on input "Bánh bao" at bounding box center [451, 172] width 216 height 28
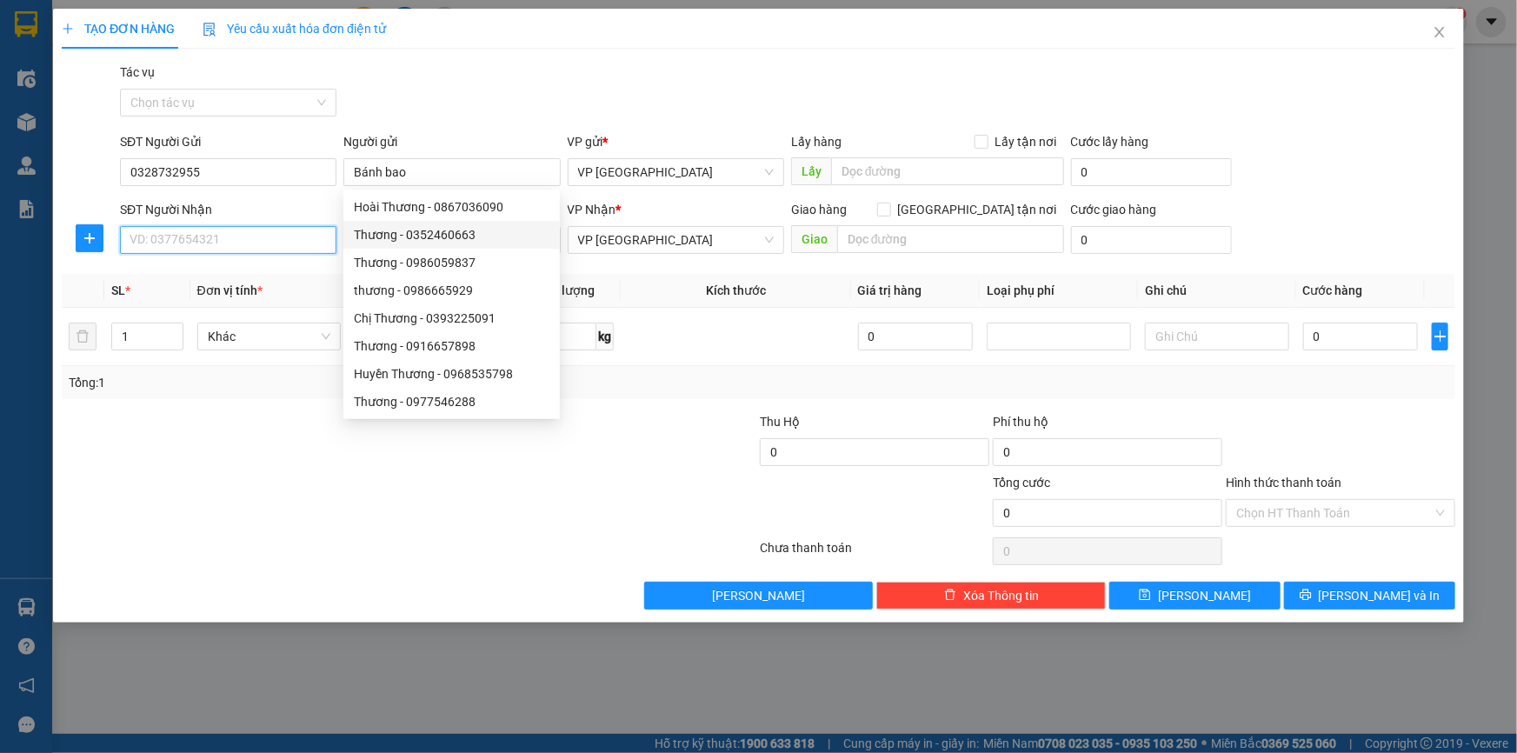
click at [209, 237] on input "SĐT Người Nhận" at bounding box center [228, 240] width 216 height 28
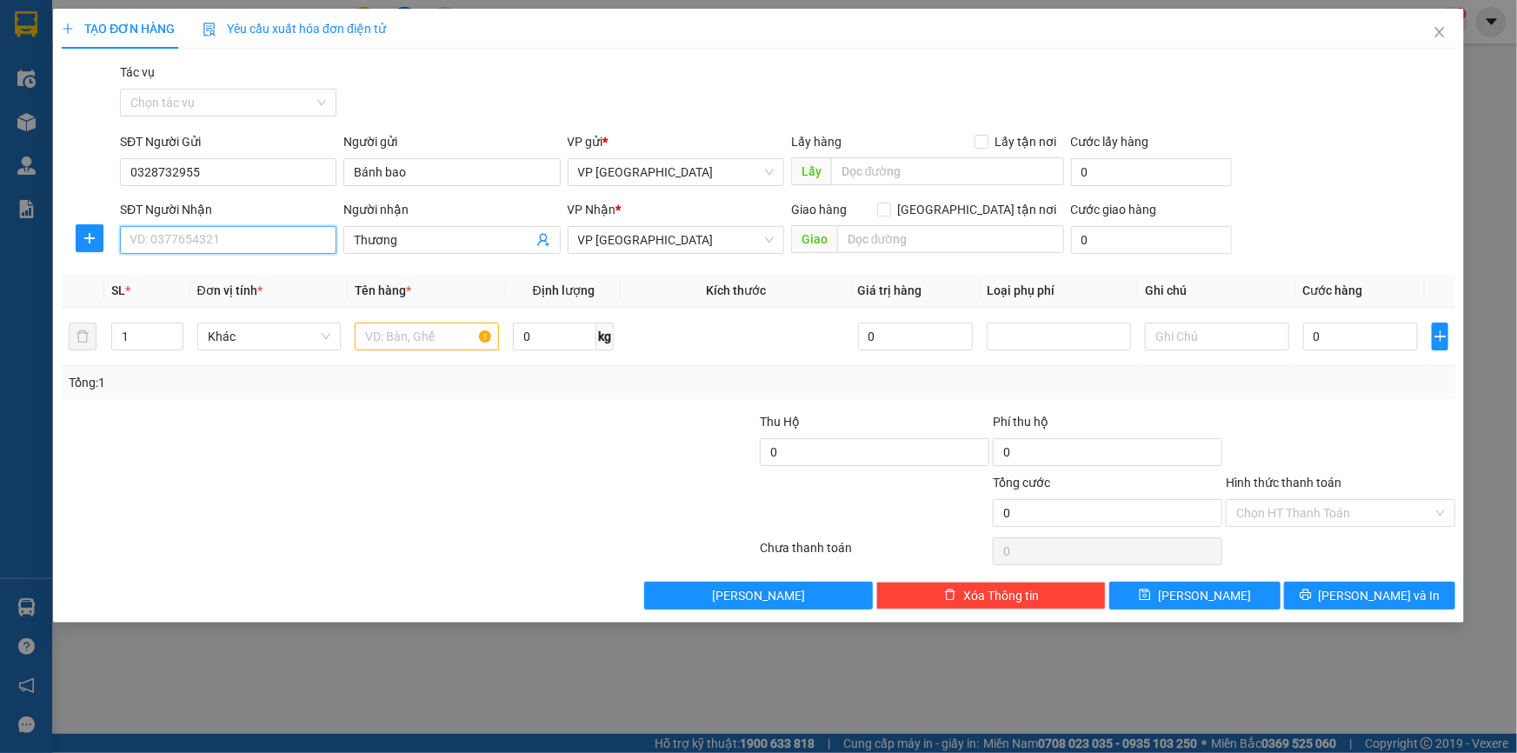
click at [209, 237] on input "SĐT Người Nhận" at bounding box center [228, 240] width 216 height 28
click at [174, 270] on div "0972975556 - Thương" at bounding box center [228, 274] width 196 height 19
type input "0972975556"
click at [437, 339] on input "text" at bounding box center [427, 337] width 144 height 28
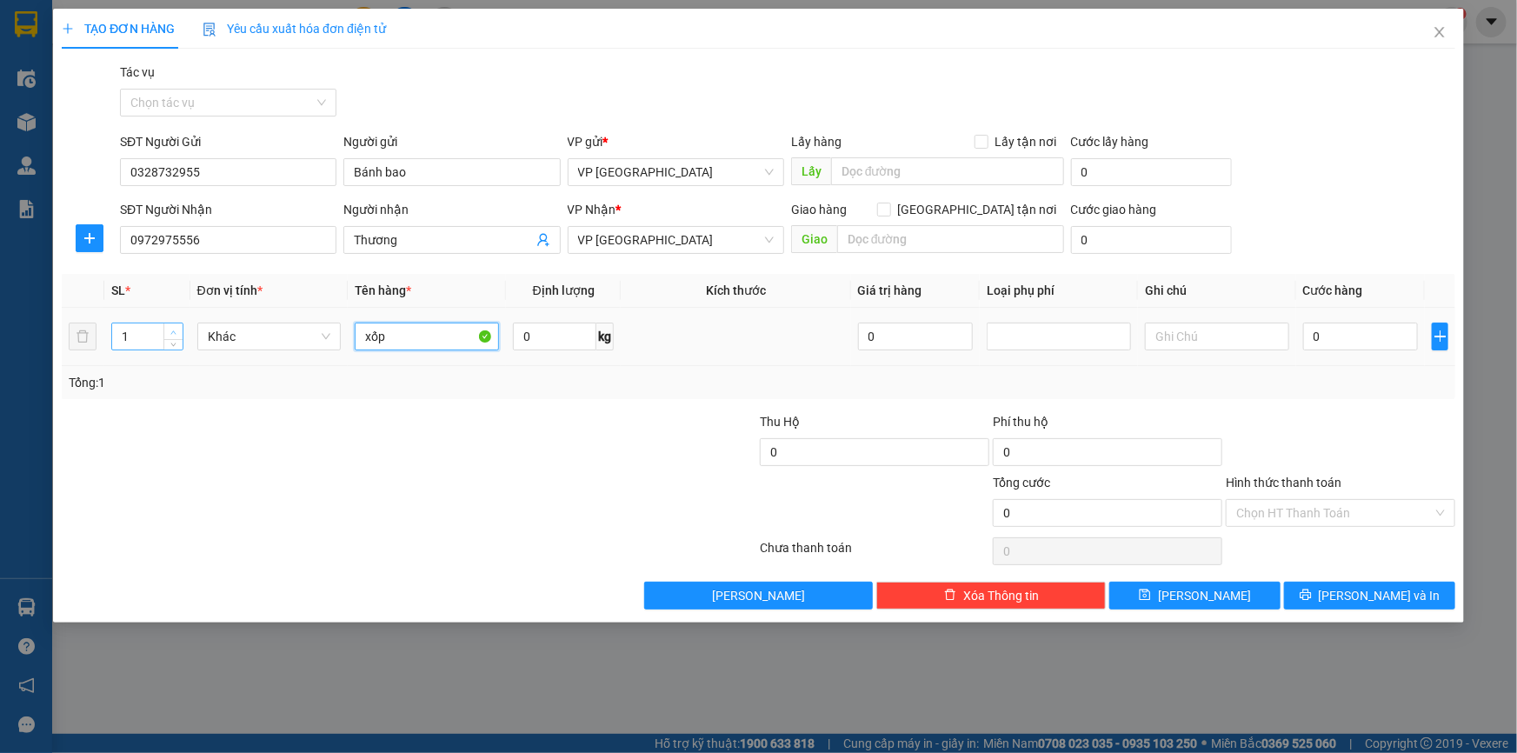
type input "xốp"
click at [171, 332] on icon "up" at bounding box center [173, 331] width 5 height 3
type input "3"
click at [171, 332] on icon "up" at bounding box center [173, 331] width 5 height 3
click at [1373, 342] on input "0" at bounding box center [1361, 337] width 116 height 28
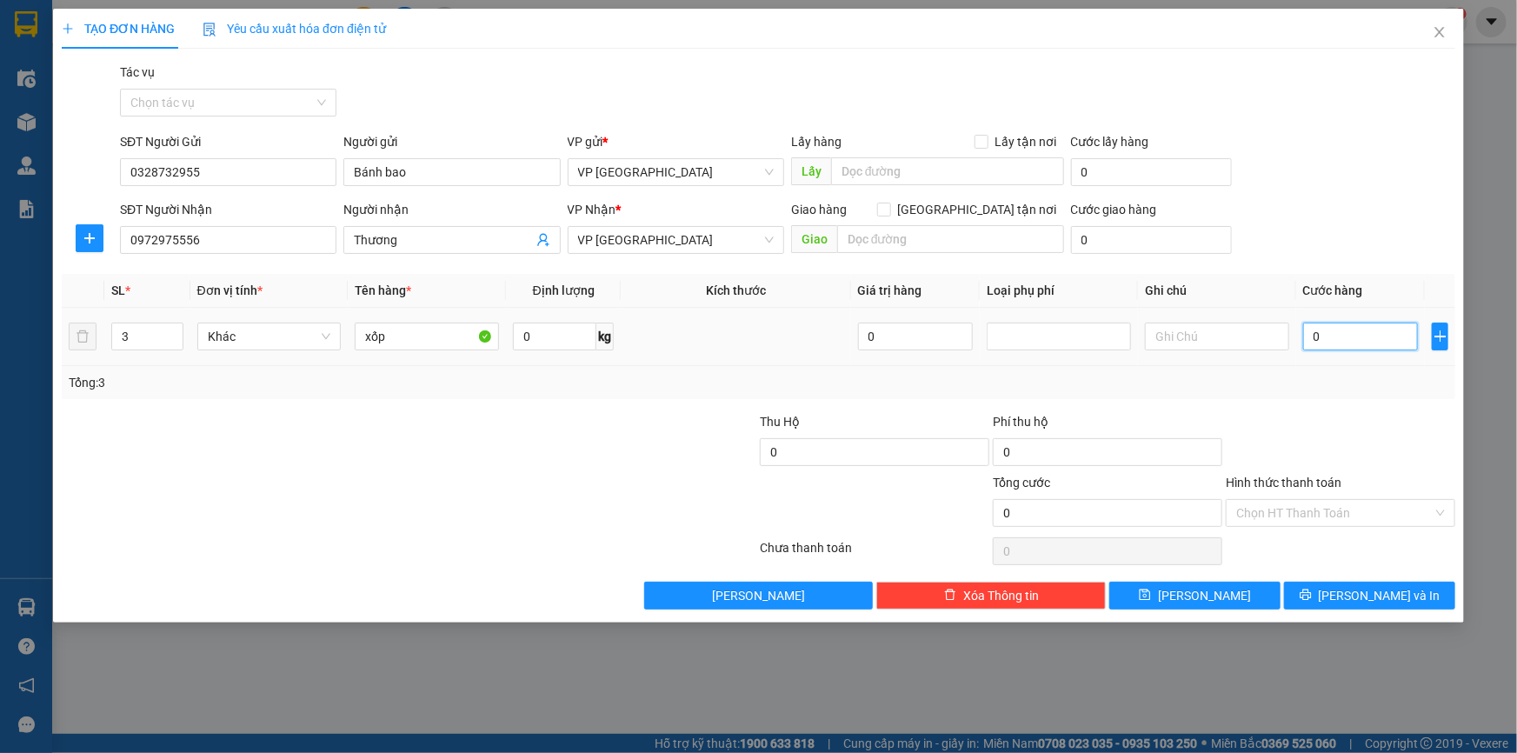
type input "2"
type input "22"
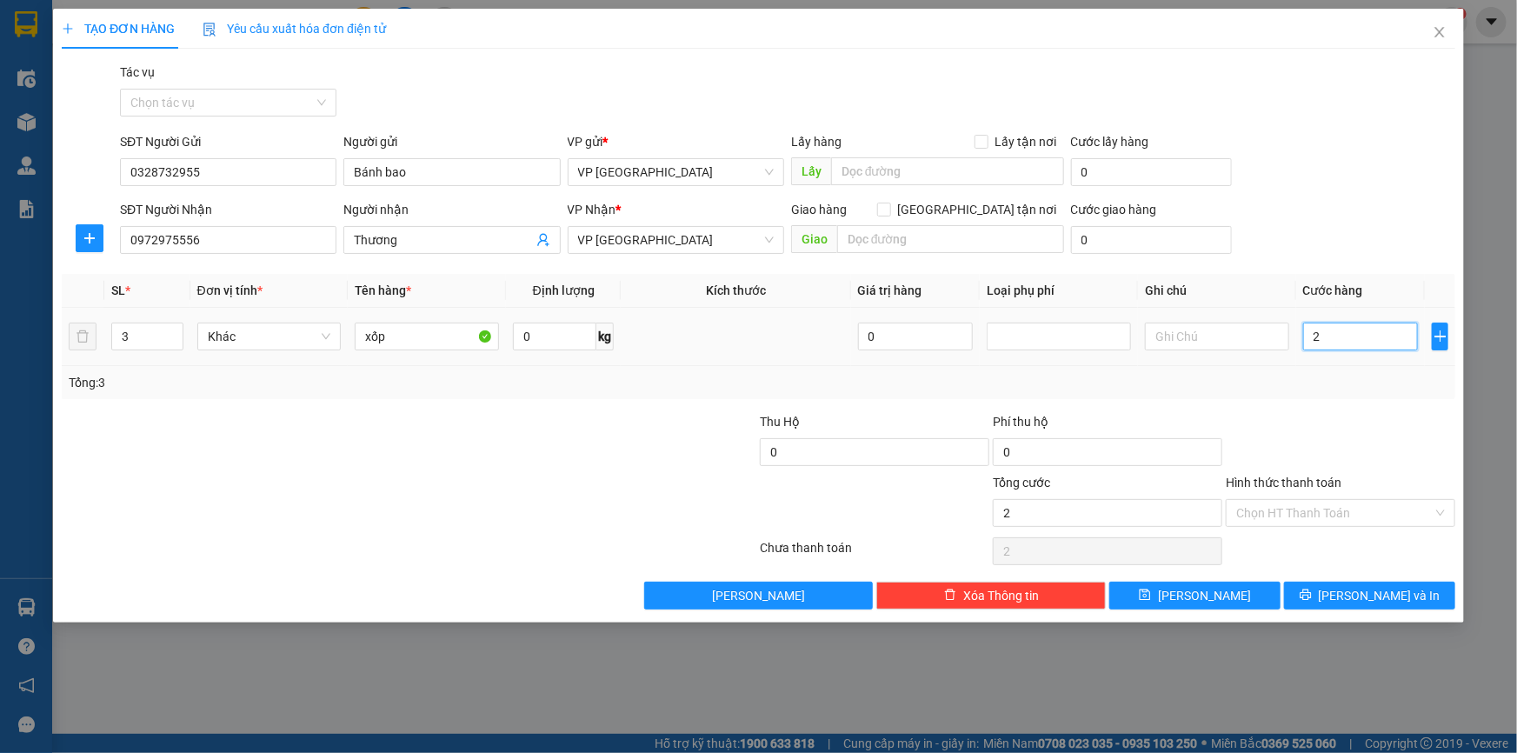
type input "22"
type input "220"
type input "2.200"
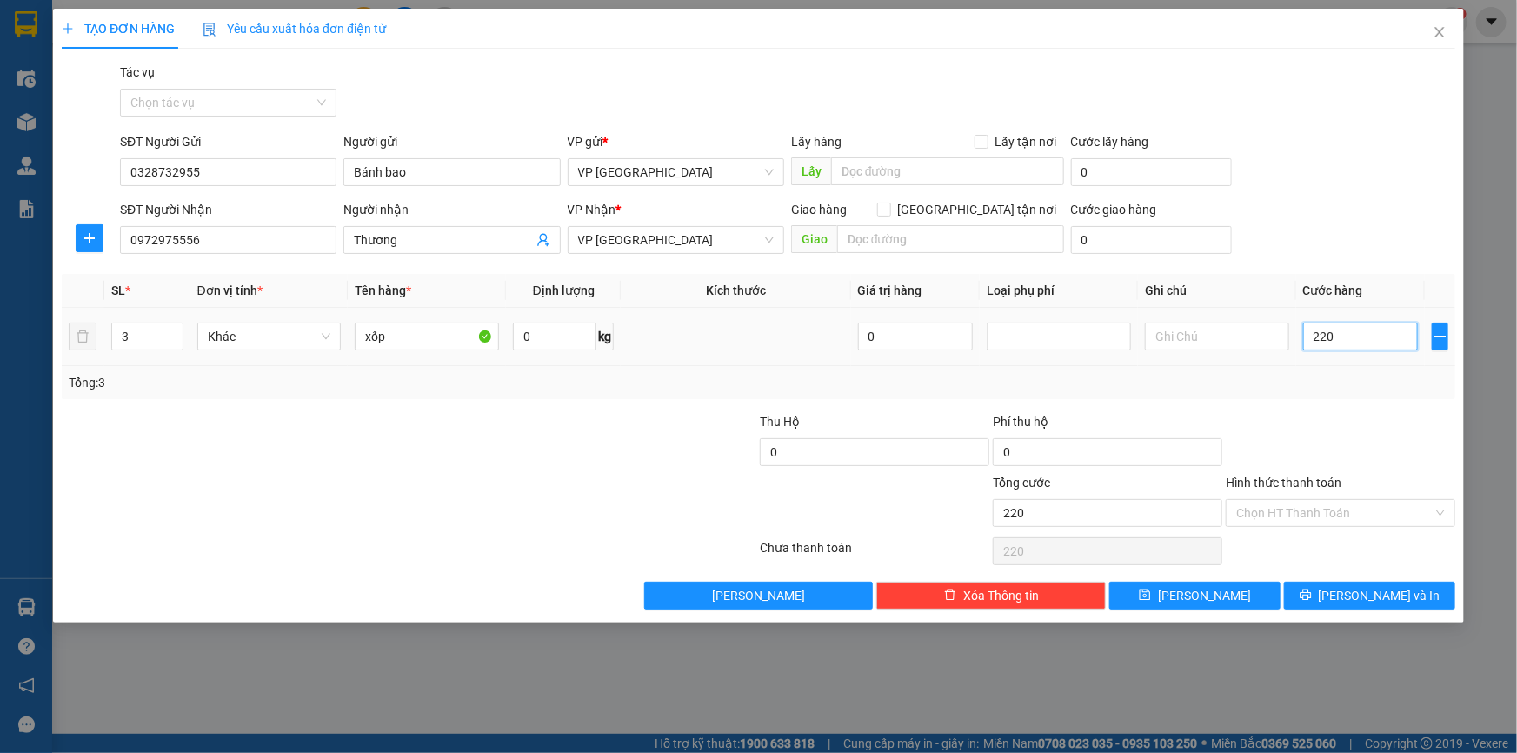
type input "2.200"
type input "22.000"
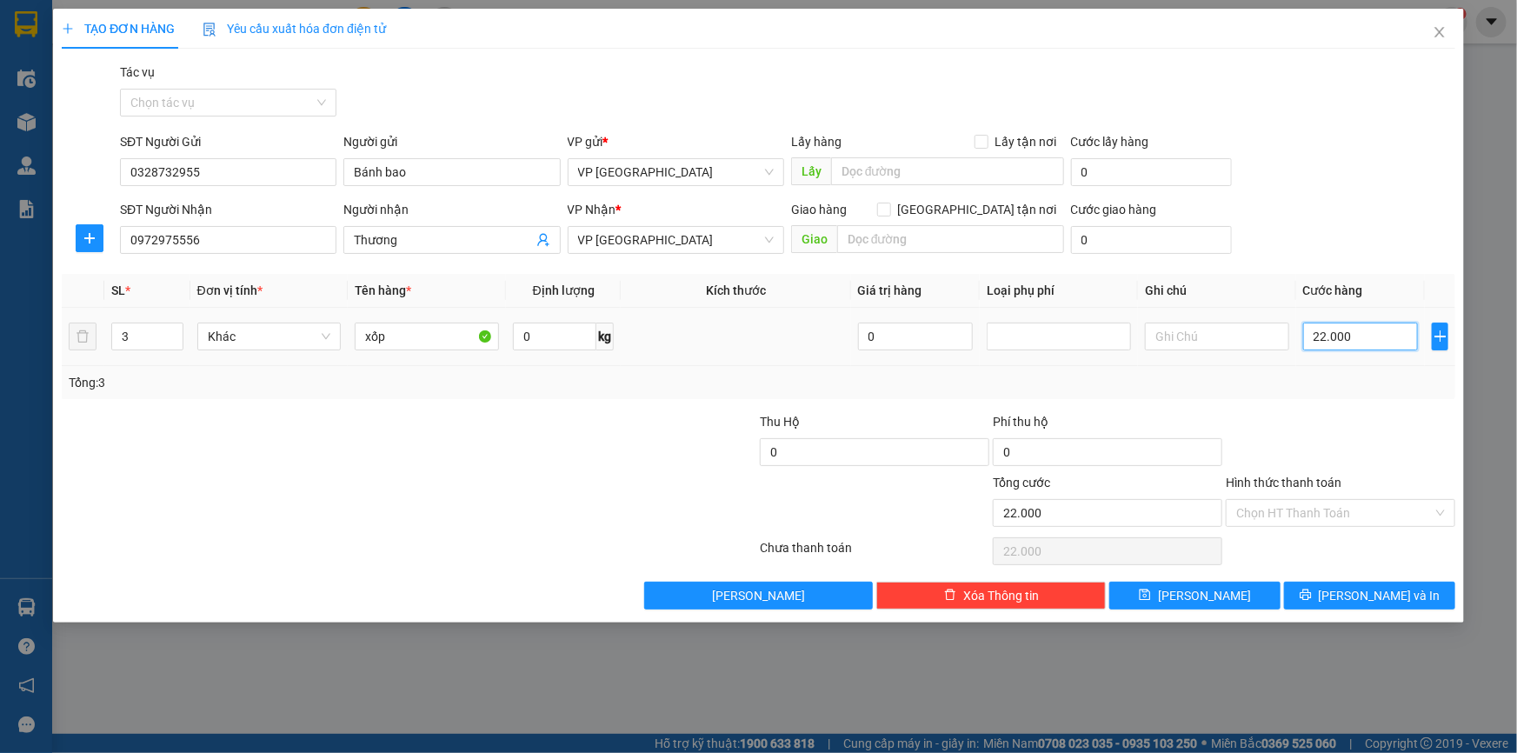
type input "220.000"
click at [1393, 601] on span "[PERSON_NAME] và In" at bounding box center [1380, 595] width 122 height 19
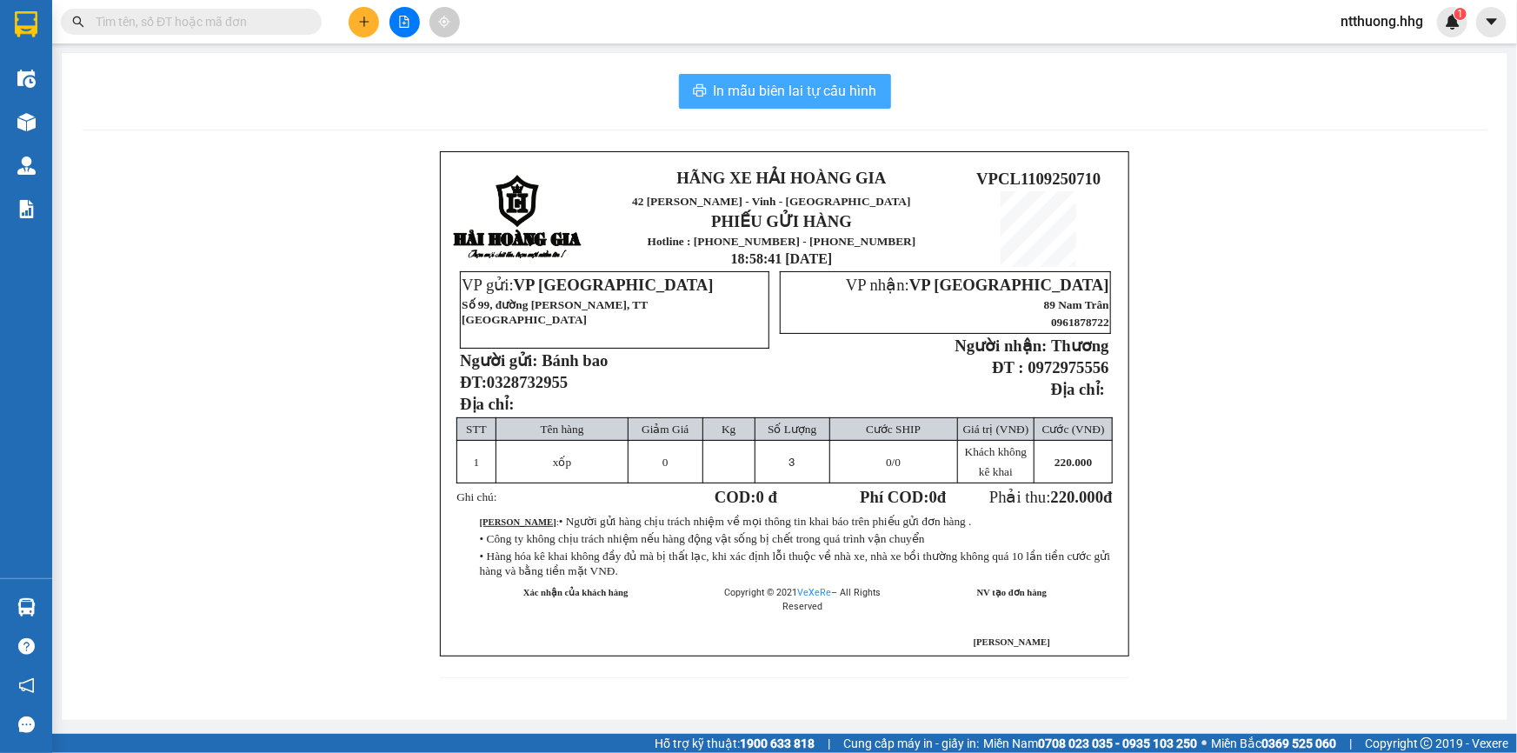
click at [841, 95] on span "In mẫu biên lai tự cấu hình" at bounding box center [795, 91] width 163 height 22
